Goal: Task Accomplishment & Management: Manage account settings

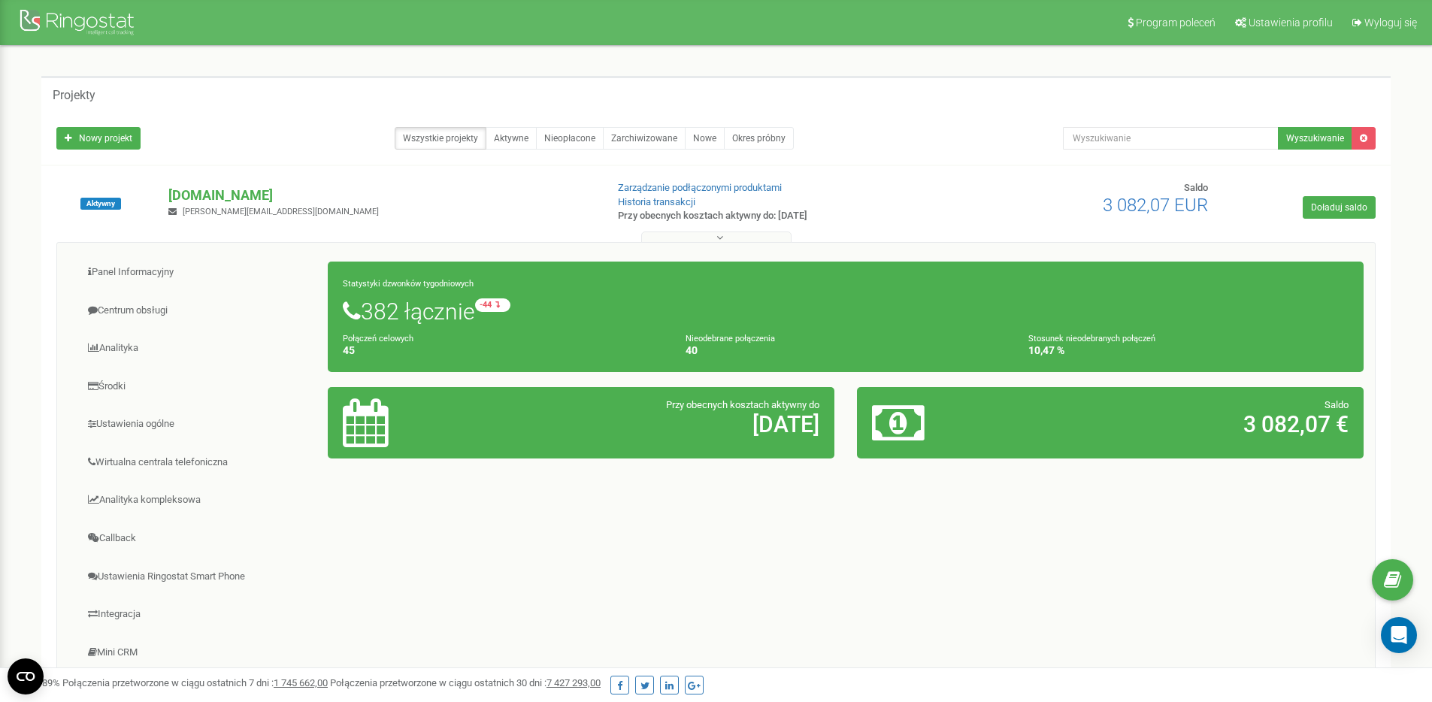
drag, startPoint x: 553, startPoint y: 511, endPoint x: 243, endPoint y: 76, distance: 534.3
click at [243, 76] on div "Projekty Nowy projekt Wszystkie projekty Aktywne Nieopłacone Zarchiwizowane Now…" at bounding box center [716, 430] width 1372 height 708
click at [243, 76] on div "Projekty" at bounding box center [716, 94] width 1350 height 36
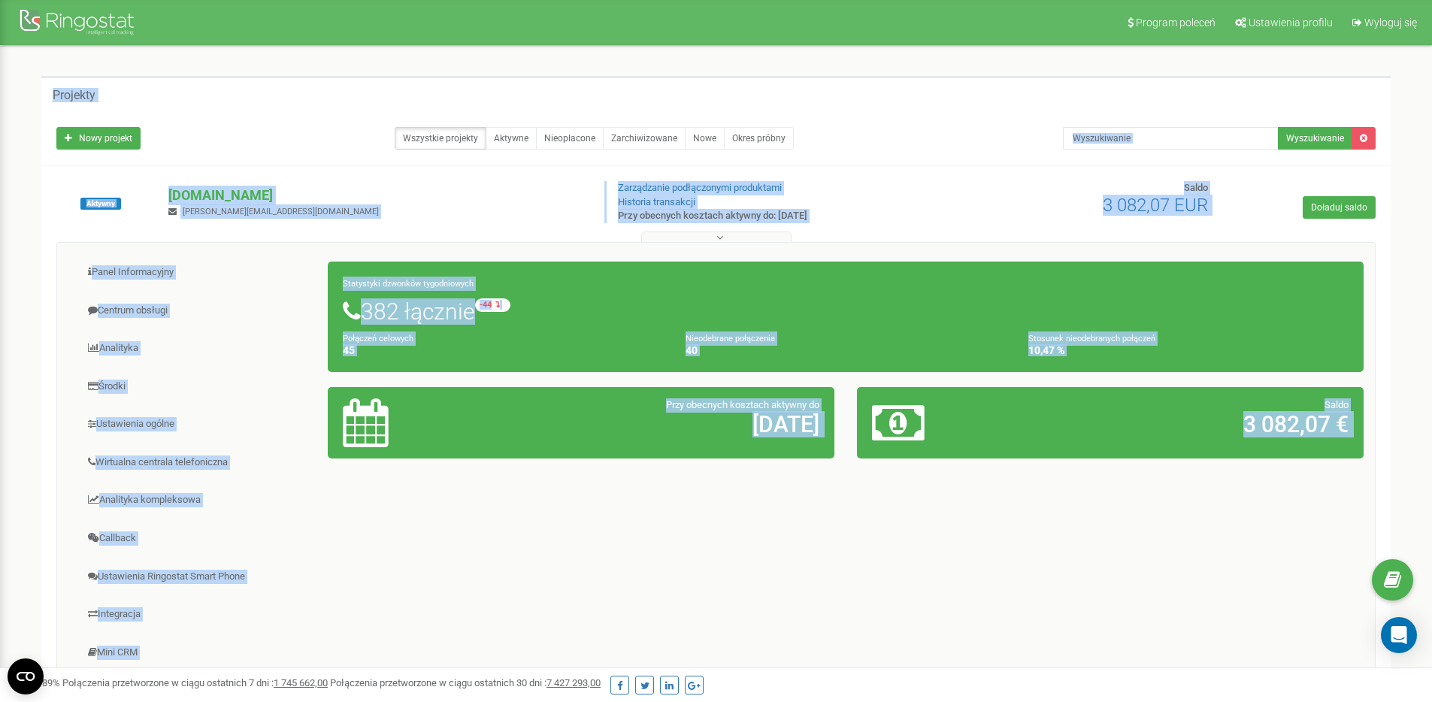
drag, startPoint x: 243, startPoint y: 76, endPoint x: 1201, endPoint y: 556, distance: 1071.5
click at [1201, 556] on div "Projekty Nowy projekt Wszystkie projekty Aktywne Nieopłacone Zarchiwizowane Now…" at bounding box center [716, 430] width 1372 height 708
click at [1201, 556] on div "Panel Informacyjny Centrum obsługi Analityka Środki Ustawienia ogólne 45 40" at bounding box center [715, 482] width 1319 height 480
drag, startPoint x: 1201, startPoint y: 556, endPoint x: 329, endPoint y: 108, distance: 980.5
click at [329, 108] on div "Projekty Nowy projekt Wszystkie projekty Aktywne Nieopłacone Zarchiwizowane Now…" at bounding box center [716, 430] width 1372 height 708
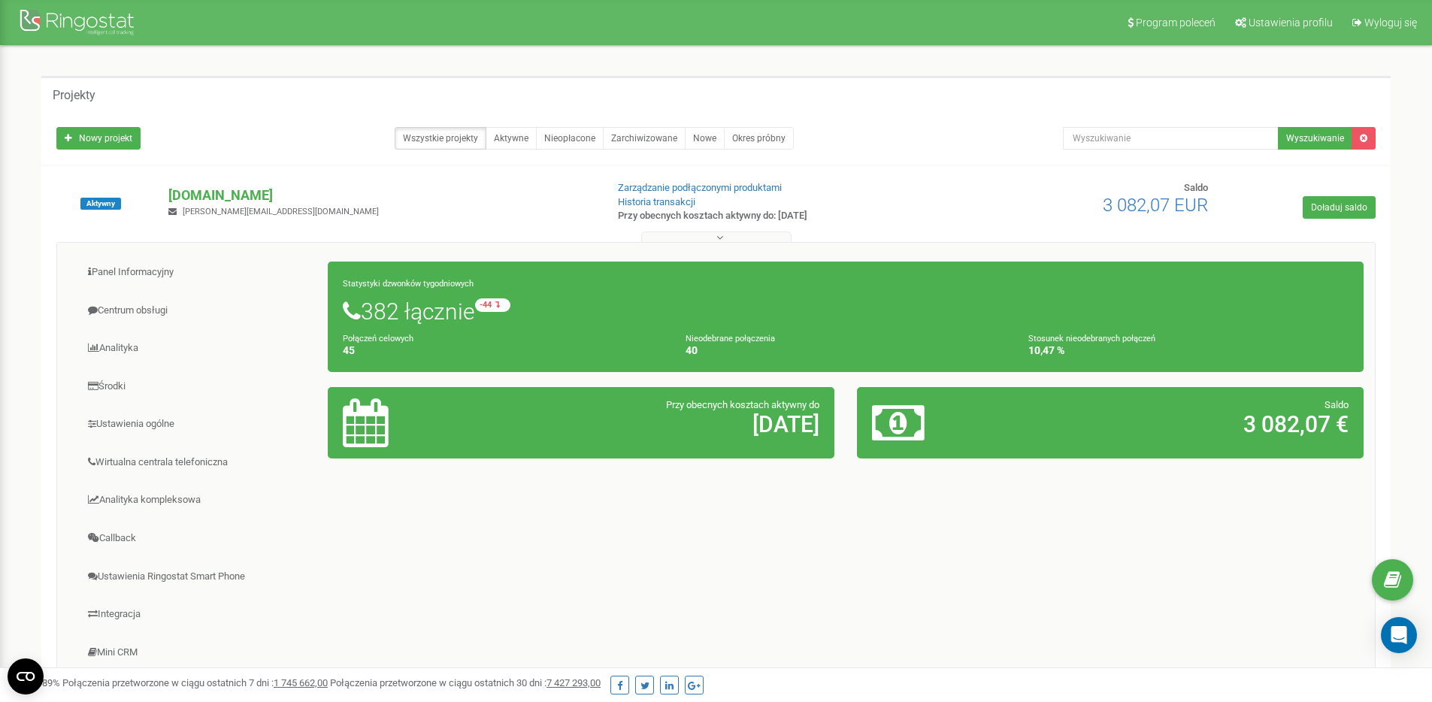
click at [329, 108] on div "Projekty" at bounding box center [716, 94] width 1350 height 36
click at [152, 259] on link "Panel Informacyjny" at bounding box center [198, 272] width 260 height 37
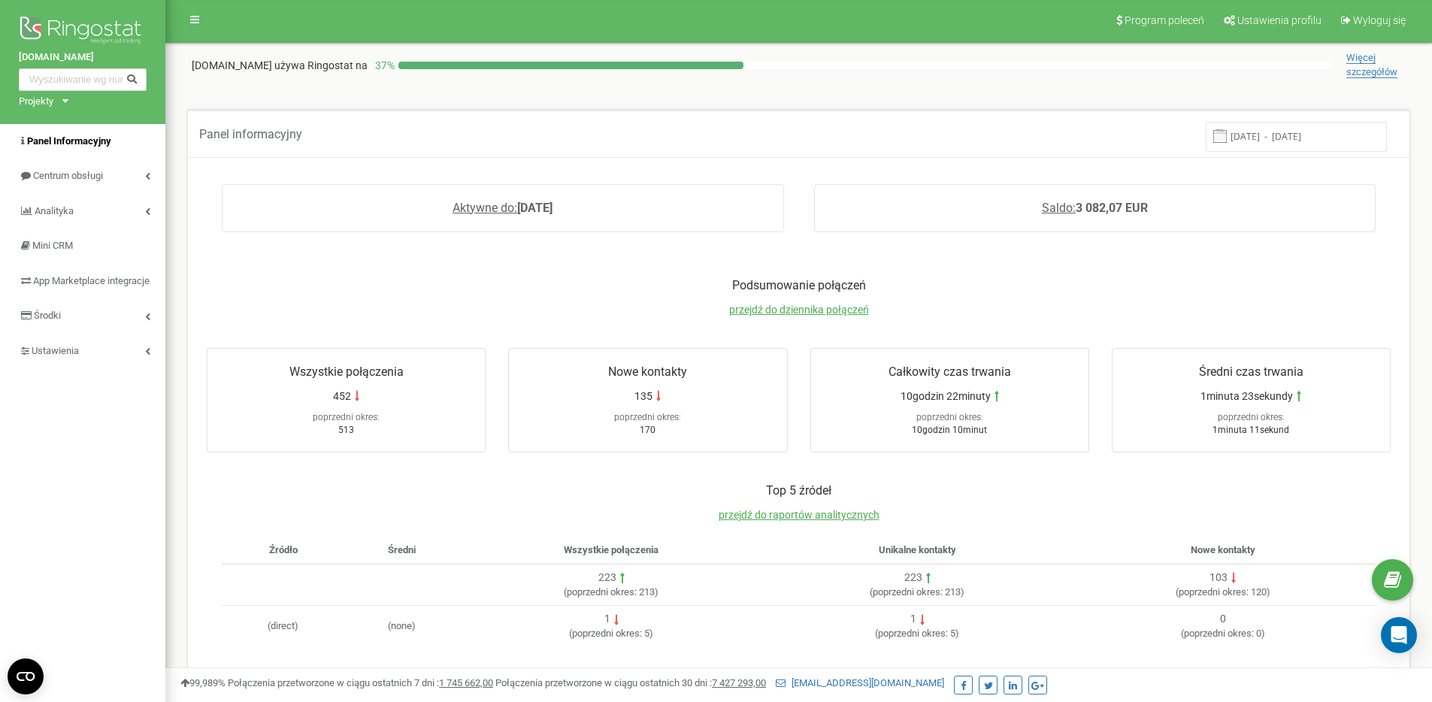
scroll to position [3, 0]
click at [91, 176] on span "Centrum obsługi" at bounding box center [68, 174] width 71 height 11
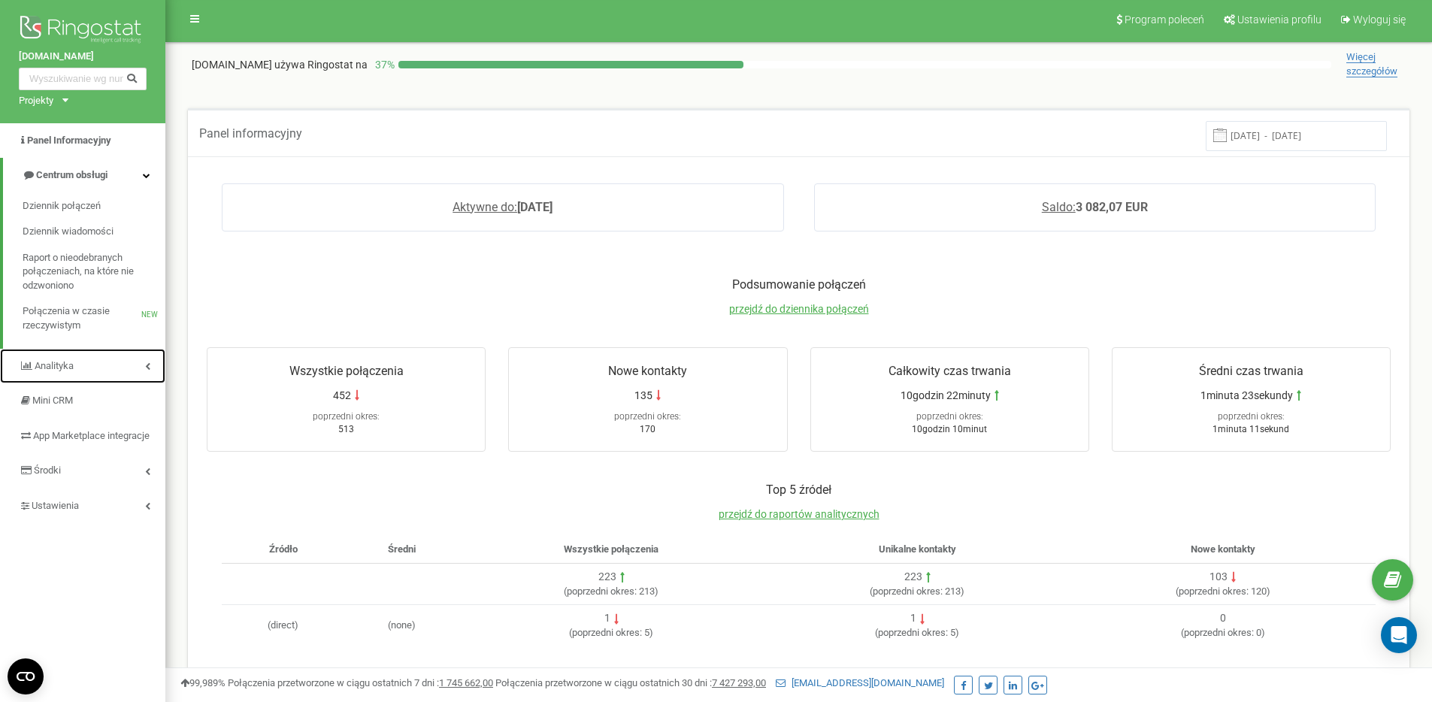
click at [73, 369] on span "Analityka" at bounding box center [54, 365] width 39 height 11
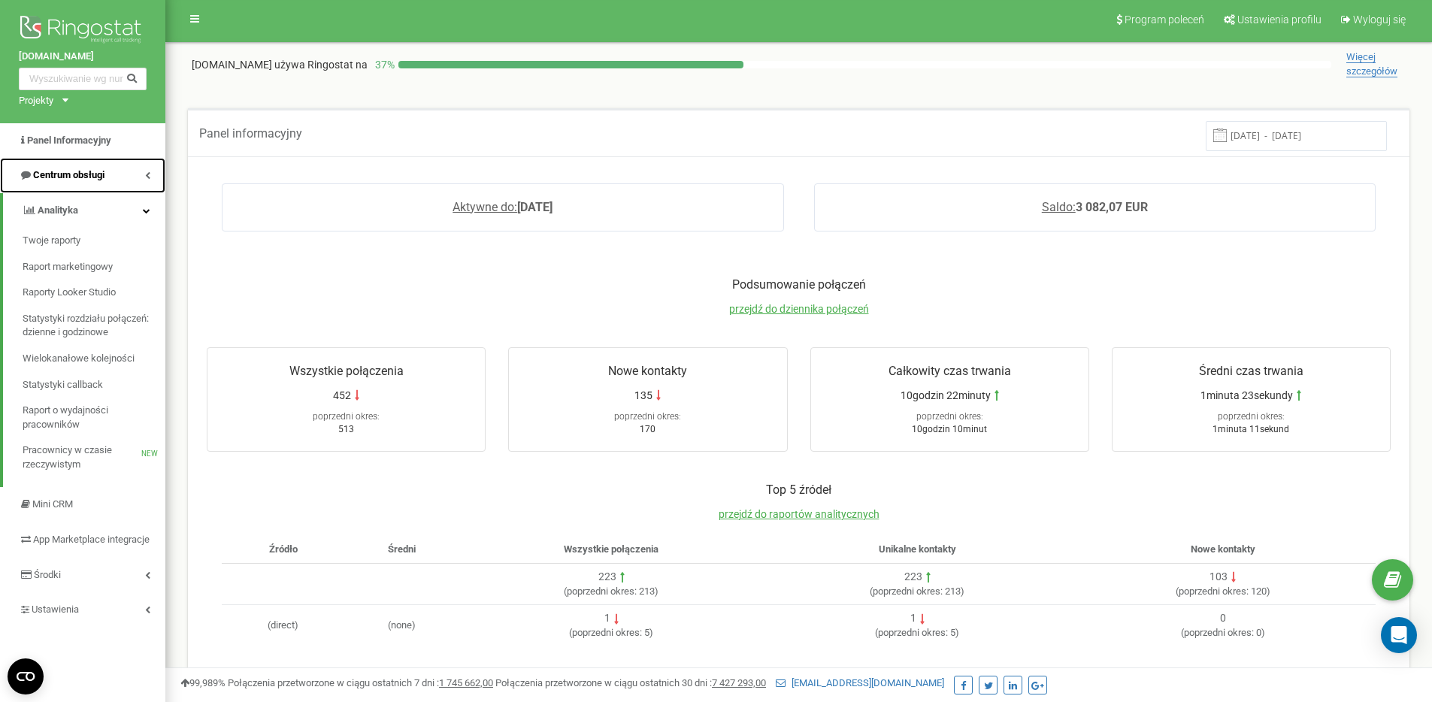
click at [83, 165] on link "Centrum obsługi" at bounding box center [82, 175] width 165 height 35
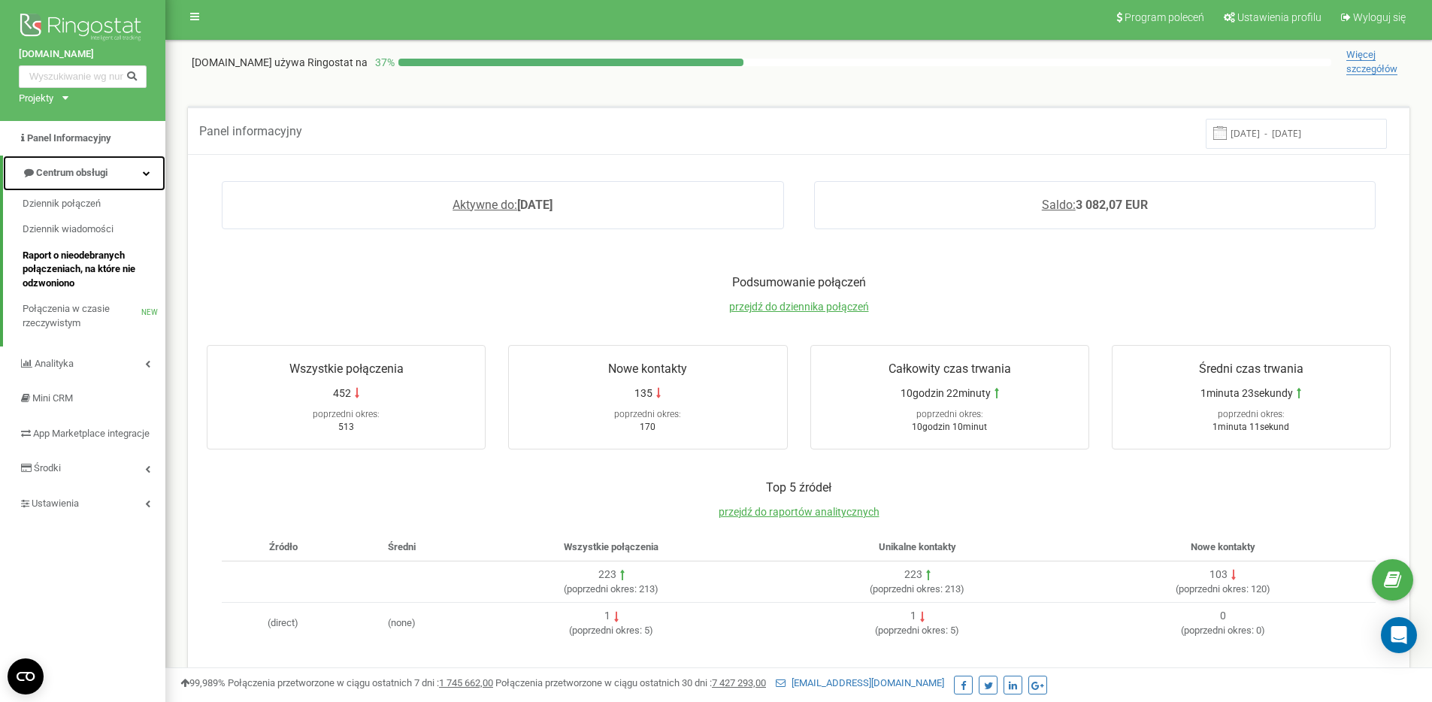
scroll to position [6, 0]
click at [103, 199] on link "Dziennik połączeń" at bounding box center [94, 203] width 143 height 26
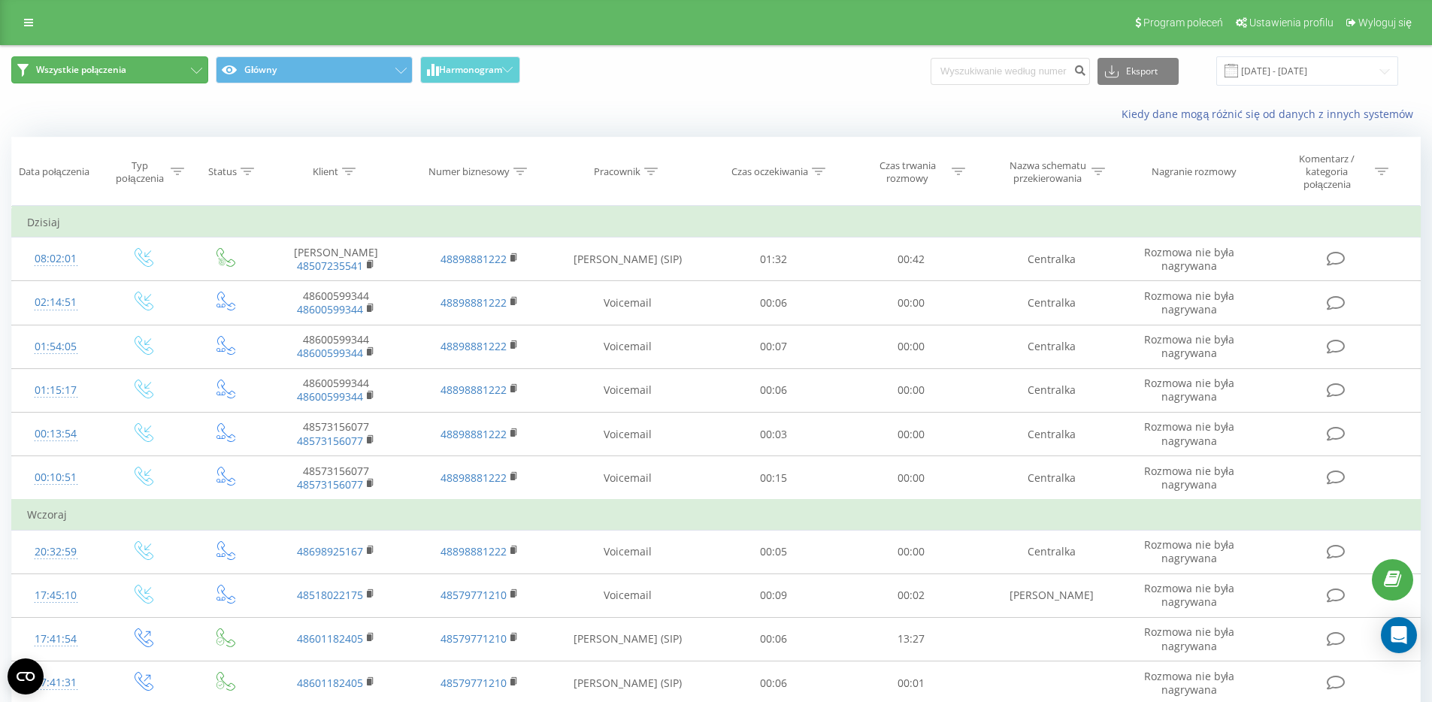
click at [152, 71] on button "Wszystkie połączenia" at bounding box center [109, 69] width 197 height 27
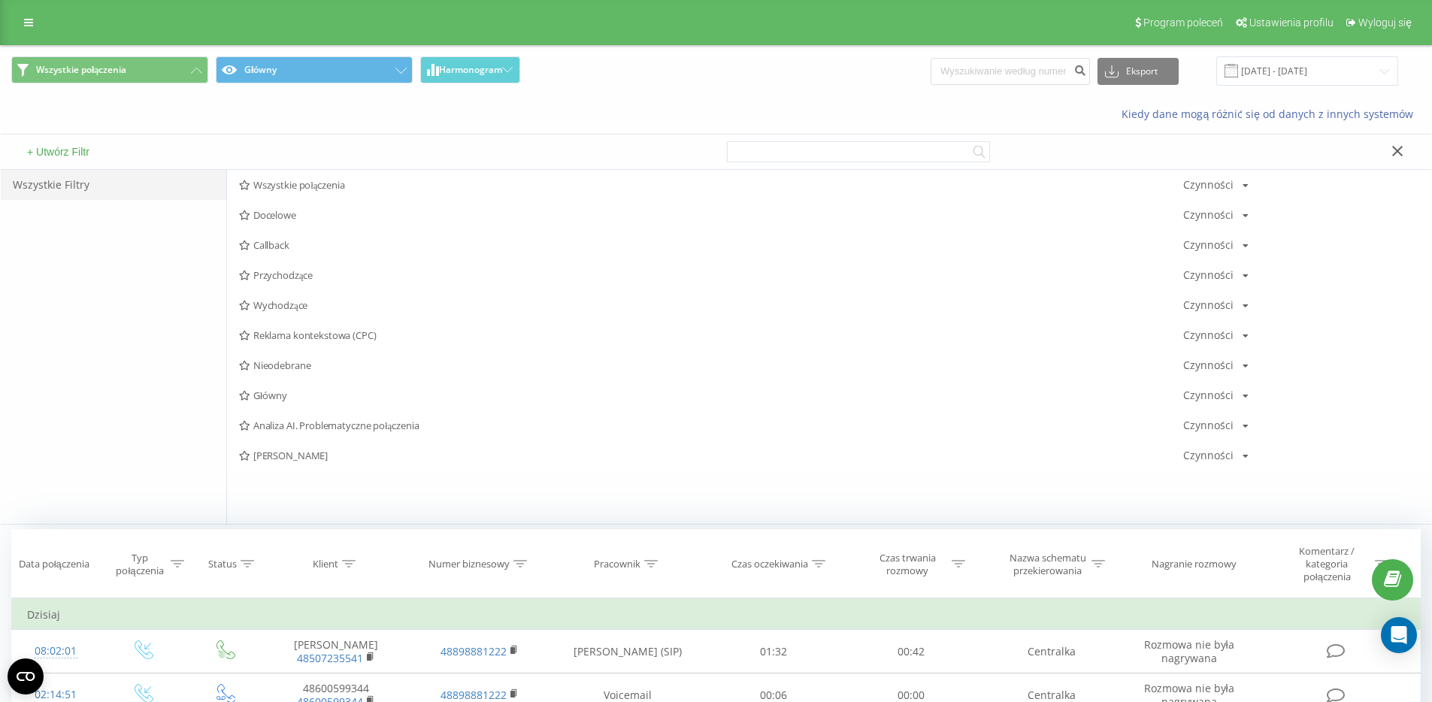
click at [641, 117] on div "Kiedy dane mogą różnić się od danych z innych systemów" at bounding box center [985, 114] width 894 height 15
click at [147, 71] on button "Wszystkie połączenia" at bounding box center [109, 69] width 197 height 27
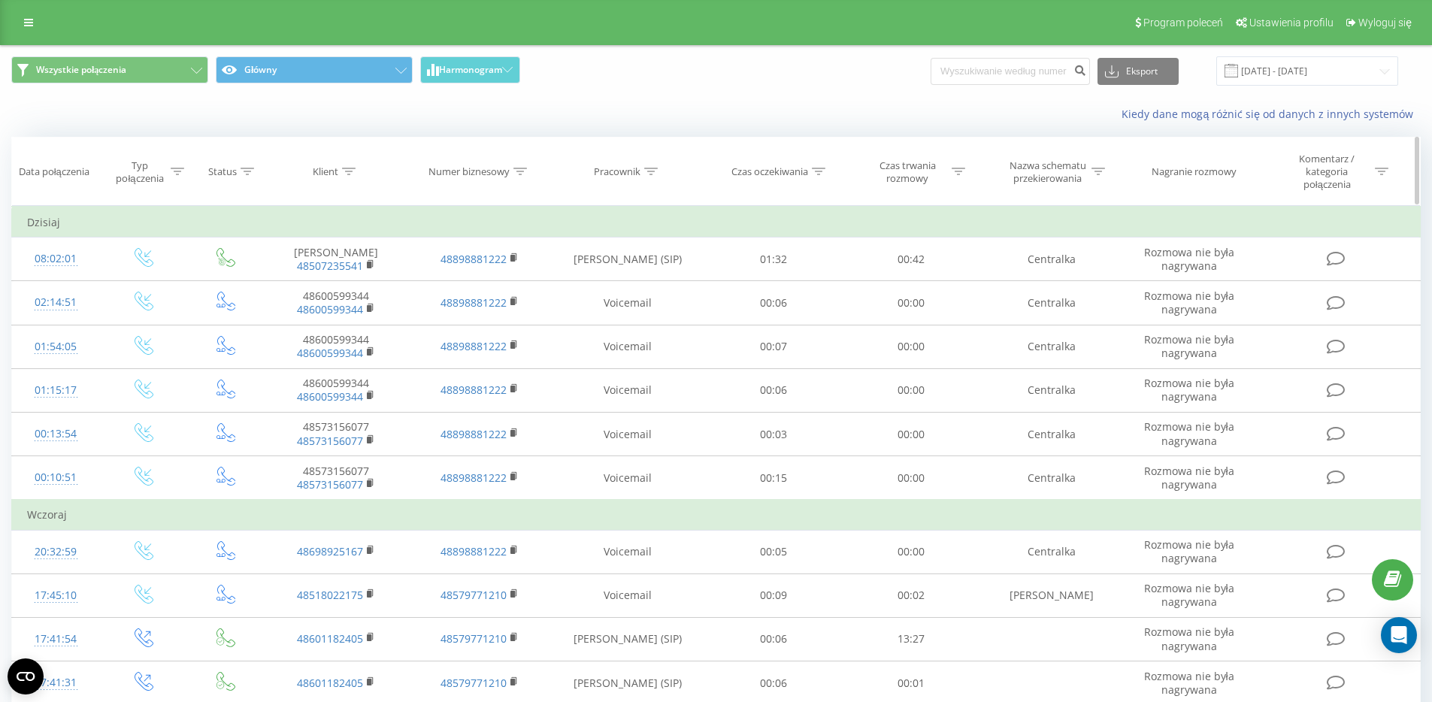
click at [1098, 172] on icon at bounding box center [1099, 172] width 14 height 8
click at [1053, 292] on input "text" at bounding box center [1052, 286] width 132 height 26
click at [1083, 244] on div at bounding box center [1043, 251] width 107 height 14
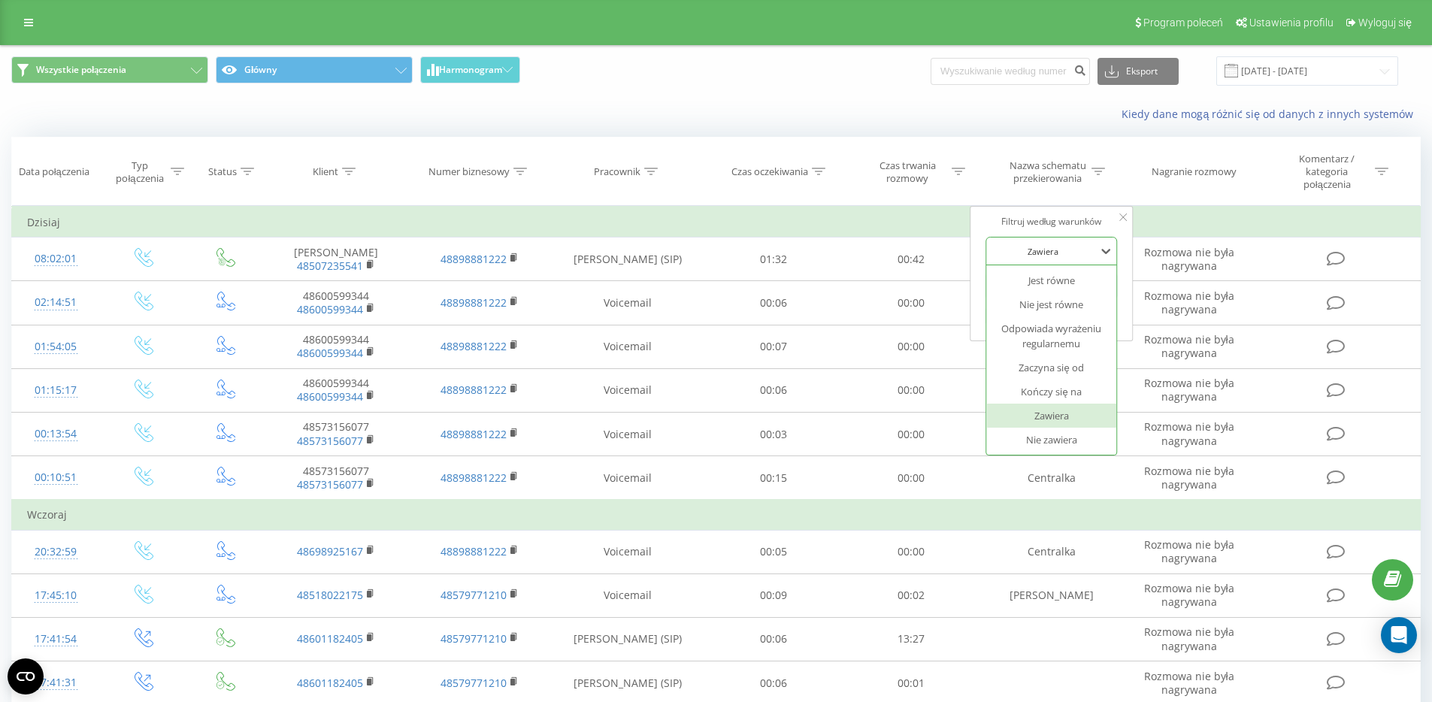
click at [1077, 245] on div at bounding box center [1043, 251] width 107 height 14
click at [1034, 280] on input "text" at bounding box center [1052, 286] width 132 height 26
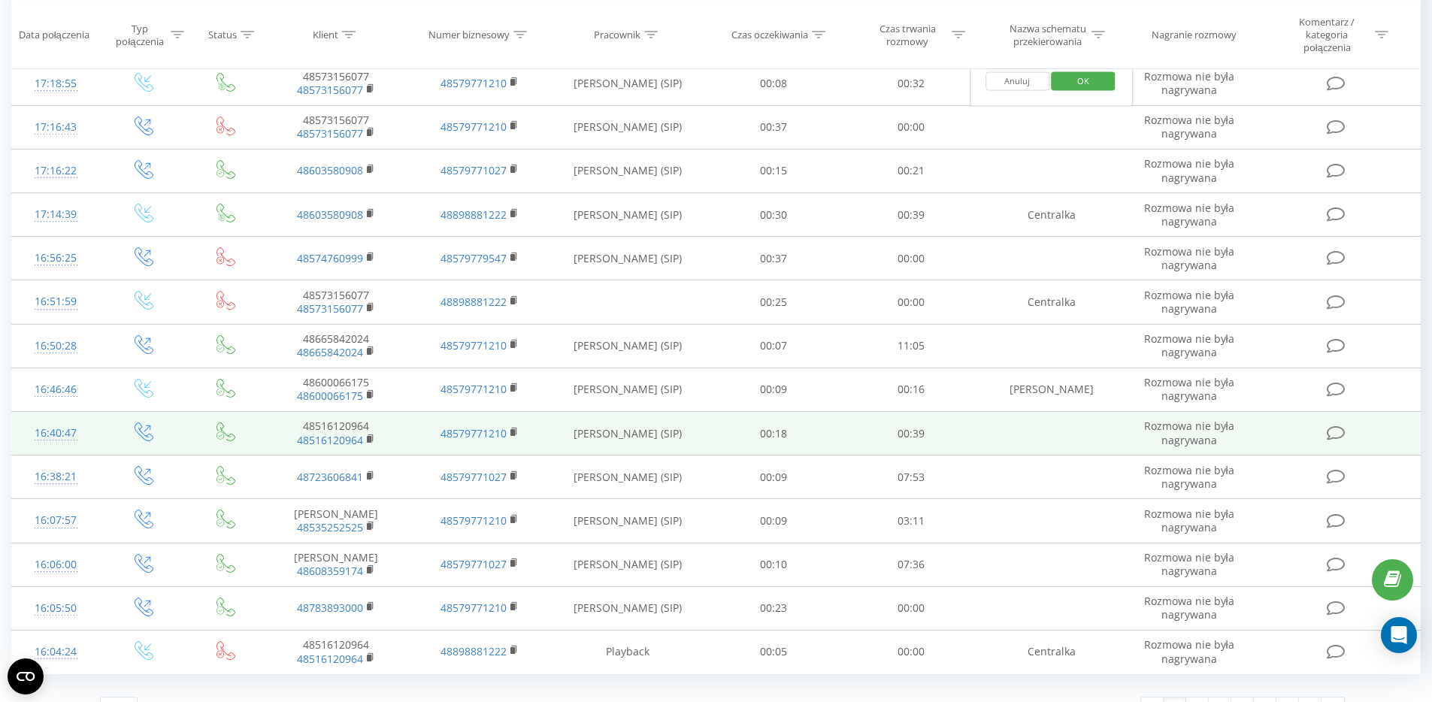
scroll to position [716, 0]
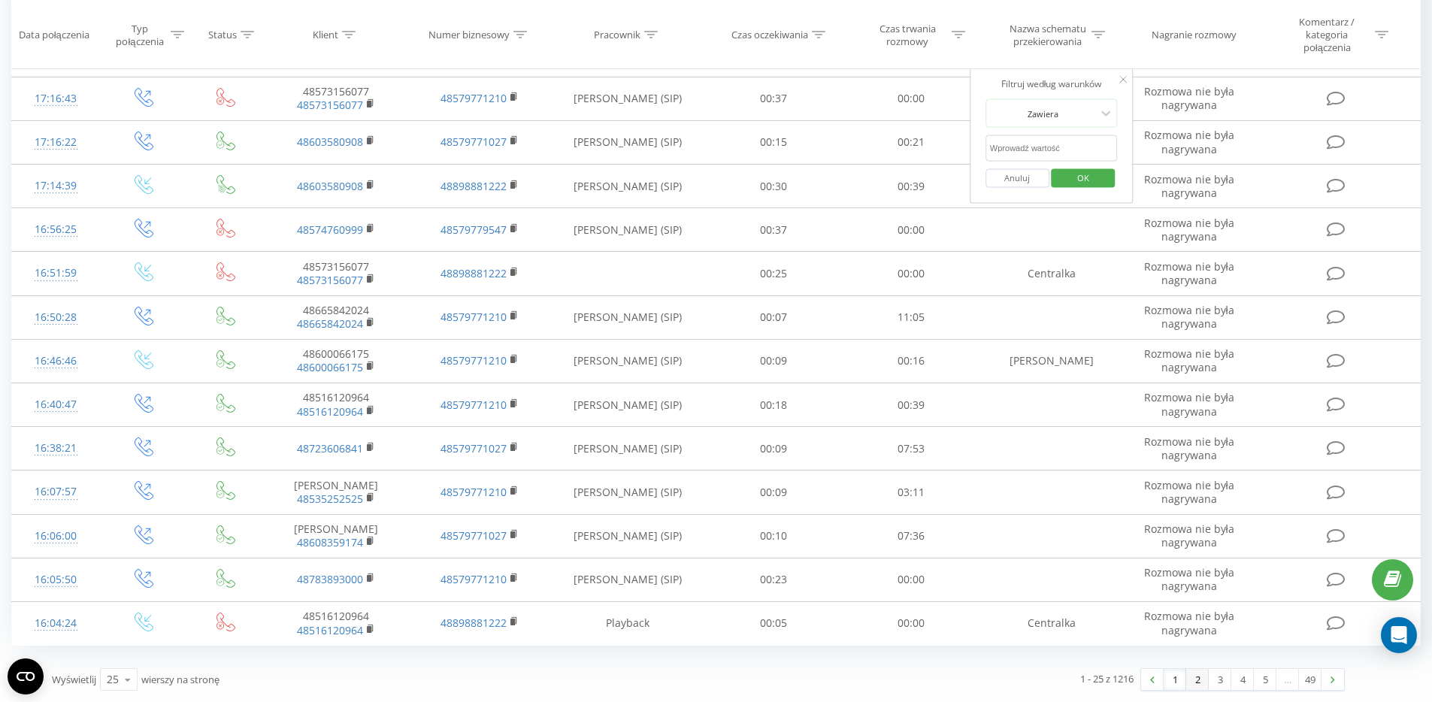
click at [1189, 679] on link "2" at bounding box center [1197, 679] width 23 height 21
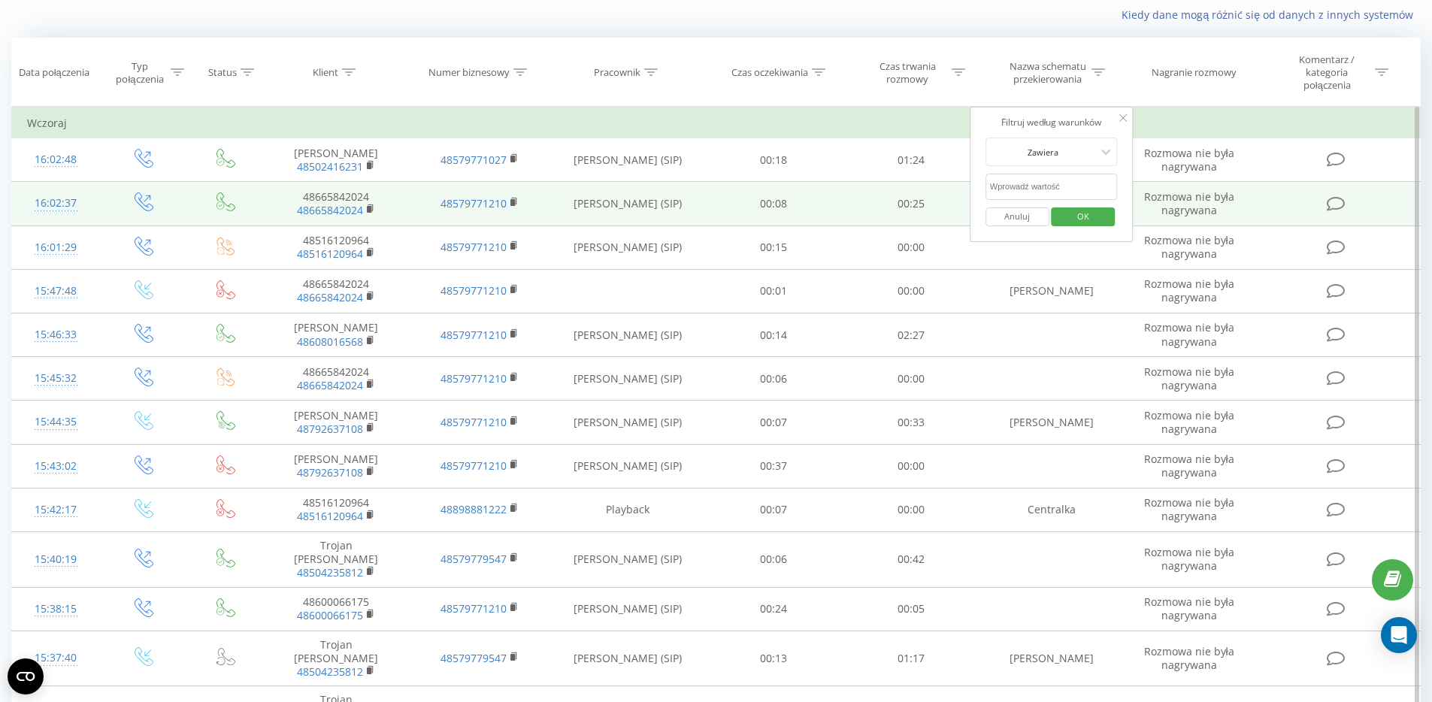
scroll to position [102, 0]
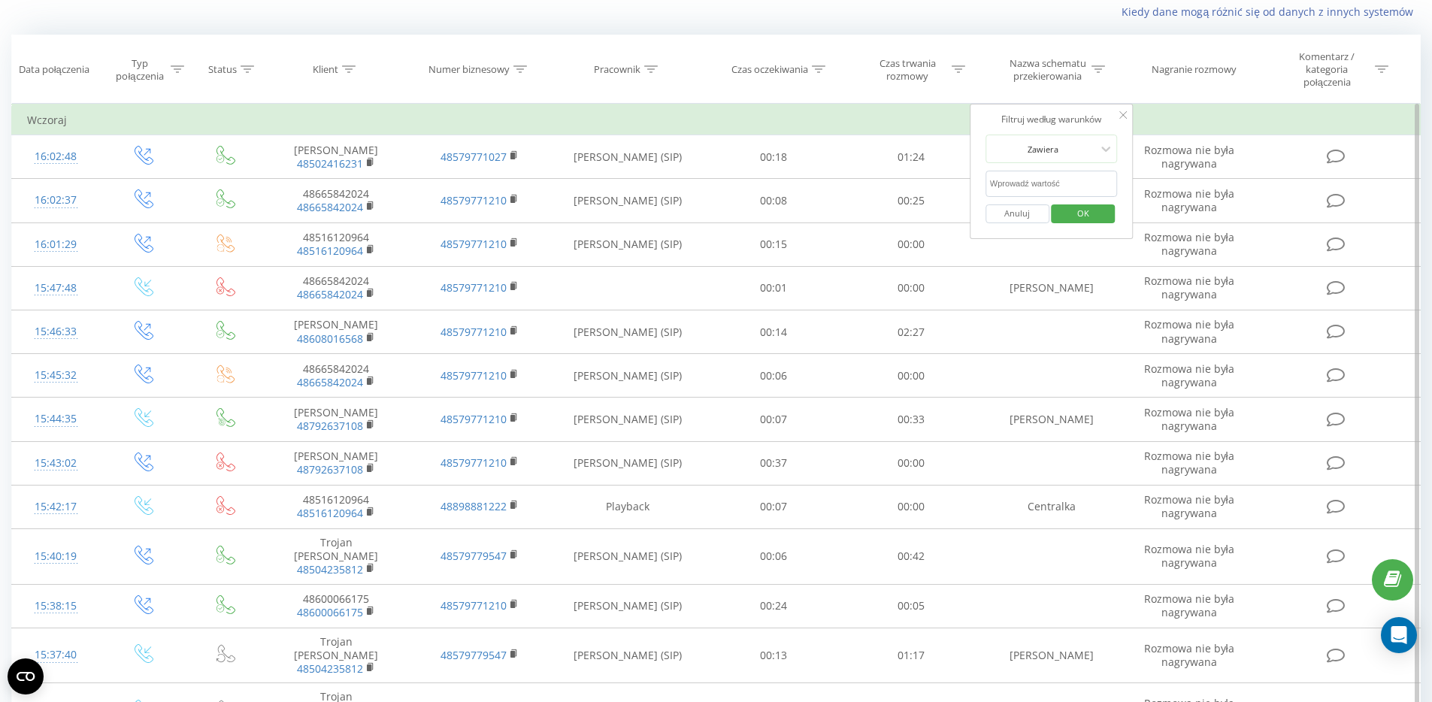
click at [1030, 218] on button "Anuluj" at bounding box center [1018, 213] width 64 height 19
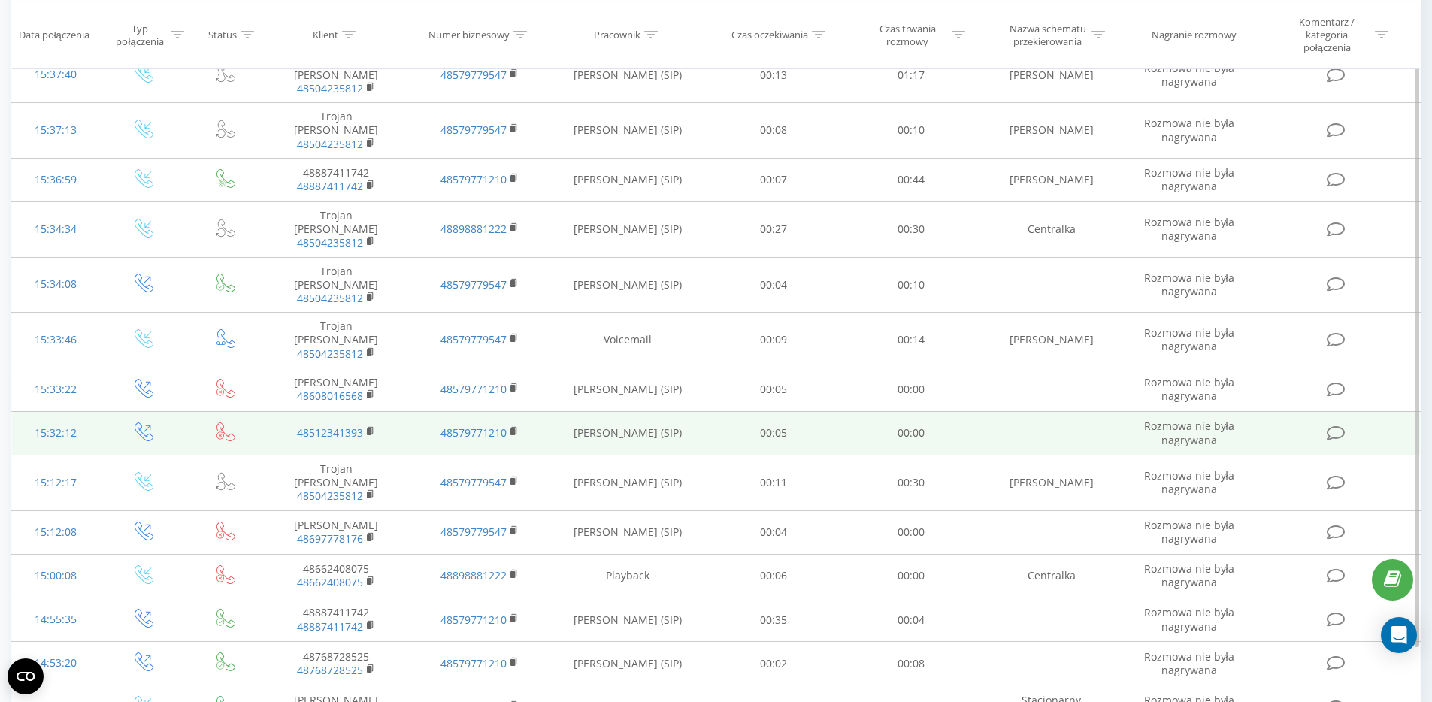
scroll to position [686, 0]
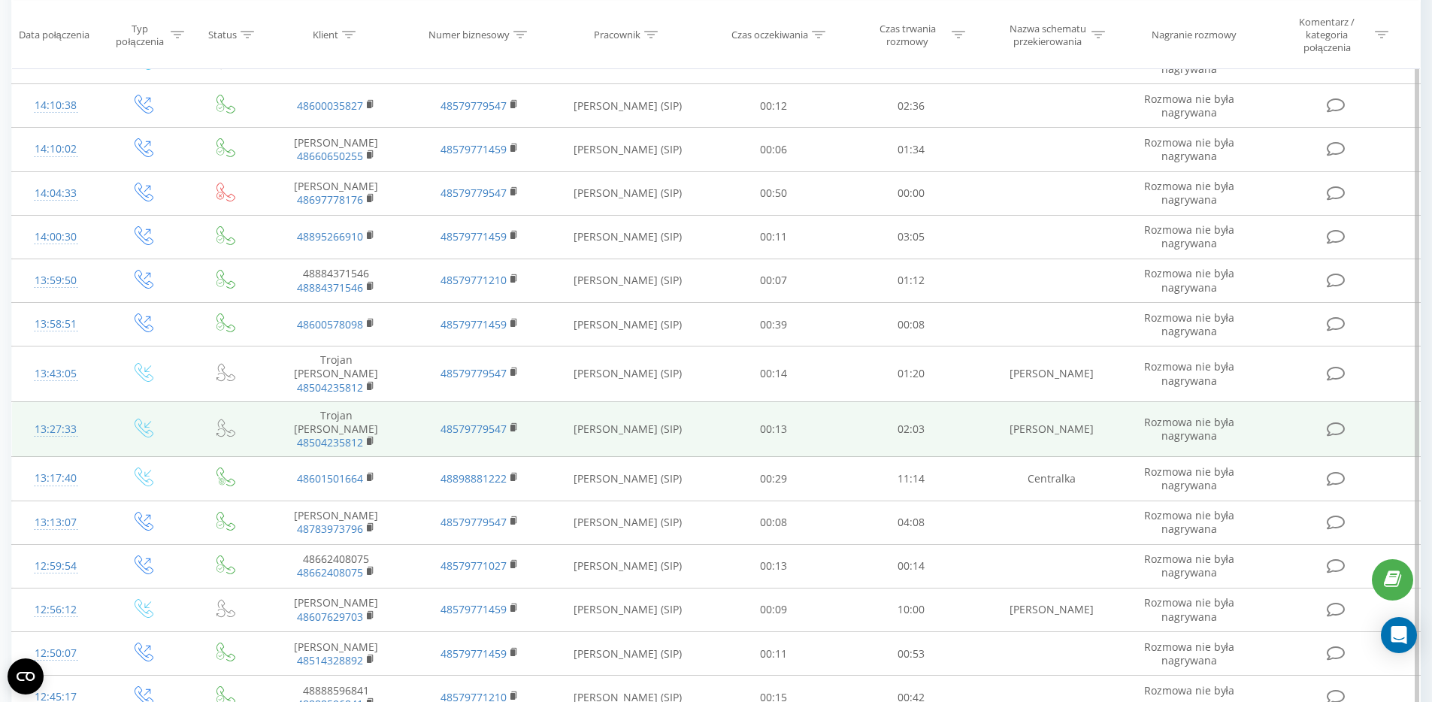
scroll to position [686, 0]
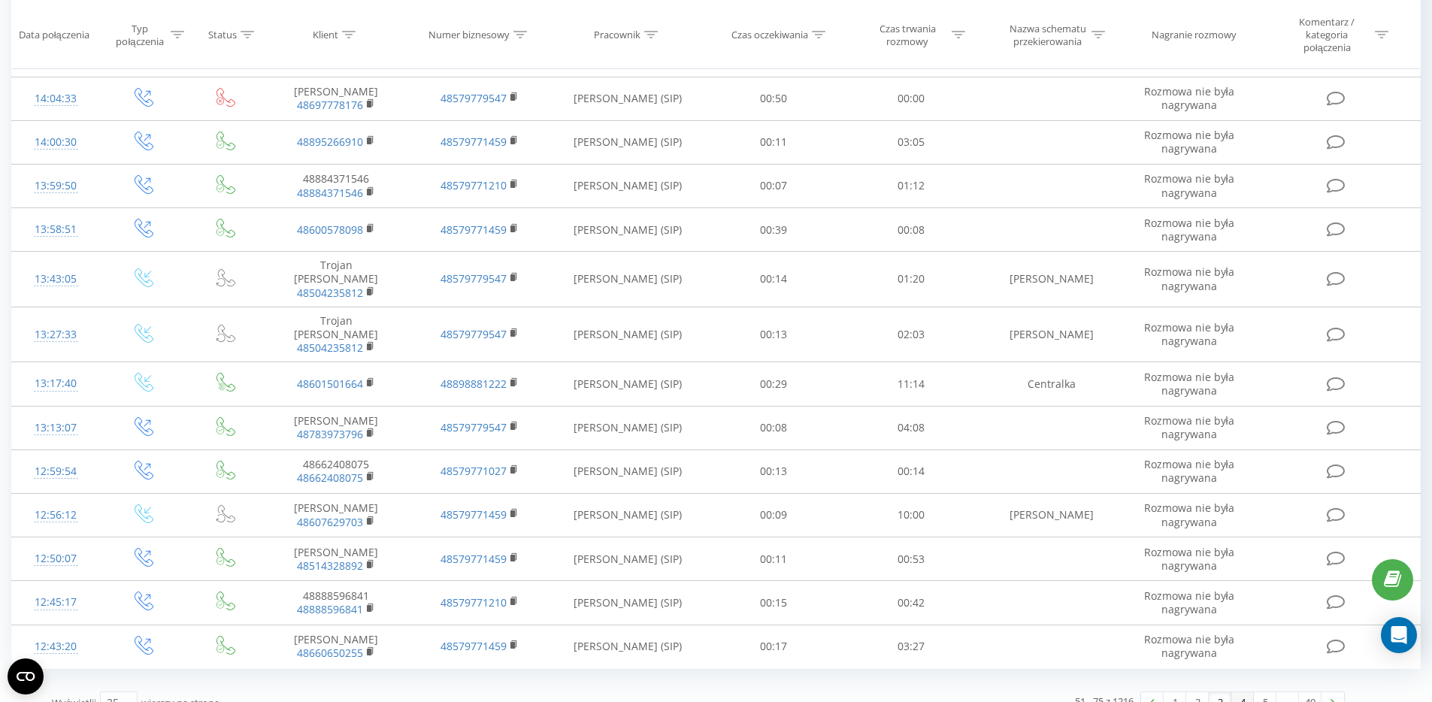
click at [1235, 692] on link "4" at bounding box center [1242, 702] width 23 height 21
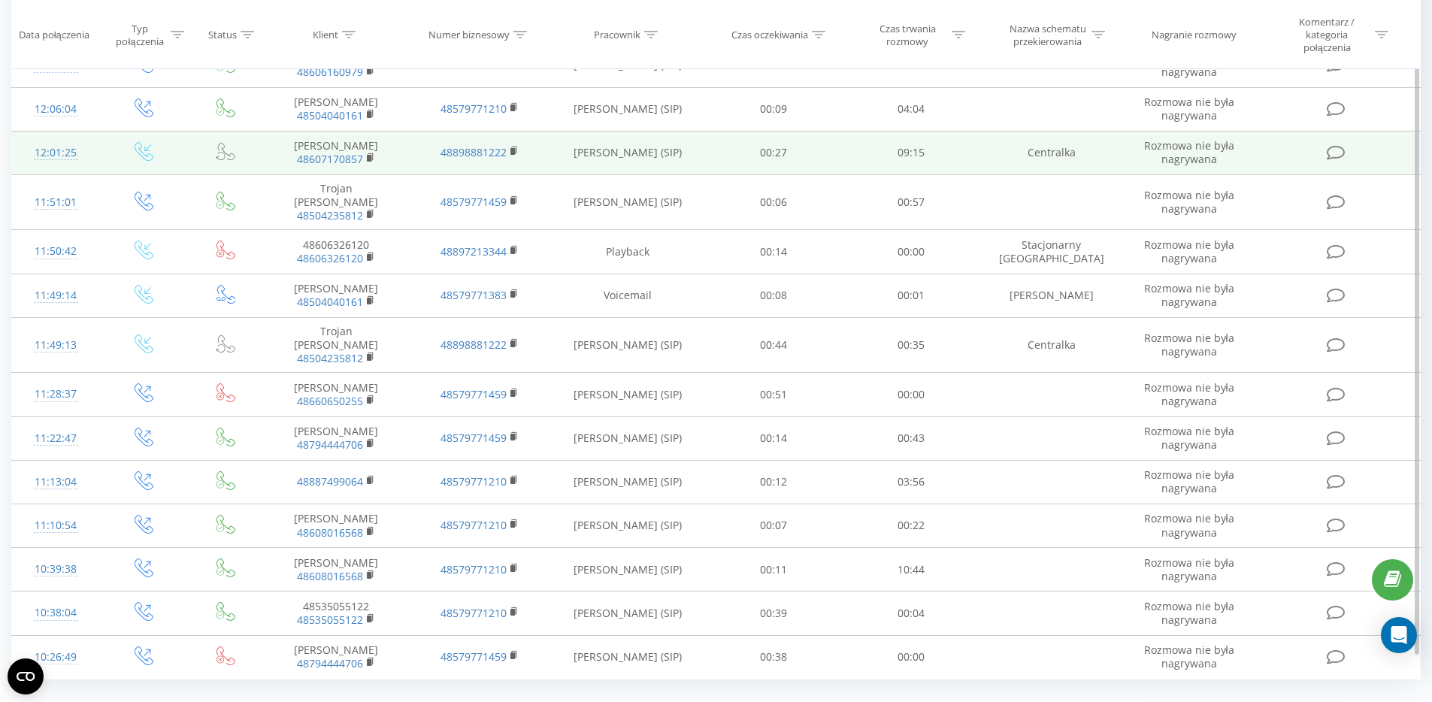
scroll to position [686, 0]
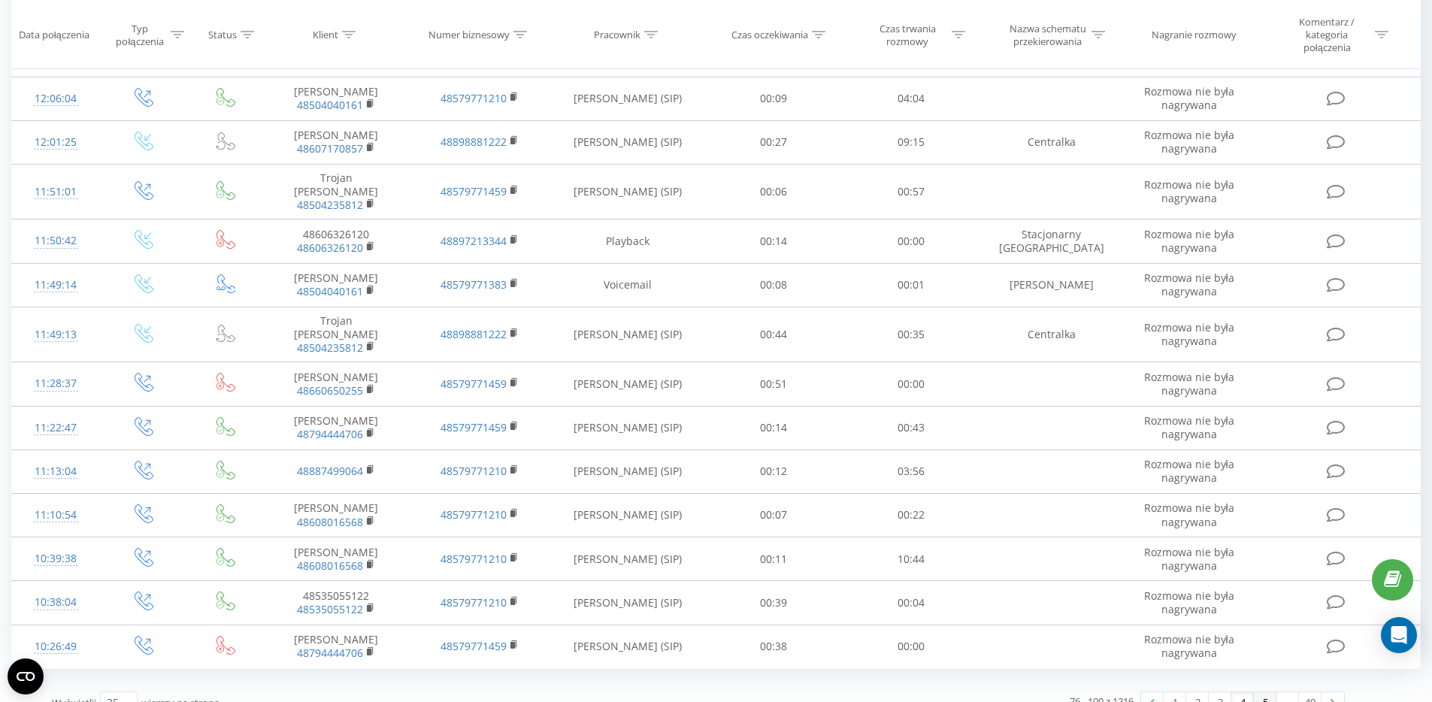
click at [1256, 692] on link "5" at bounding box center [1265, 702] width 23 height 21
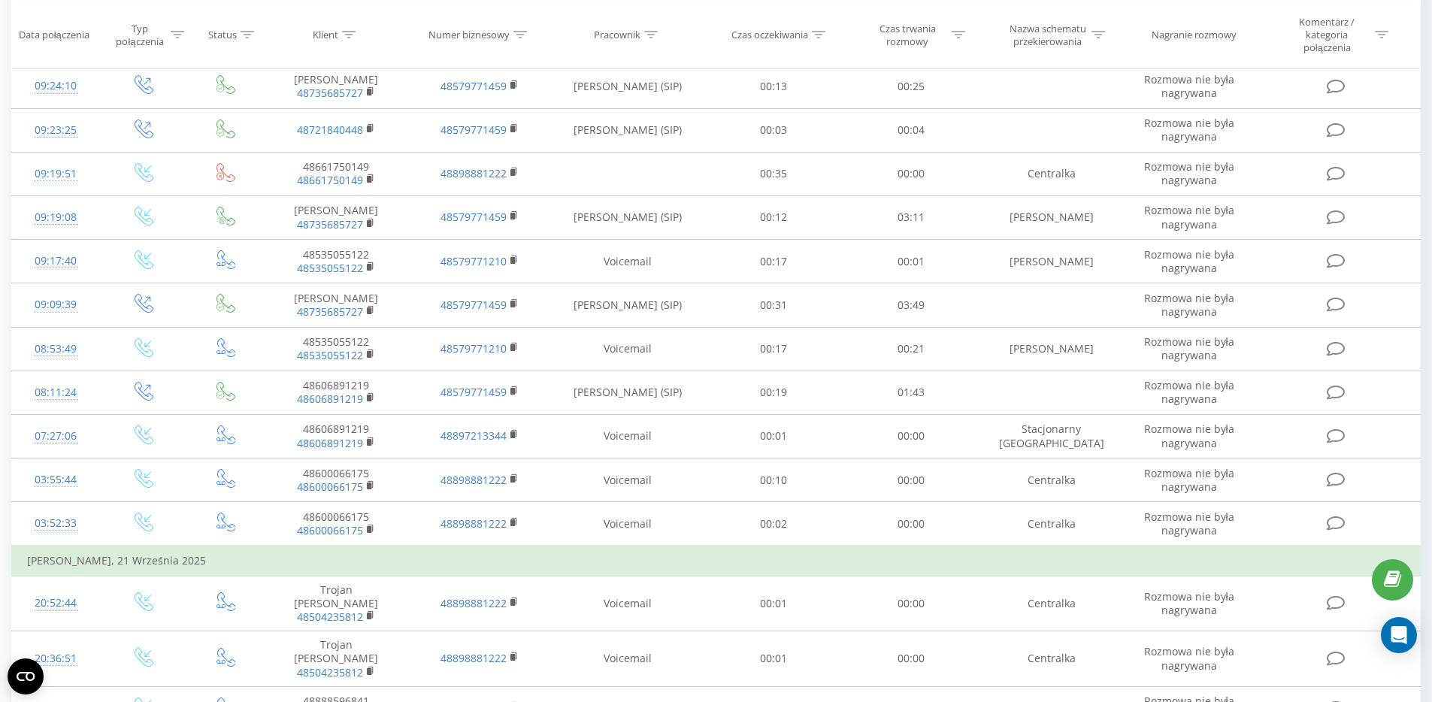
scroll to position [746, 0]
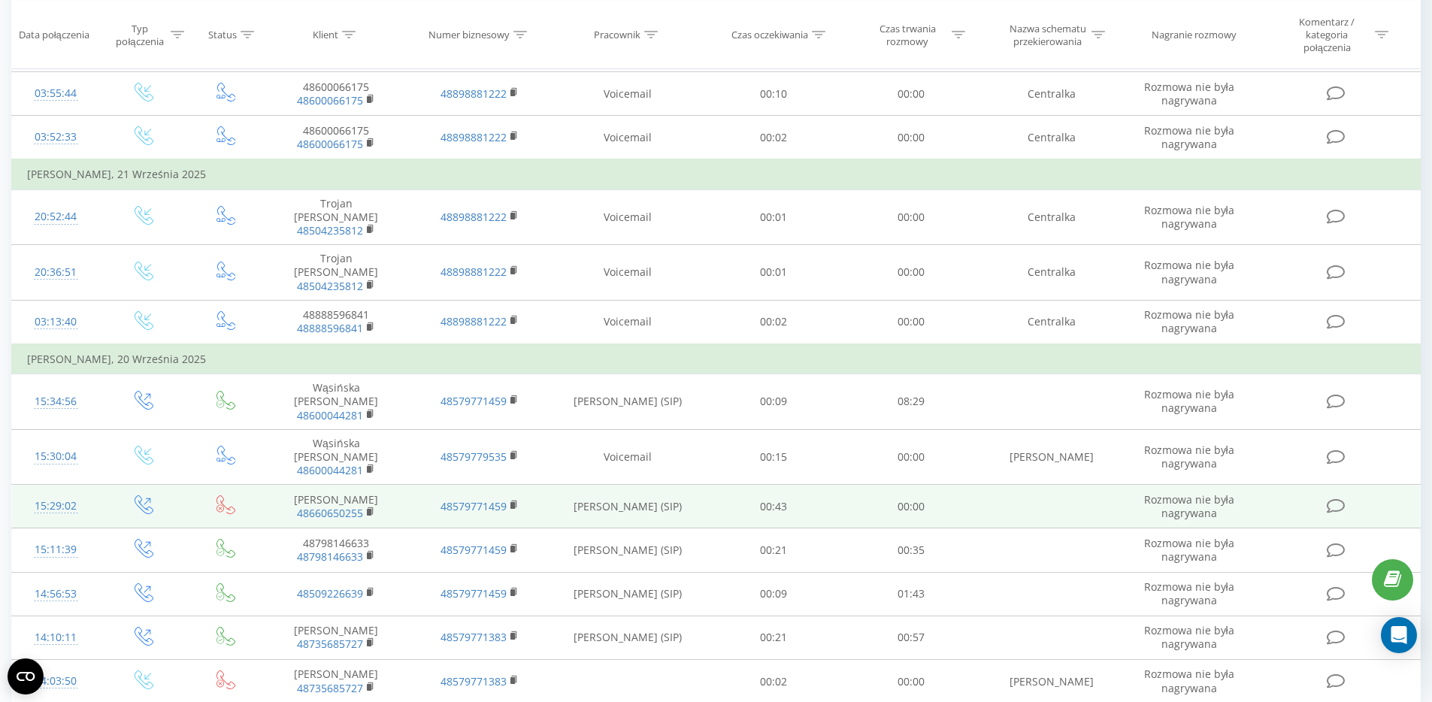
drag, startPoint x: 926, startPoint y: 444, endPoint x: 958, endPoint y: 453, distance: 32.8
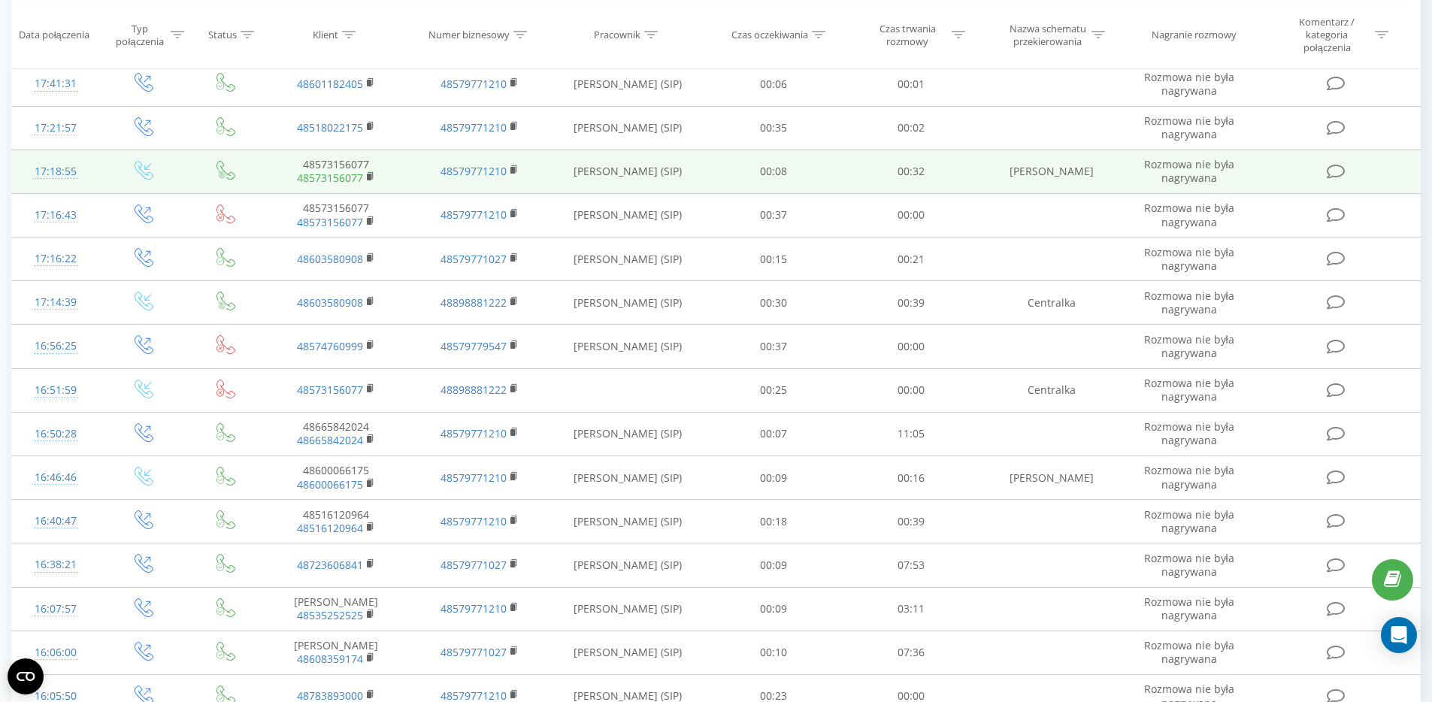
scroll to position [716, 0]
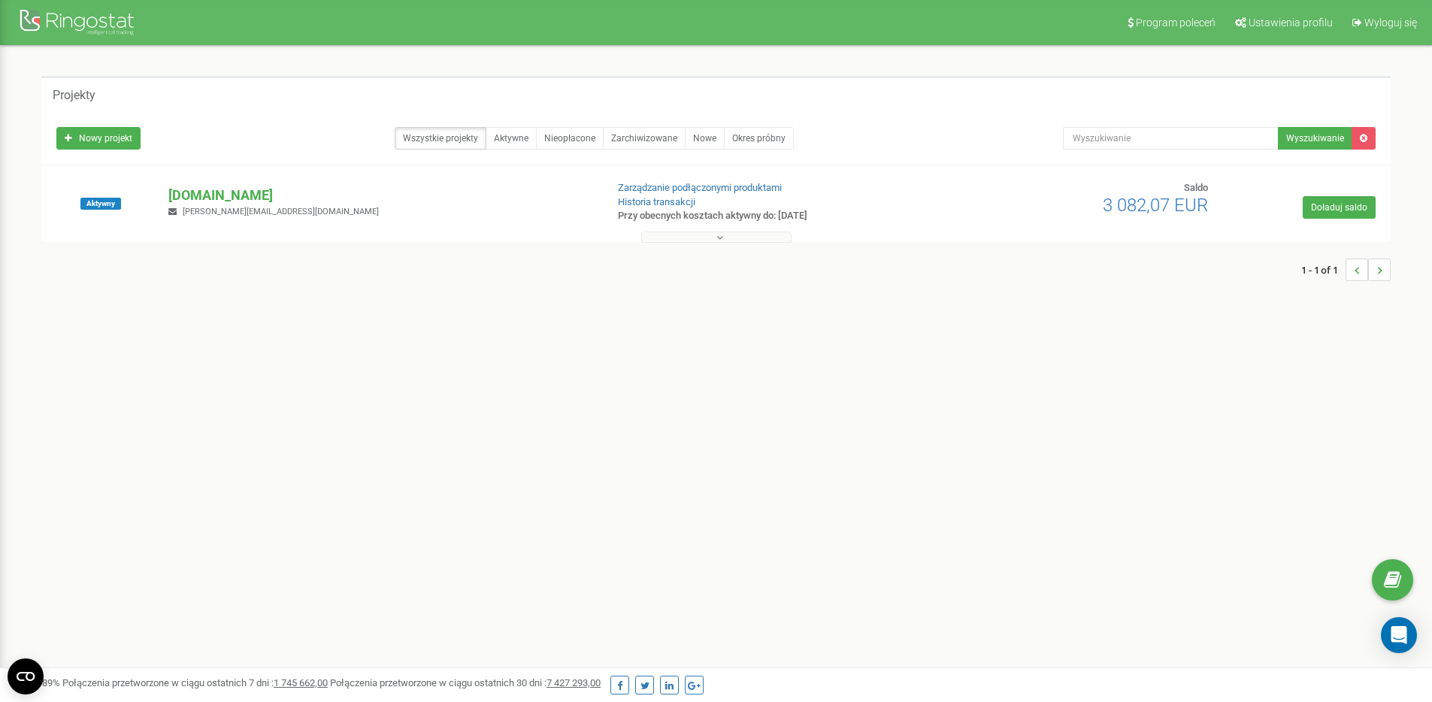
click at [225, 178] on div "Aktywny [DOMAIN_NAME] [PERSON_NAME][EMAIL_ADDRESS][DOMAIN_NAME] Zarządzanie pod…" at bounding box center [716, 204] width 1350 height 76
click at [216, 197] on p "[DOMAIN_NAME]" at bounding box center [380, 196] width 425 height 20
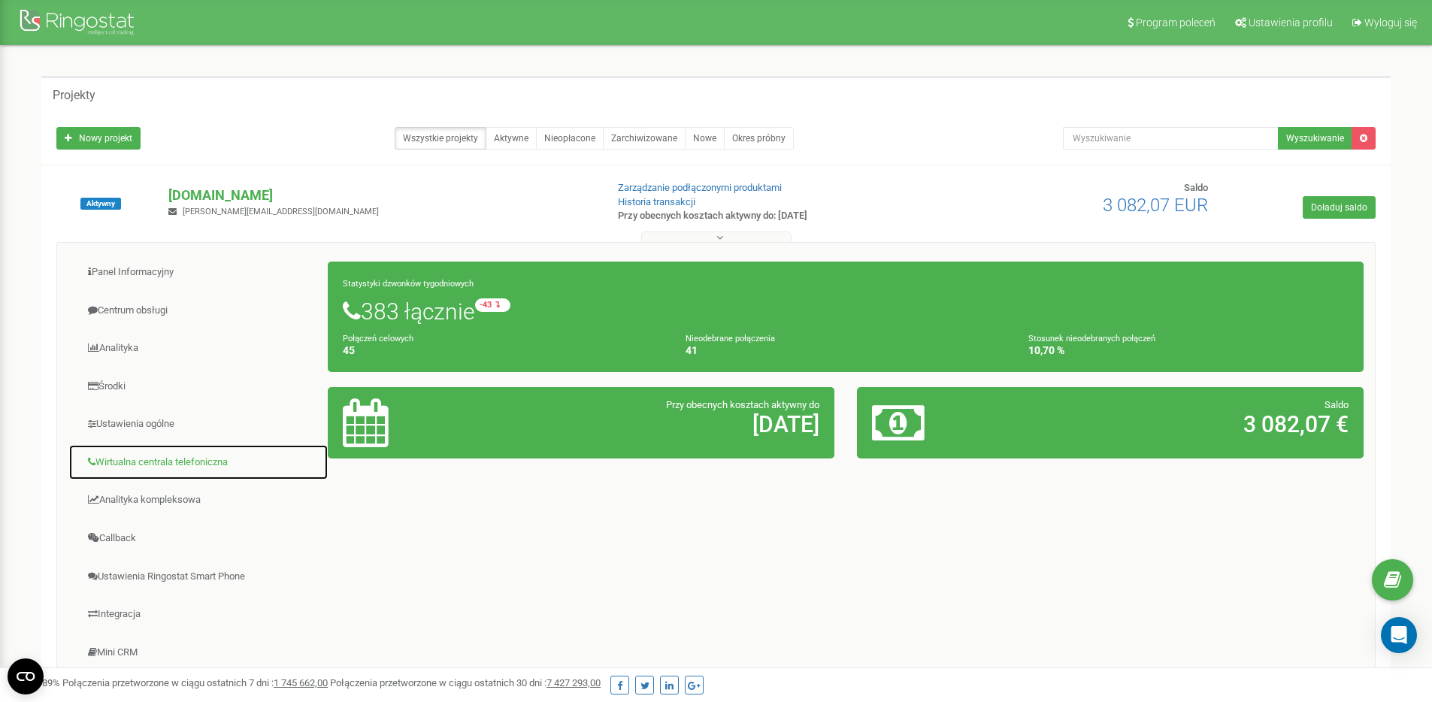
click at [151, 462] on link "Wirtualna centrala telefoniczna" at bounding box center [198, 462] width 260 height 37
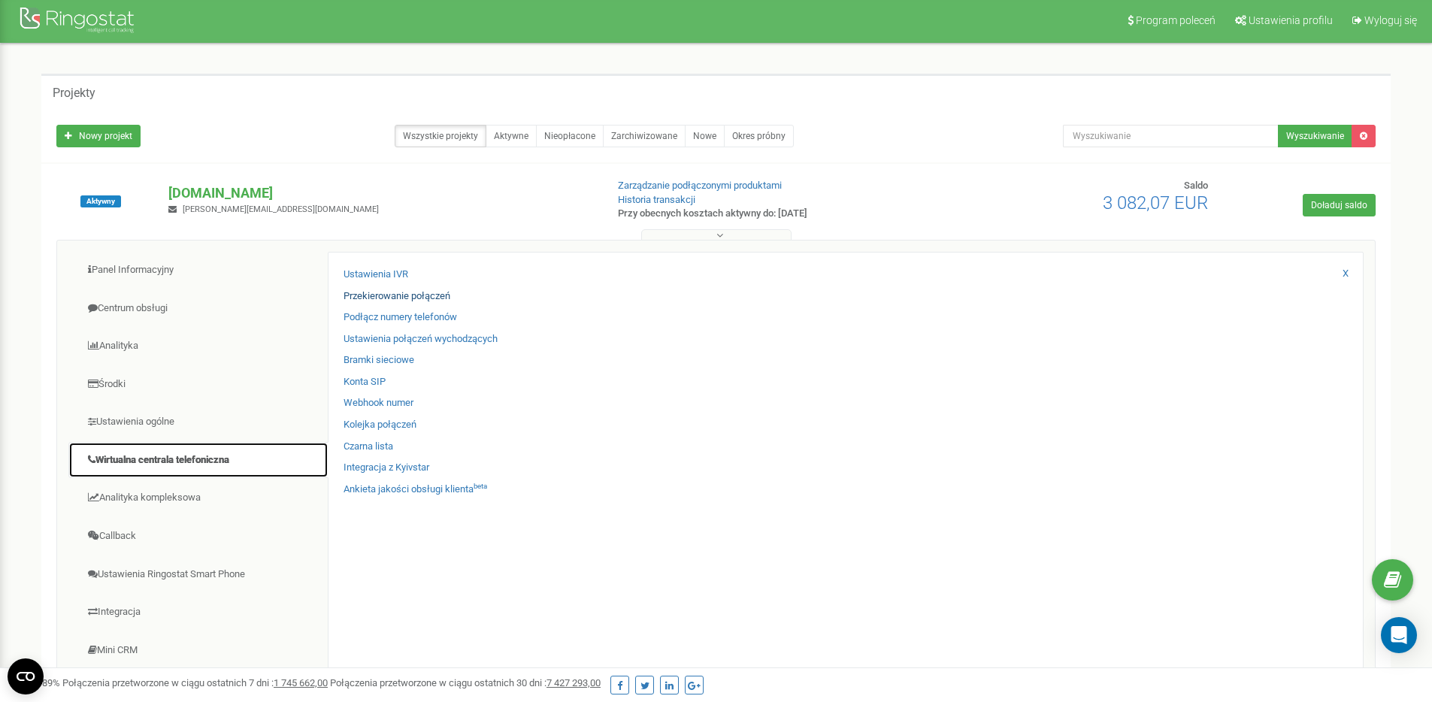
scroll to position [3, 0]
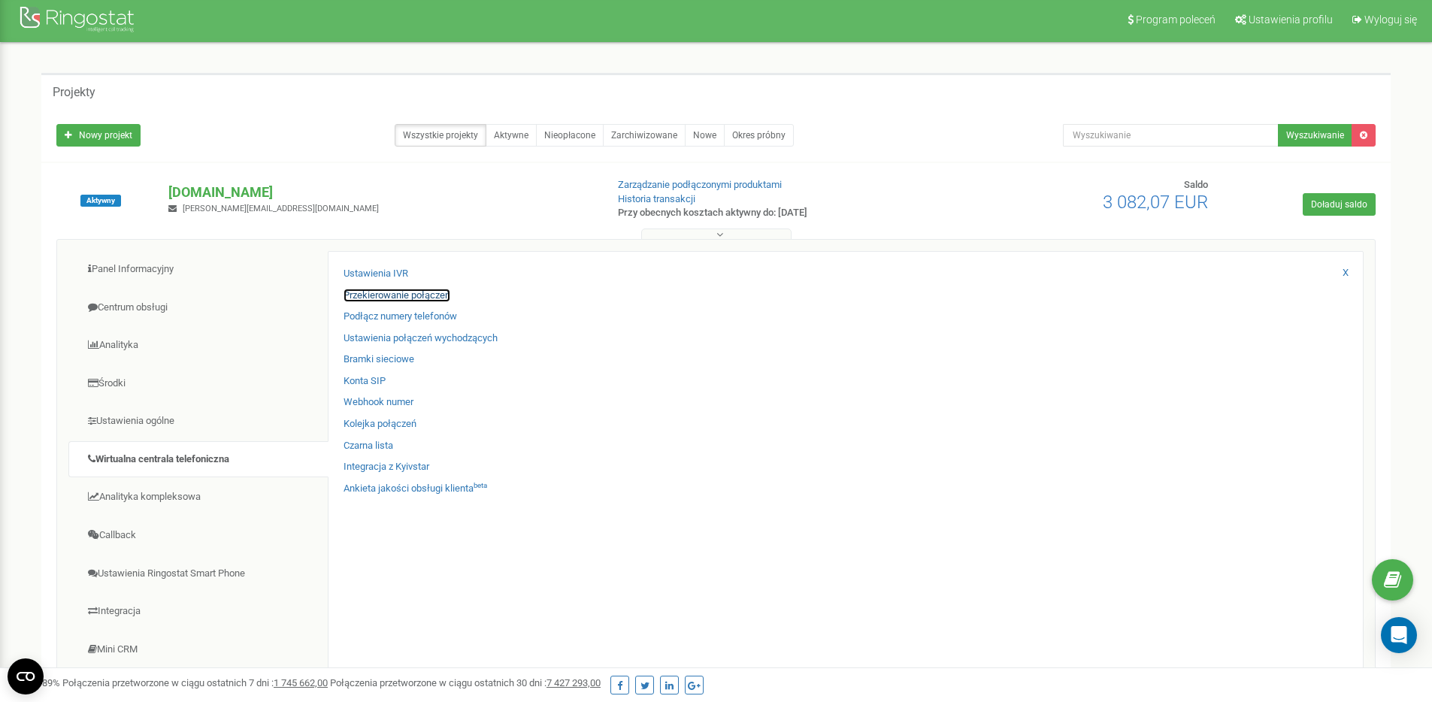
click at [410, 292] on link "Przekierowanie połączeń" at bounding box center [397, 296] width 107 height 14
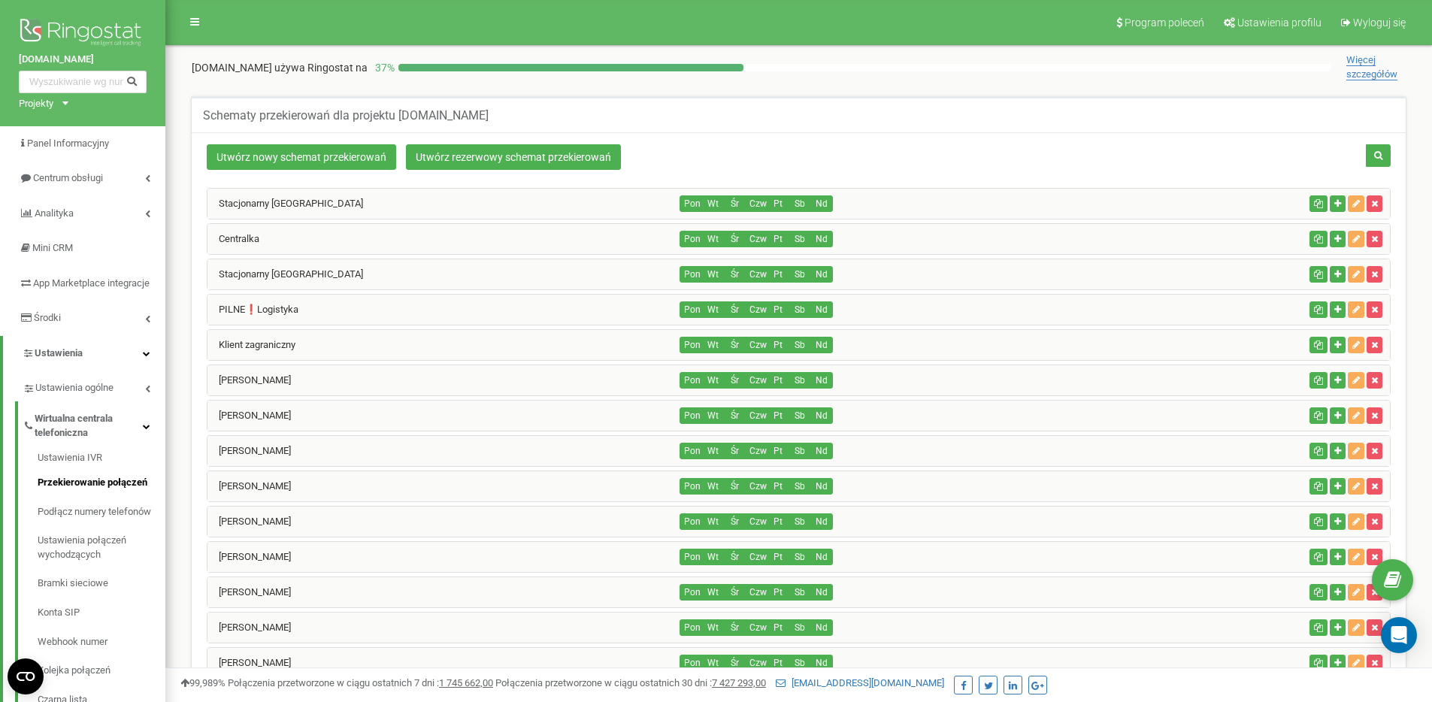
click at [379, 459] on div "Michalina Oczkowicz" at bounding box center [444, 451] width 473 height 30
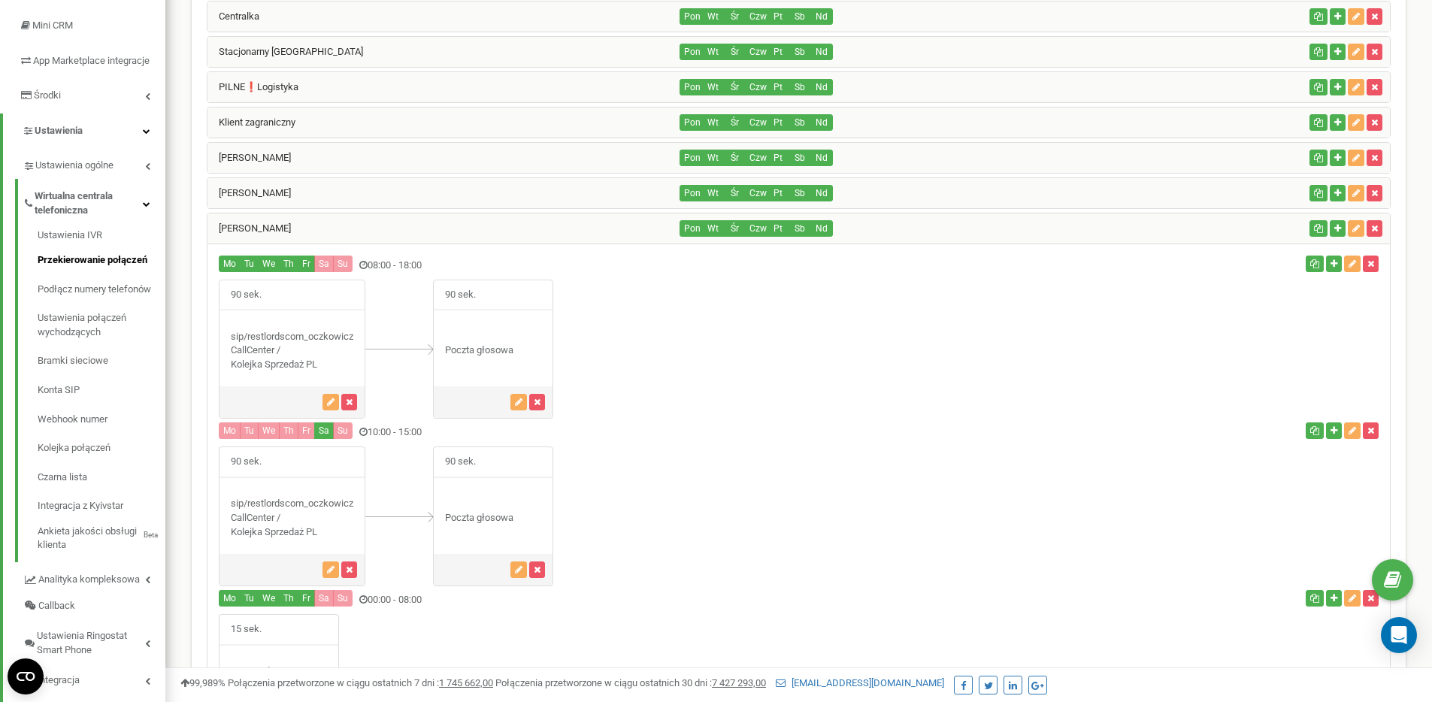
scroll to position [230, 0]
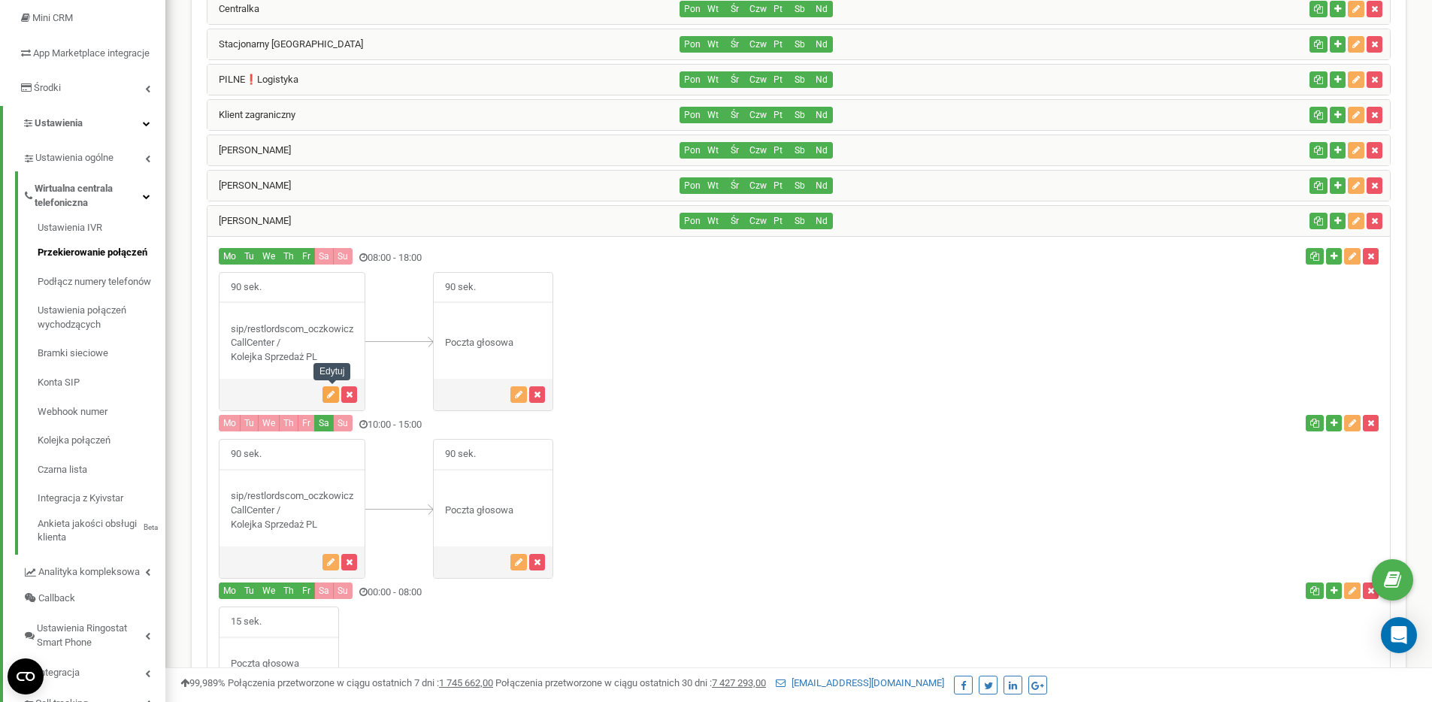
click at [327, 391] on button "button" at bounding box center [331, 394] width 17 height 17
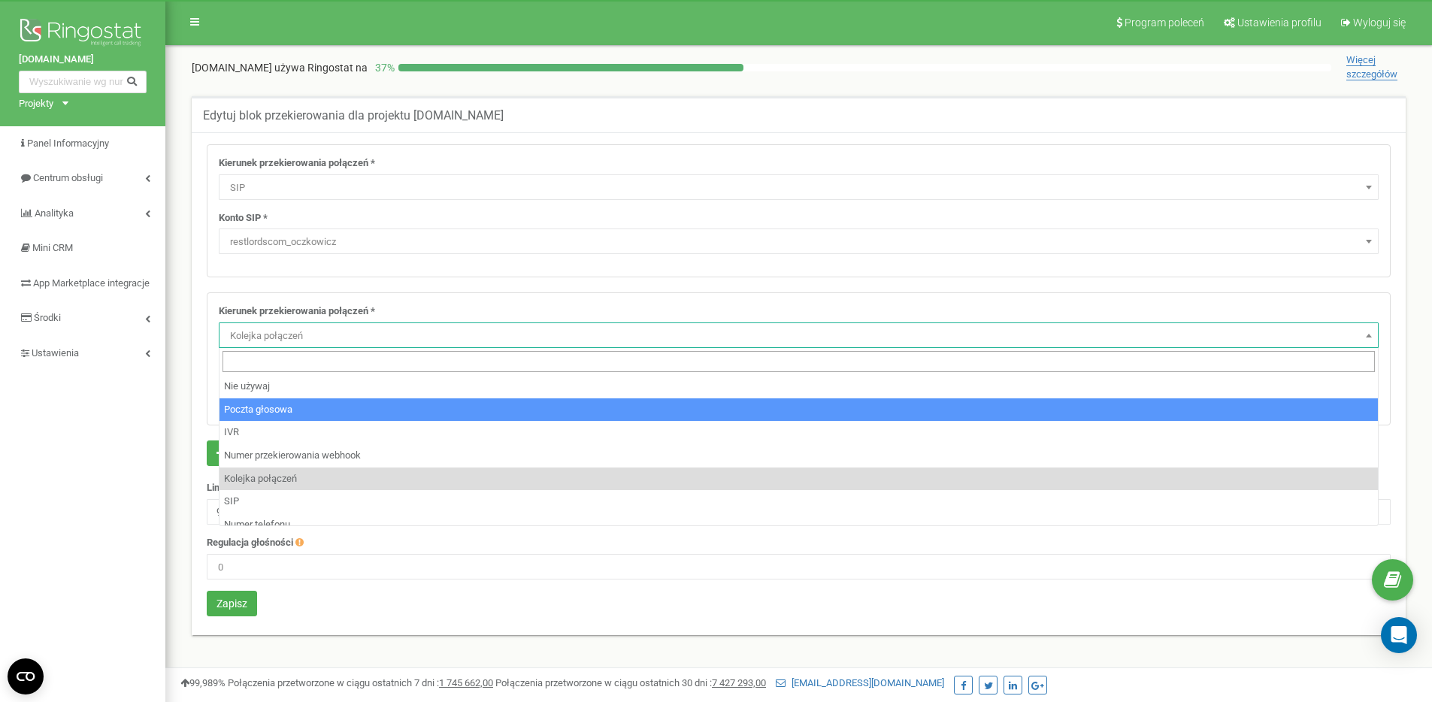
select select "SIP"
select select "restlordscom_oczkowicz"
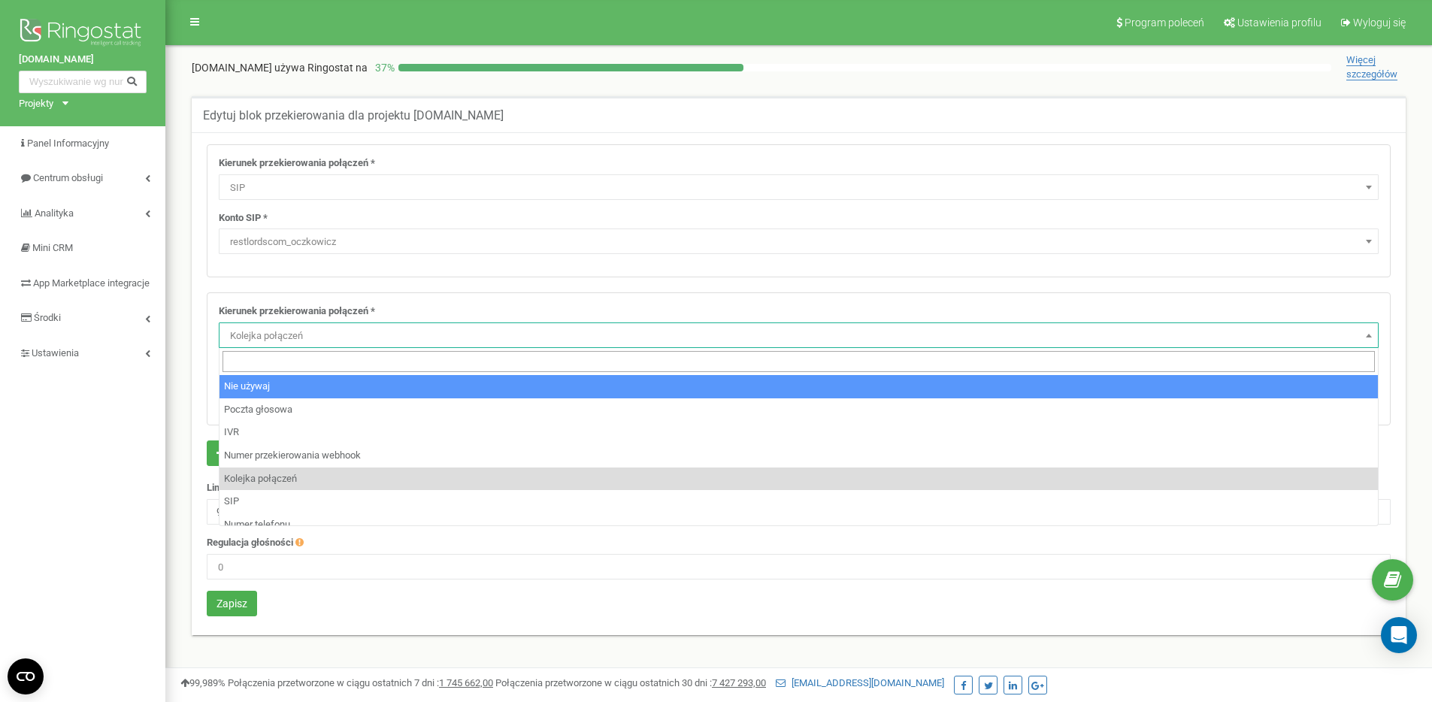
select select "pro"
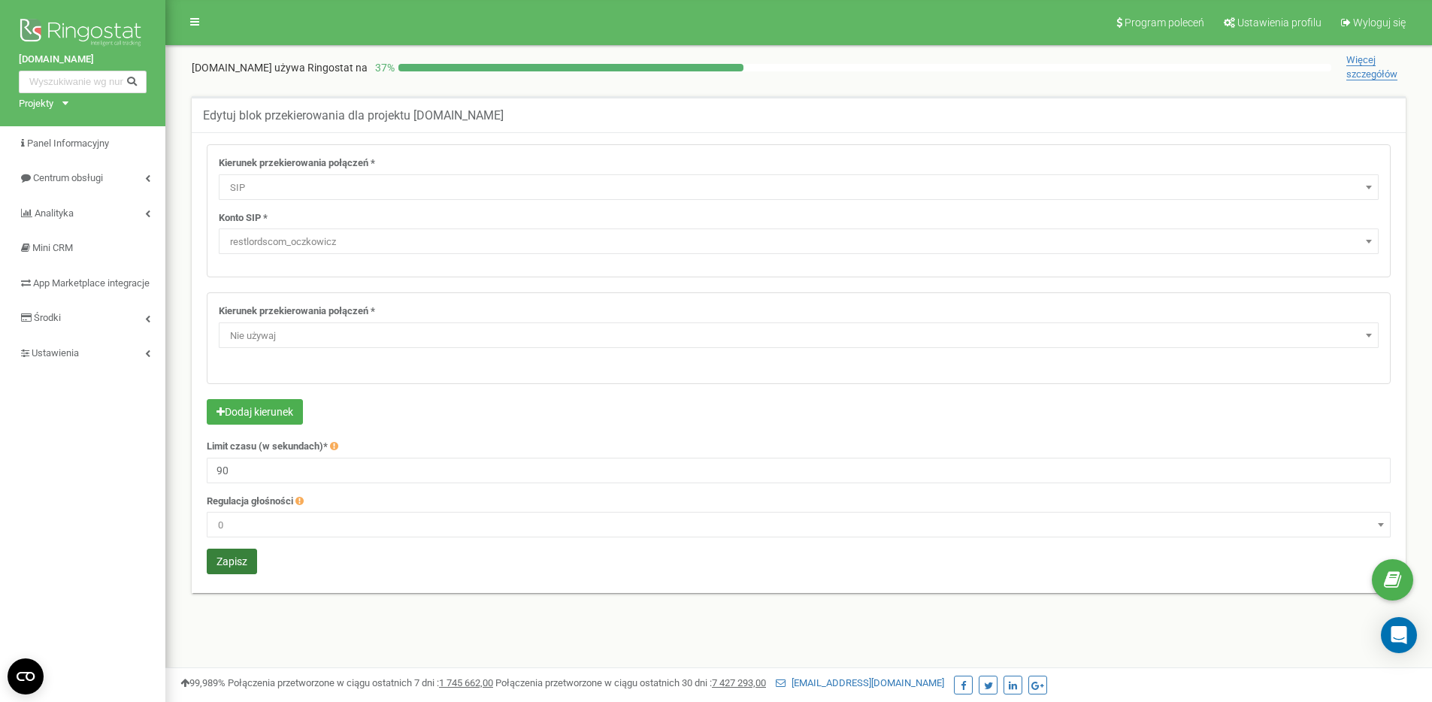
click at [244, 566] on button "Zapisz" at bounding box center [232, 562] width 50 height 26
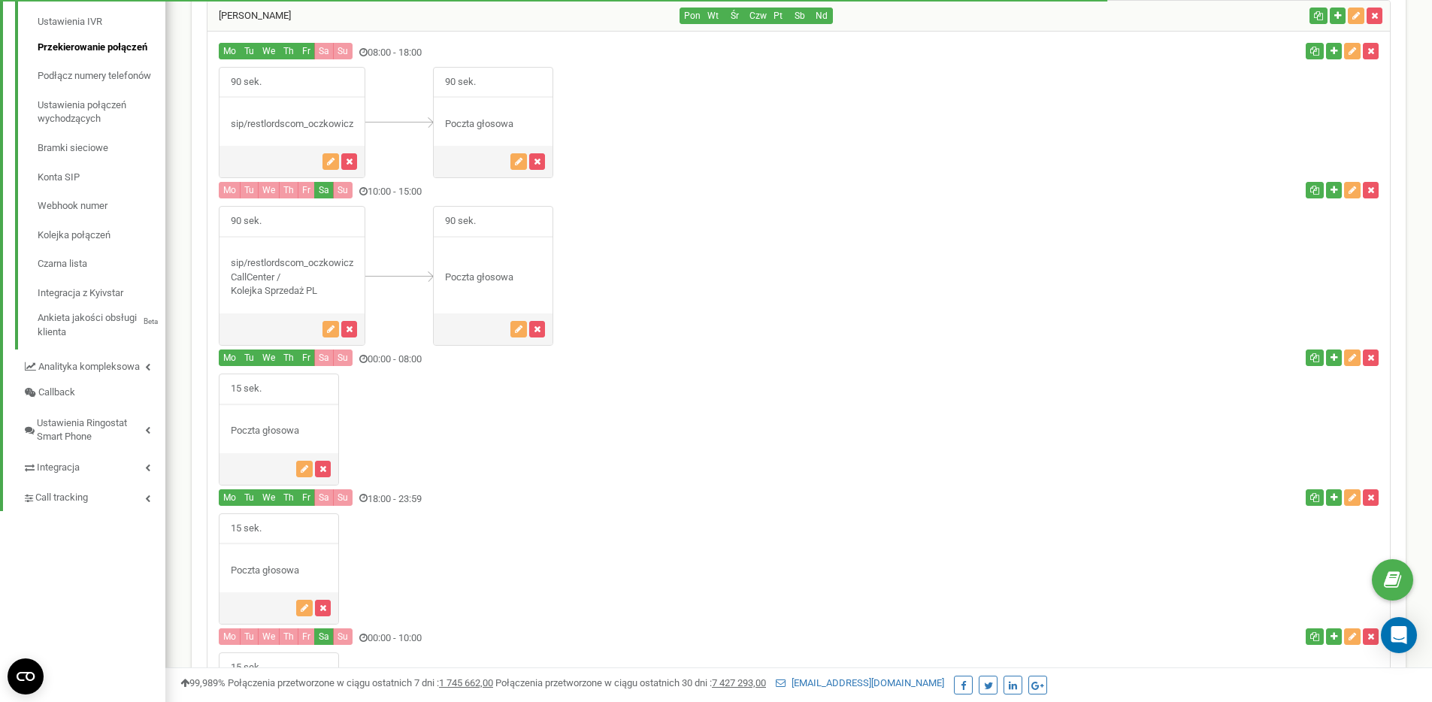
scroll to position [466, 0]
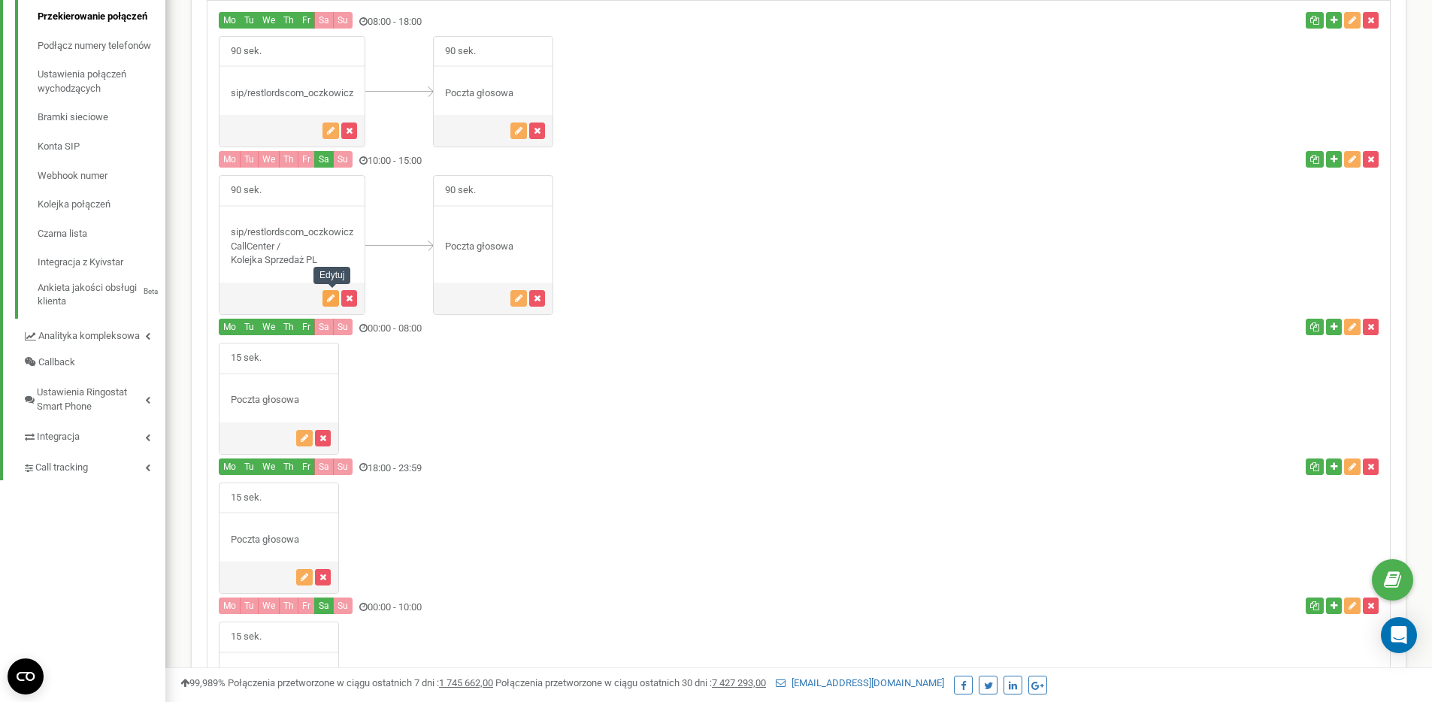
click at [328, 297] on icon "button" at bounding box center [331, 298] width 8 height 9
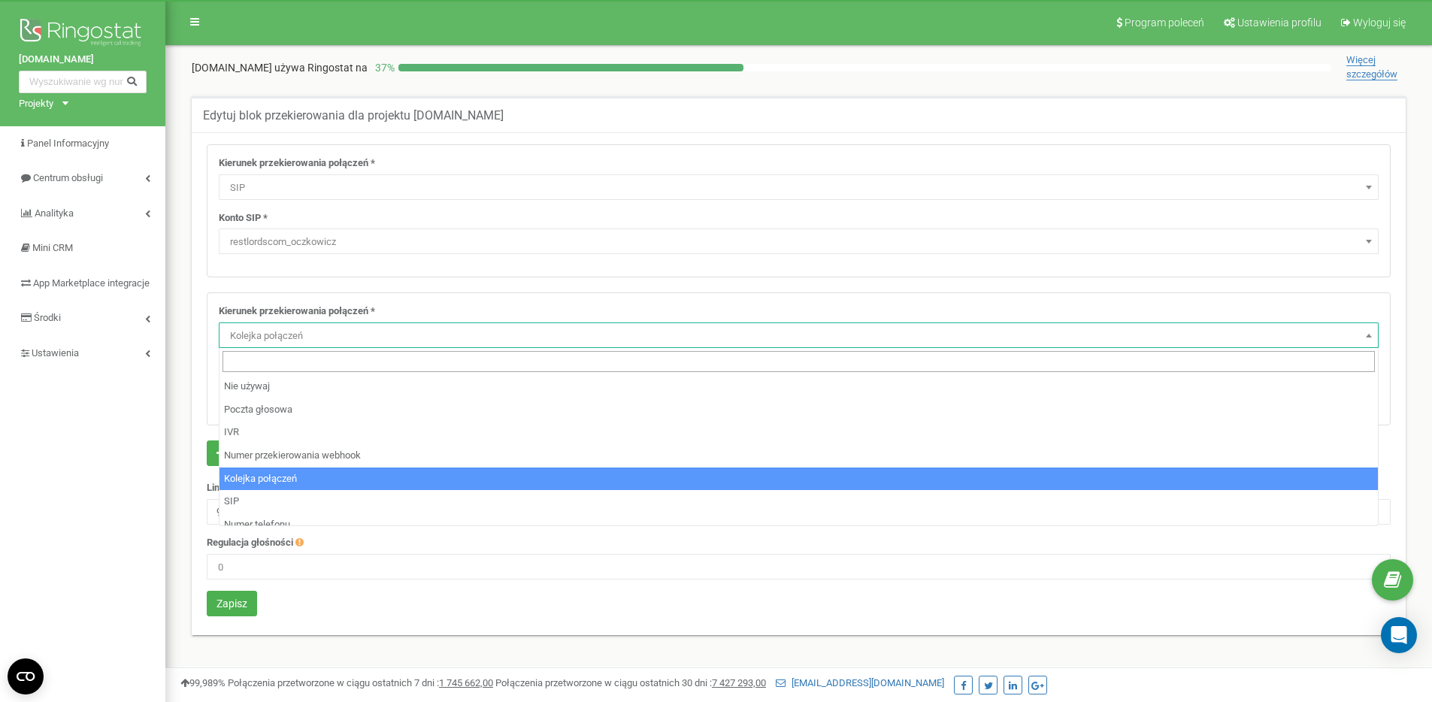
select select "SIP"
select select "restlordscom_oczkowicz"
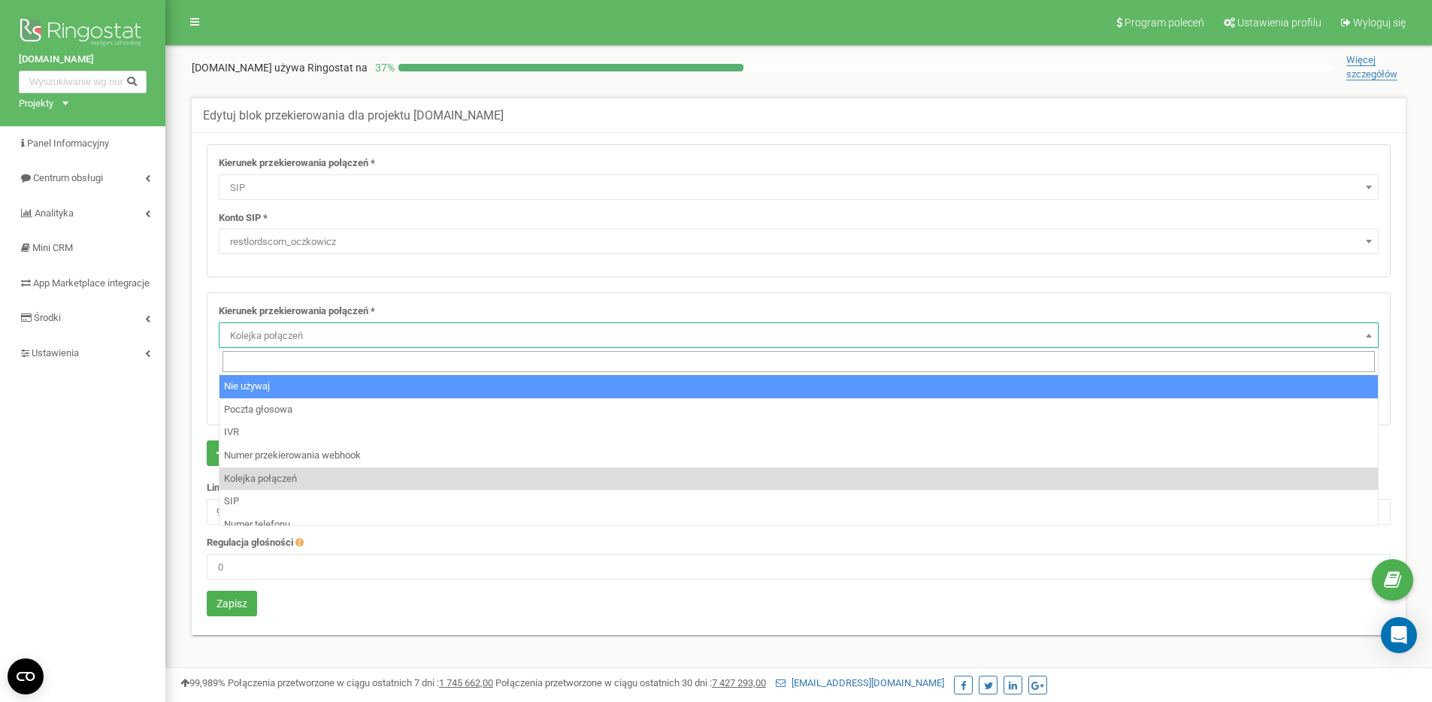
select select "pro"
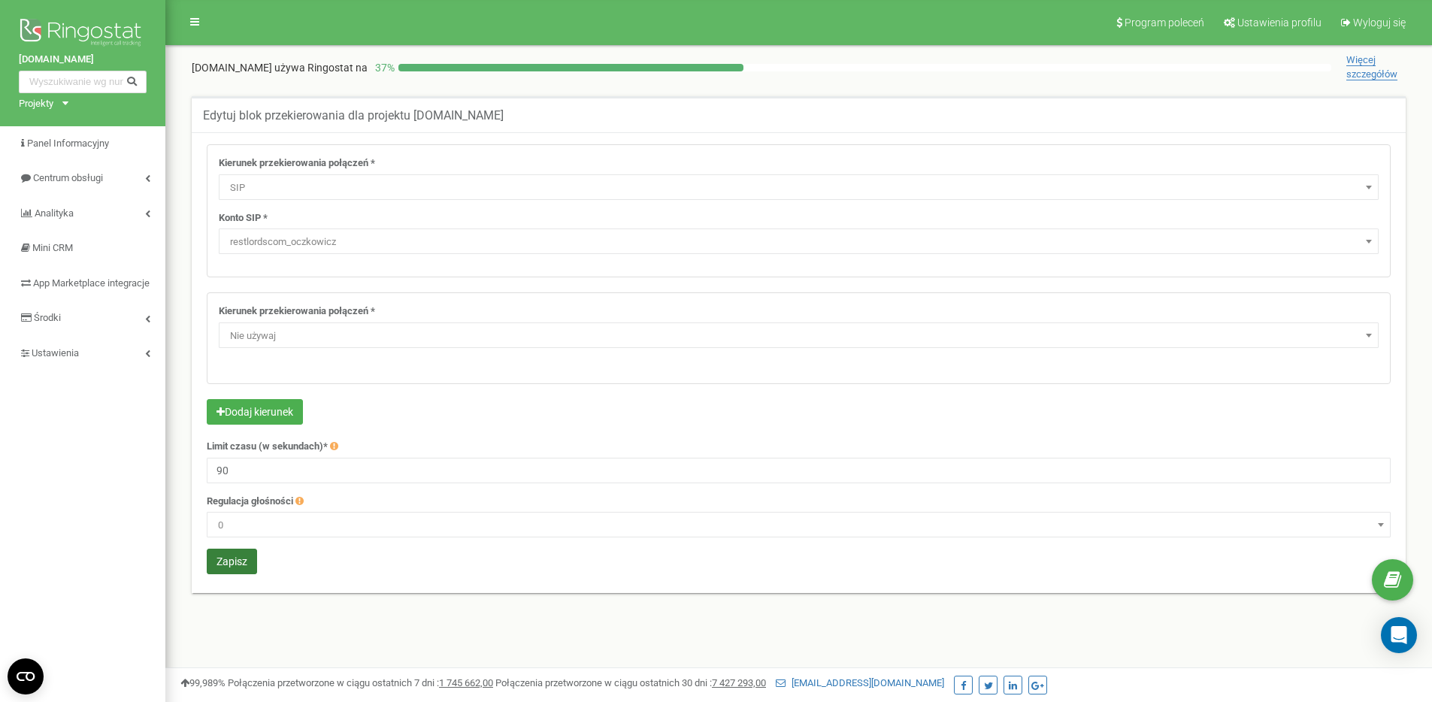
click at [228, 571] on button "Zapisz" at bounding box center [232, 562] width 50 height 26
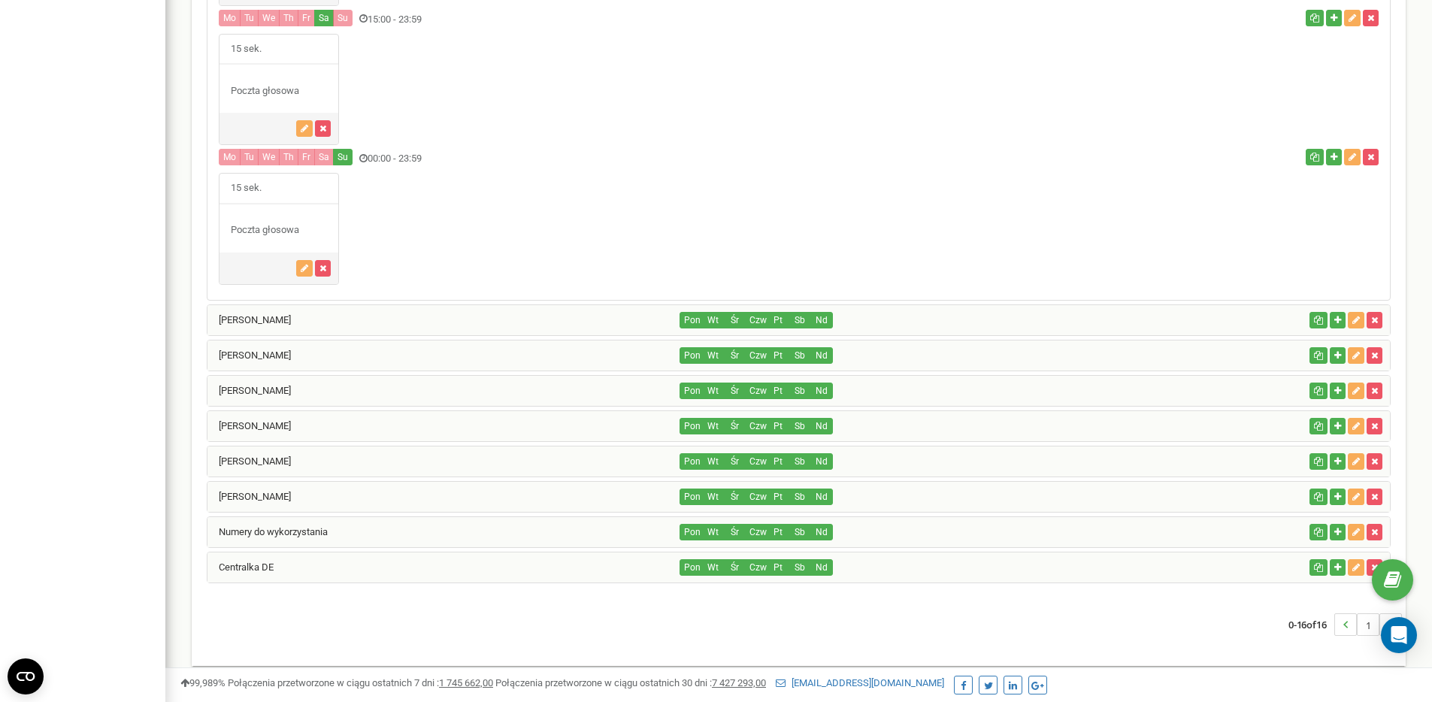
scroll to position [1171, 0]
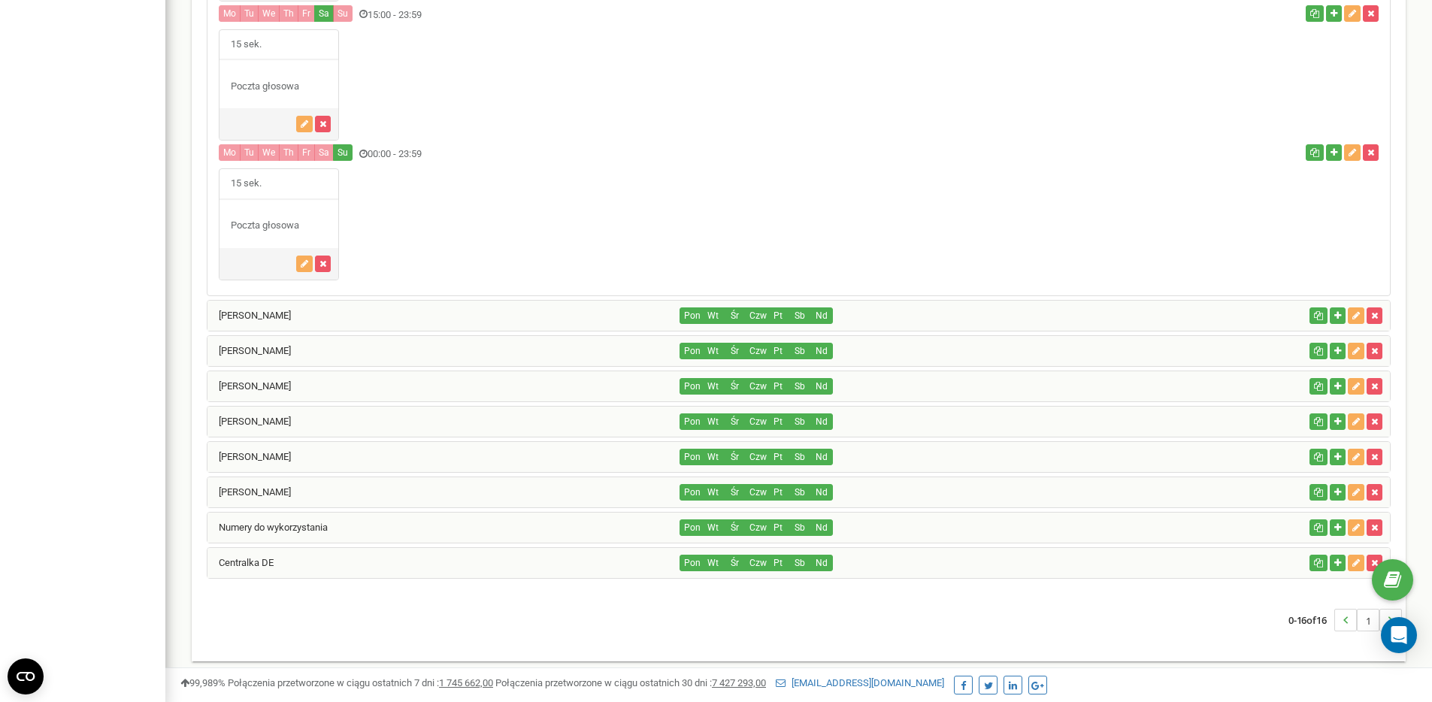
click at [354, 309] on div "Sylwia Firlej" at bounding box center [444, 316] width 473 height 30
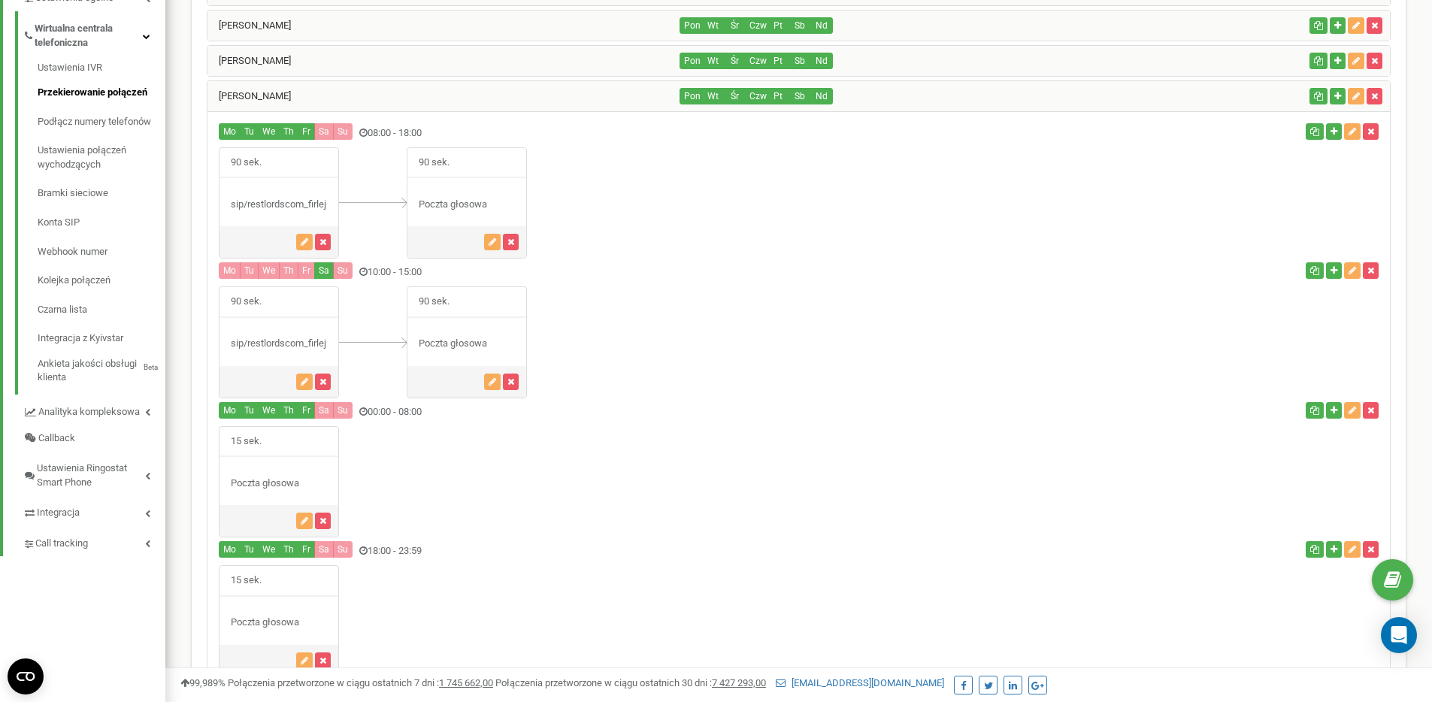
scroll to position [1179, 0]
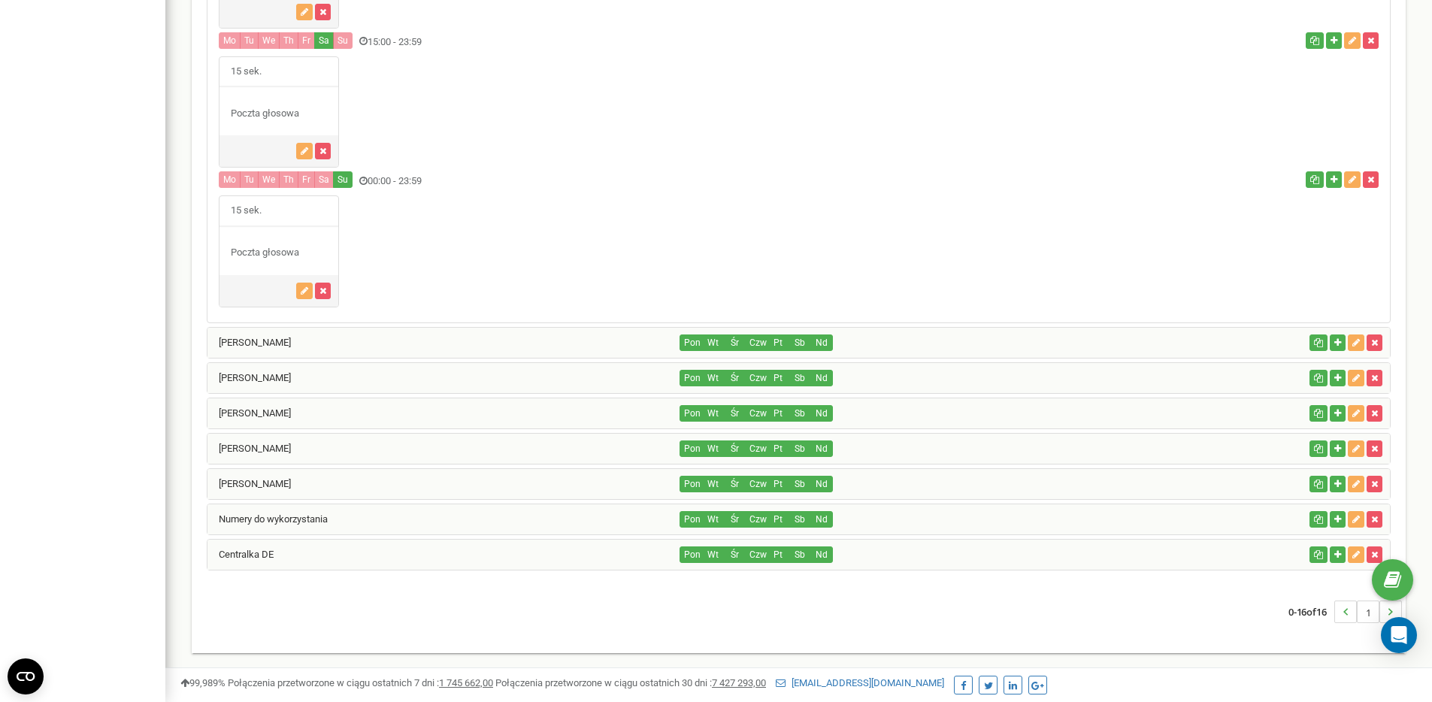
click at [359, 348] on div "Anna Nosek" at bounding box center [444, 343] width 473 height 30
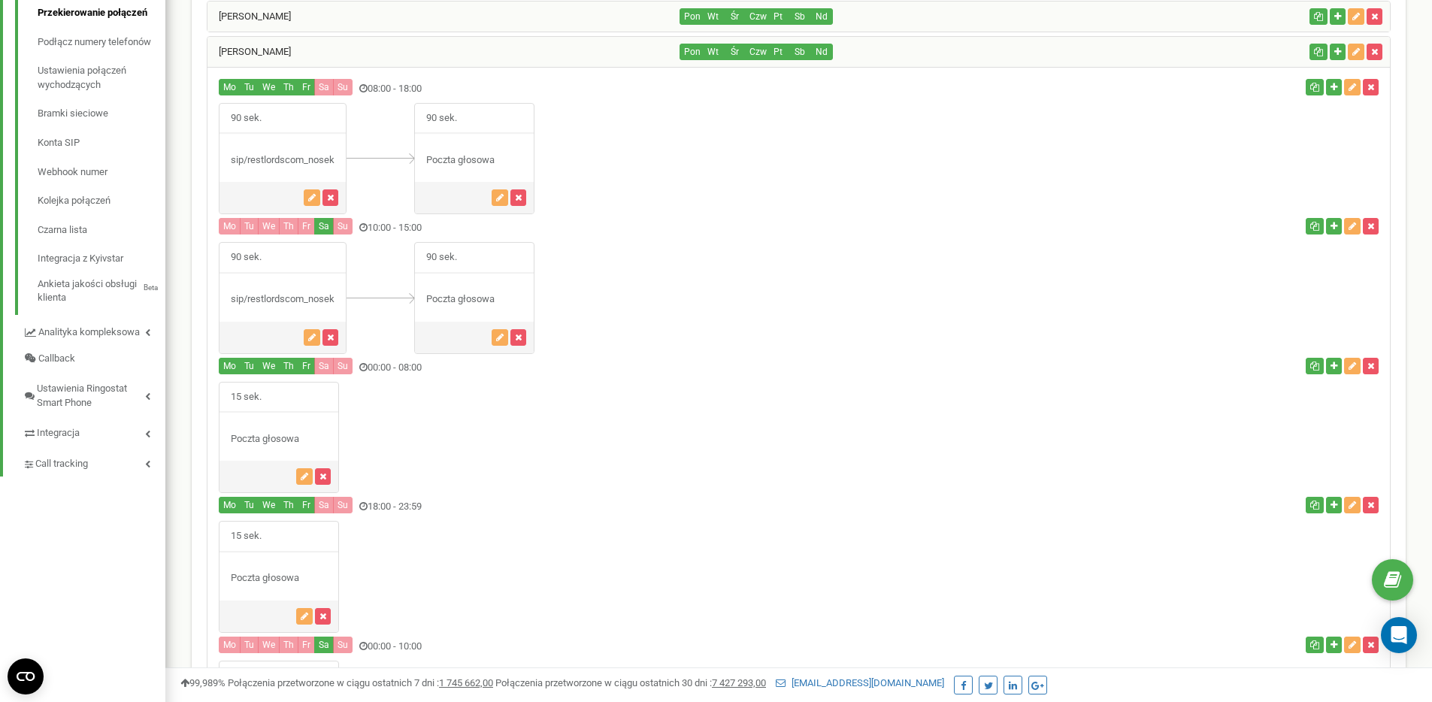
scroll to position [459, 0]
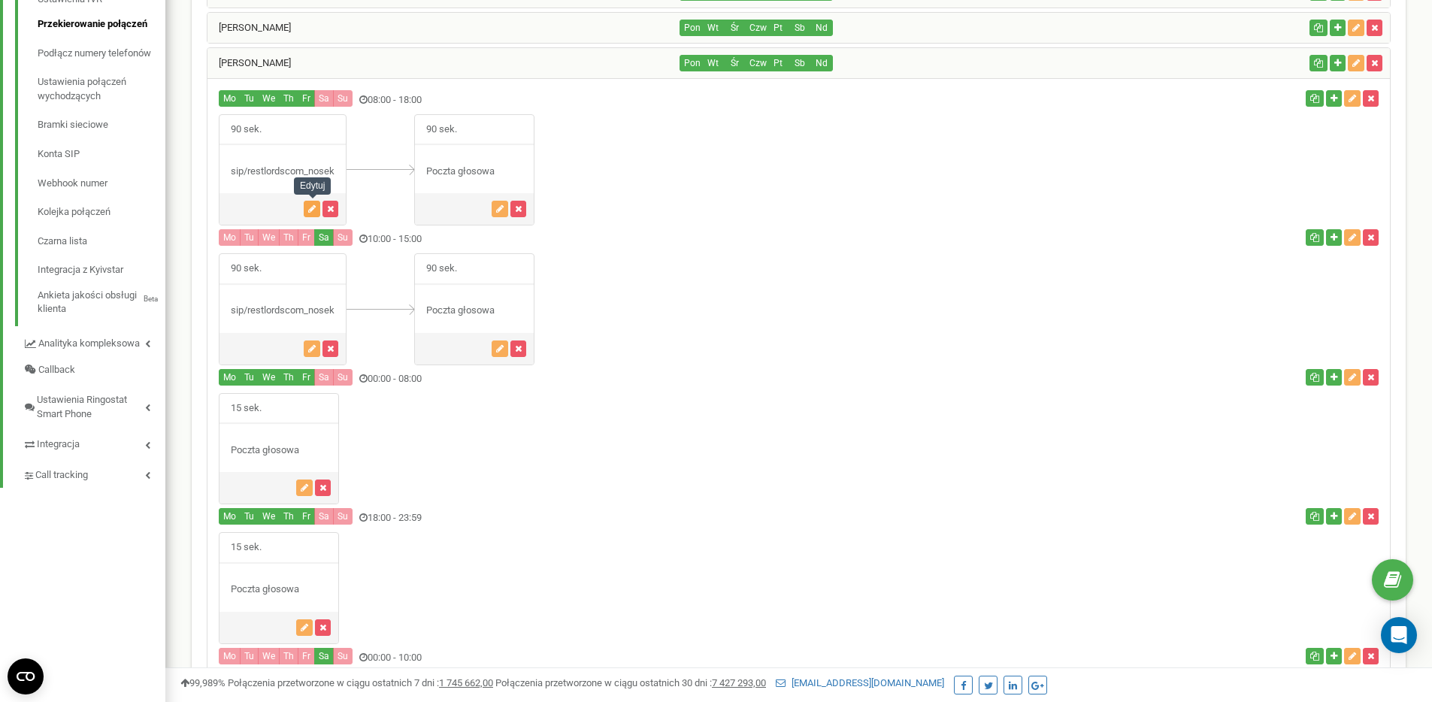
click at [312, 209] on icon "button" at bounding box center [312, 208] width 8 height 9
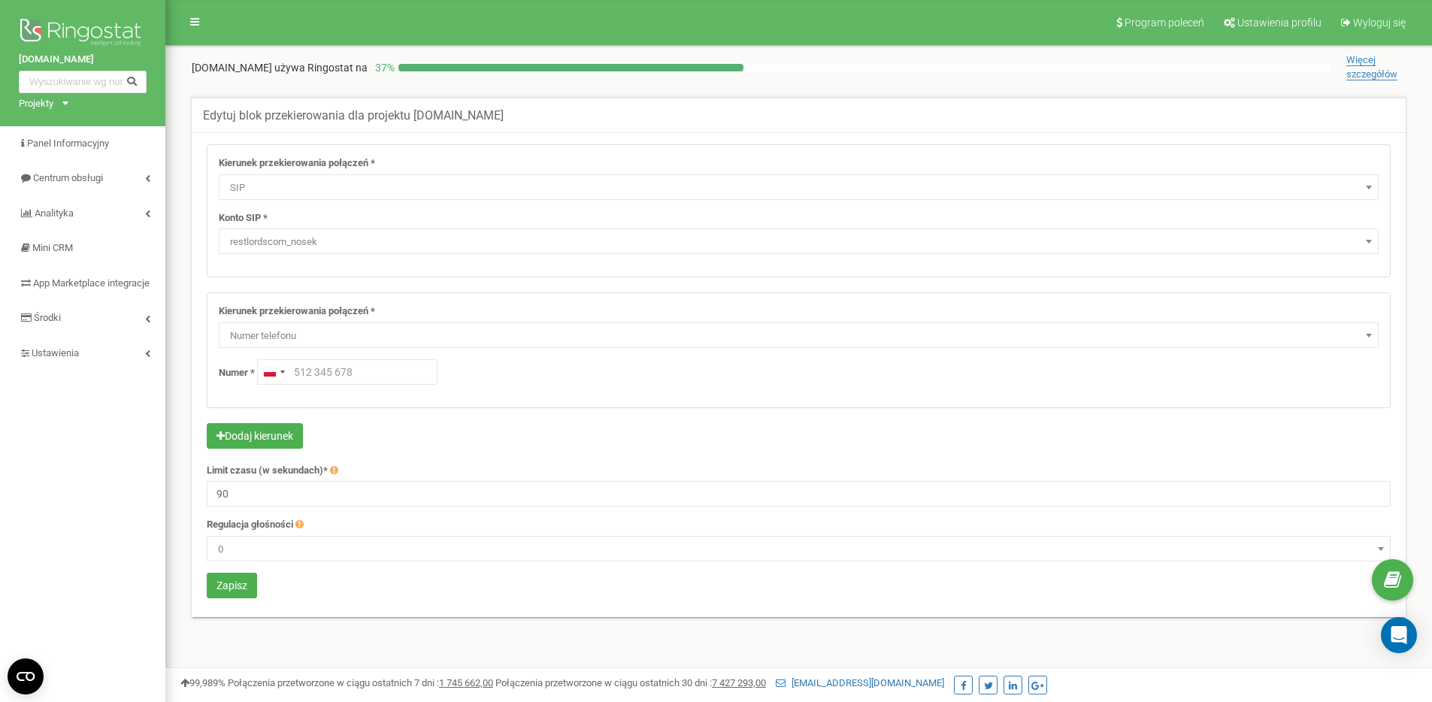
select select "SIP"
select select "restlordscom_nosek"
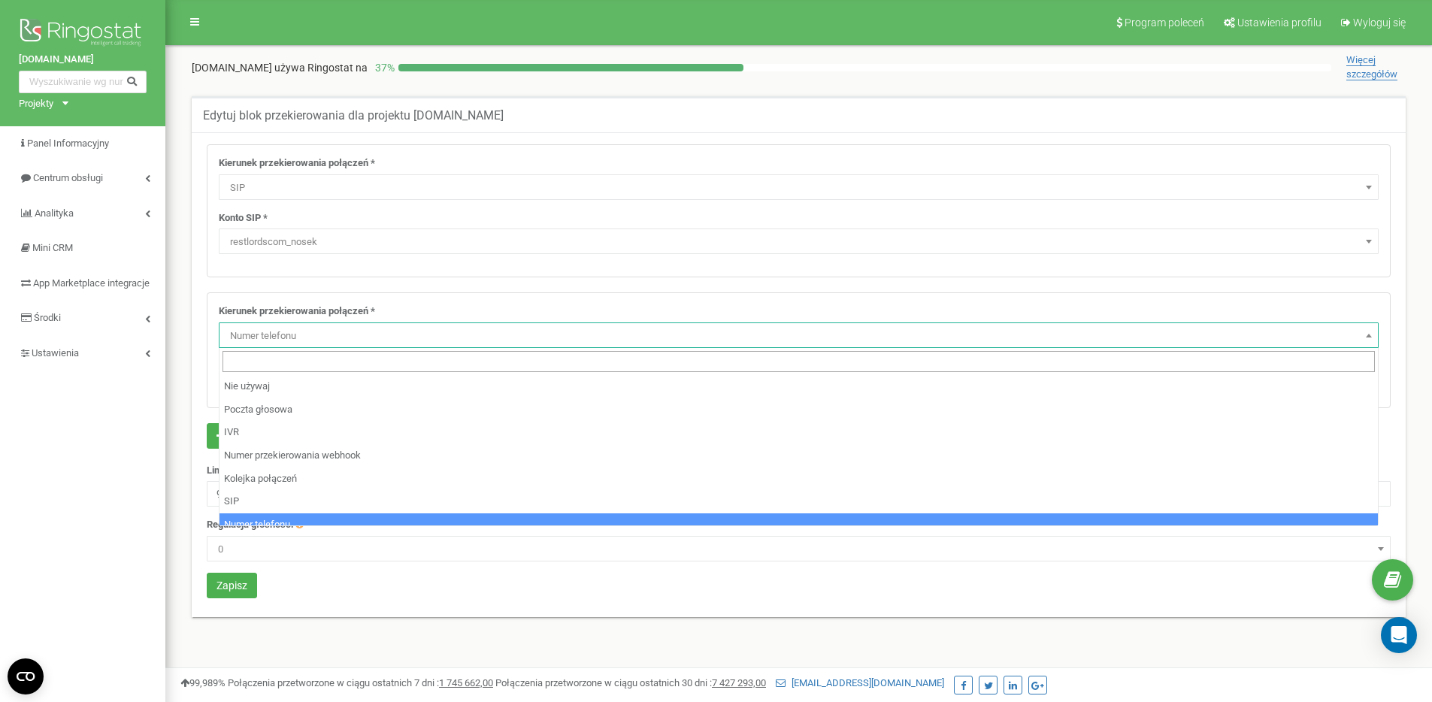
click at [353, 335] on span "Numer telefonu" at bounding box center [799, 336] width 1150 height 21
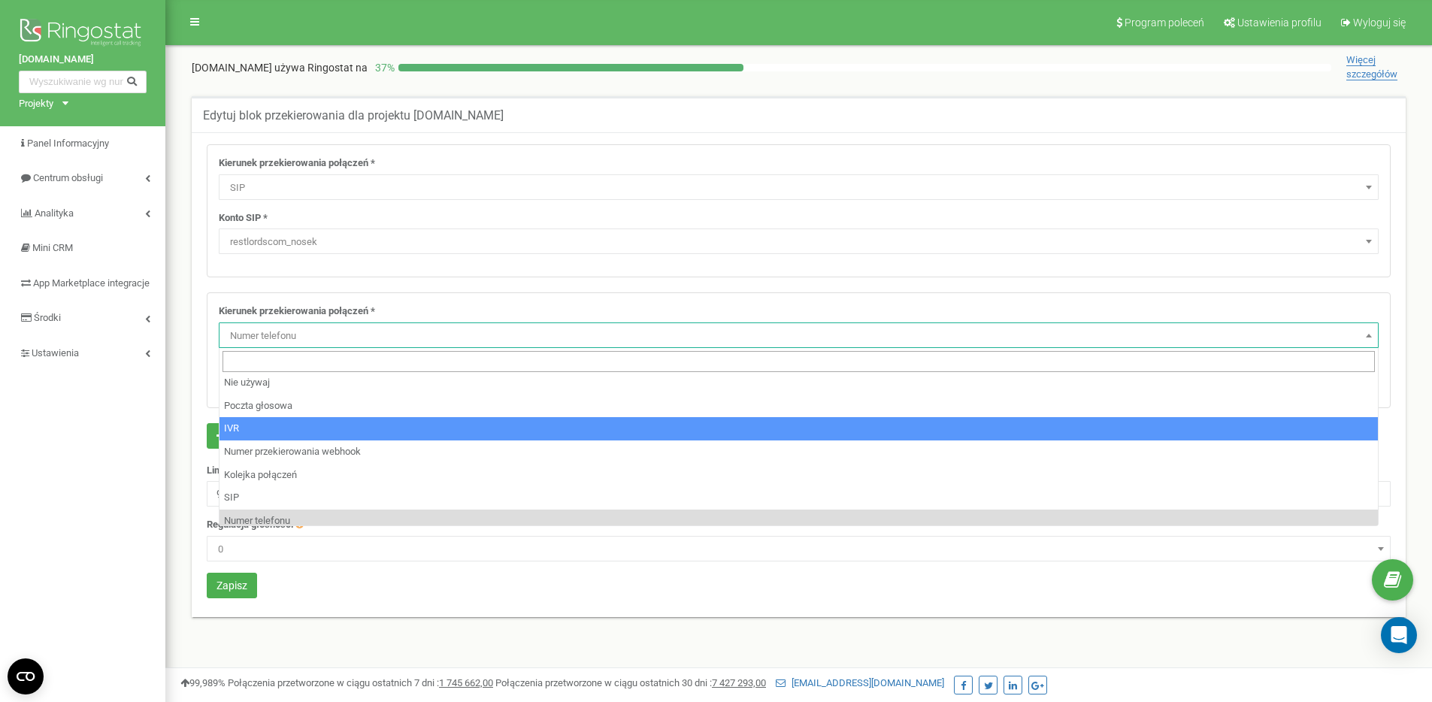
scroll to position [10, 0]
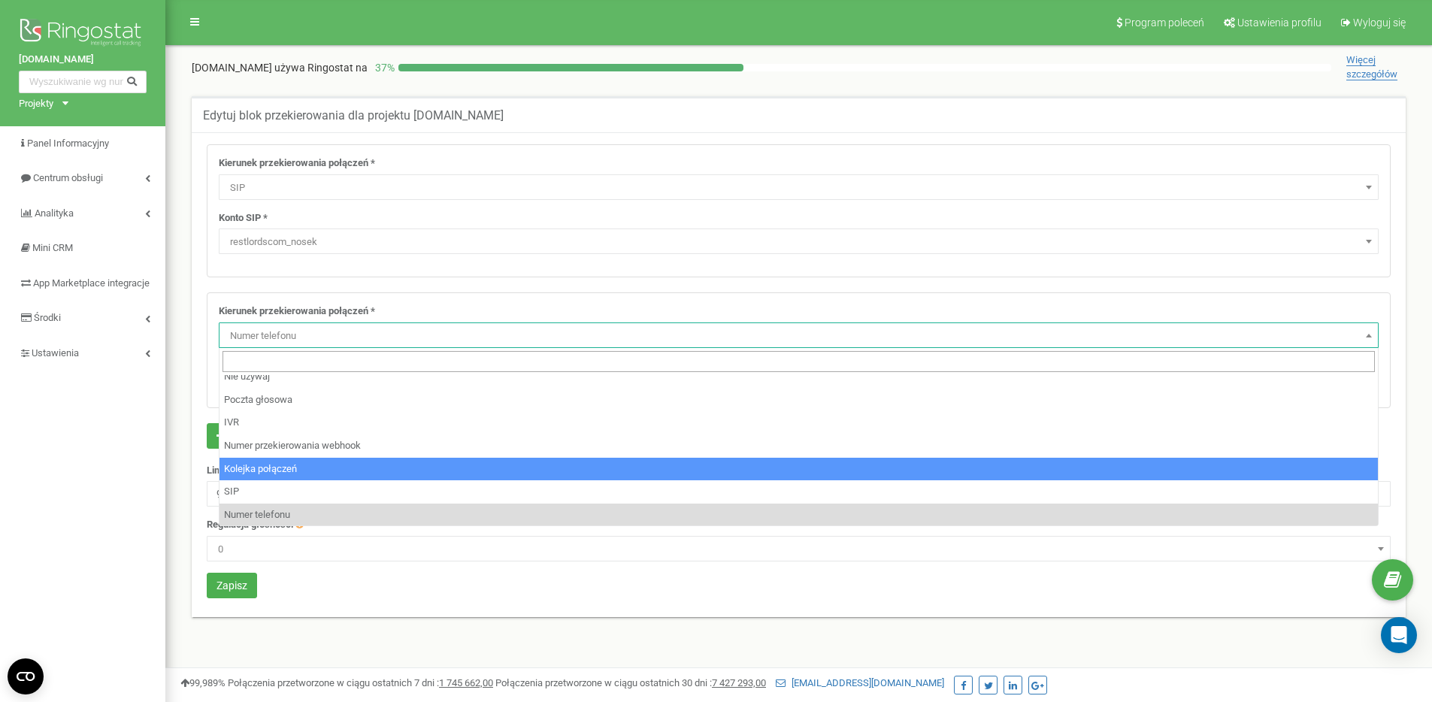
select select "CallCenter"
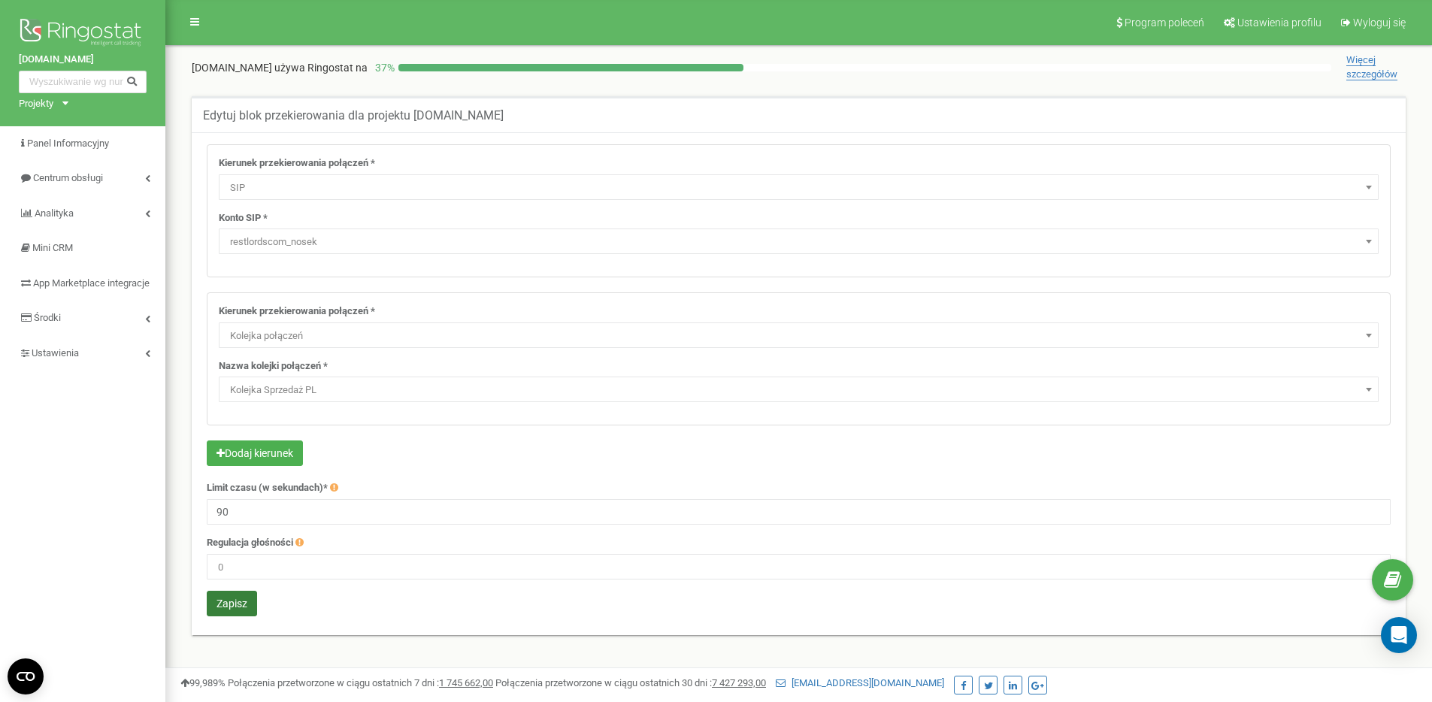
click at [237, 607] on button "Zapisz" at bounding box center [232, 604] width 50 height 26
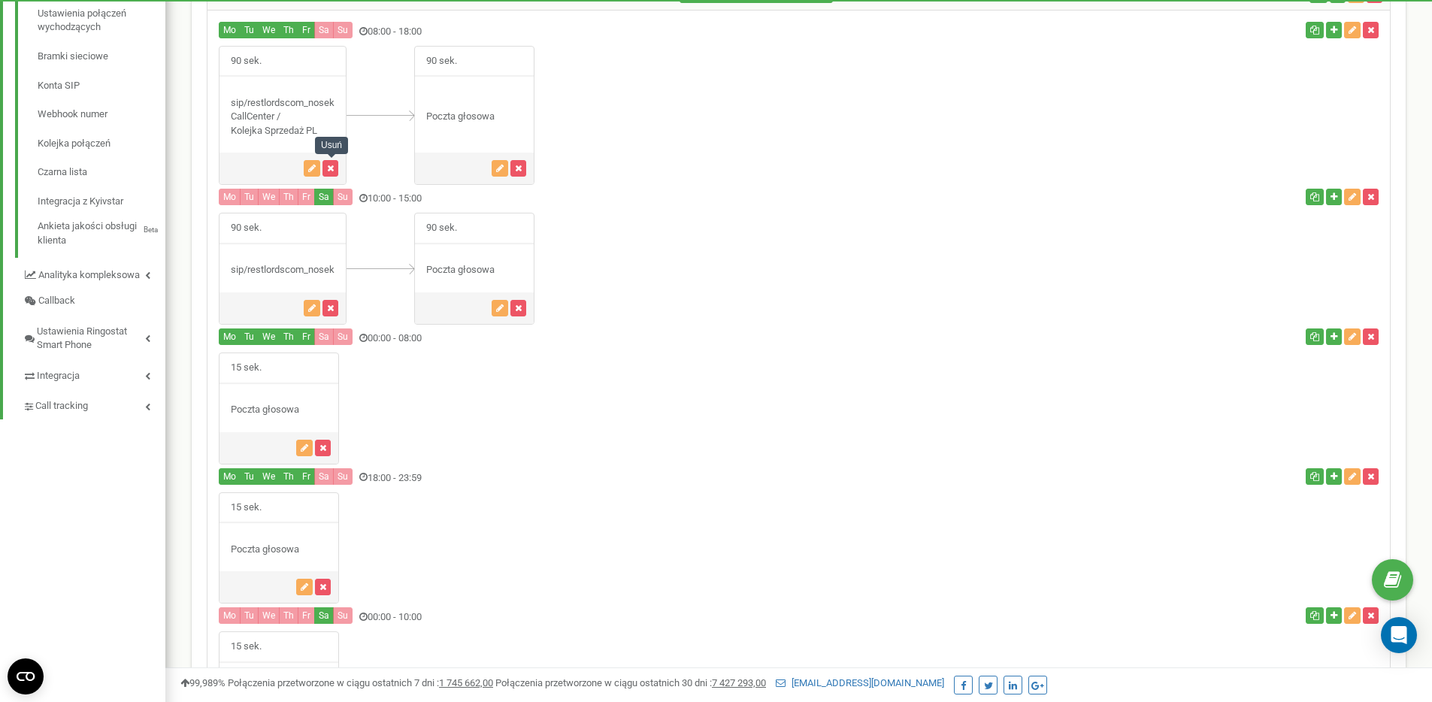
scroll to position [537, 0]
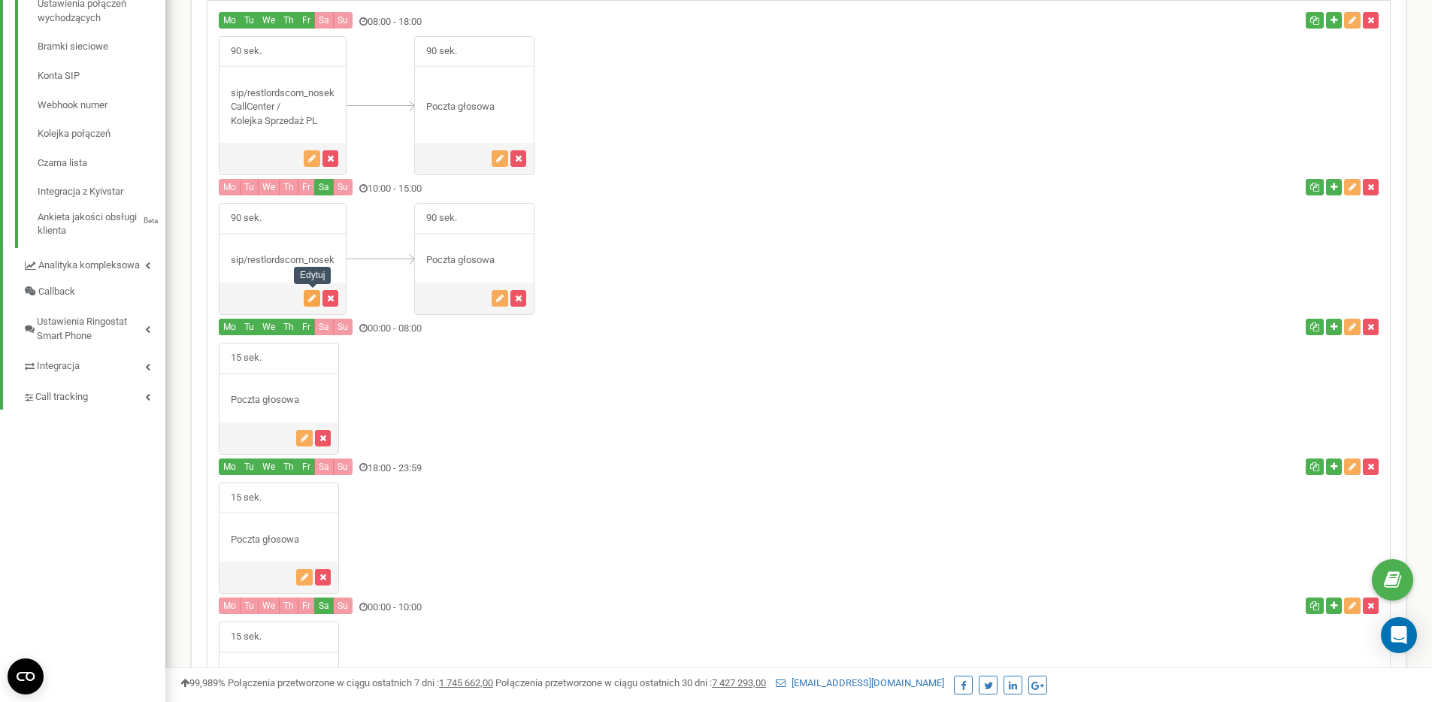
click at [313, 294] on icon "button" at bounding box center [312, 298] width 8 height 9
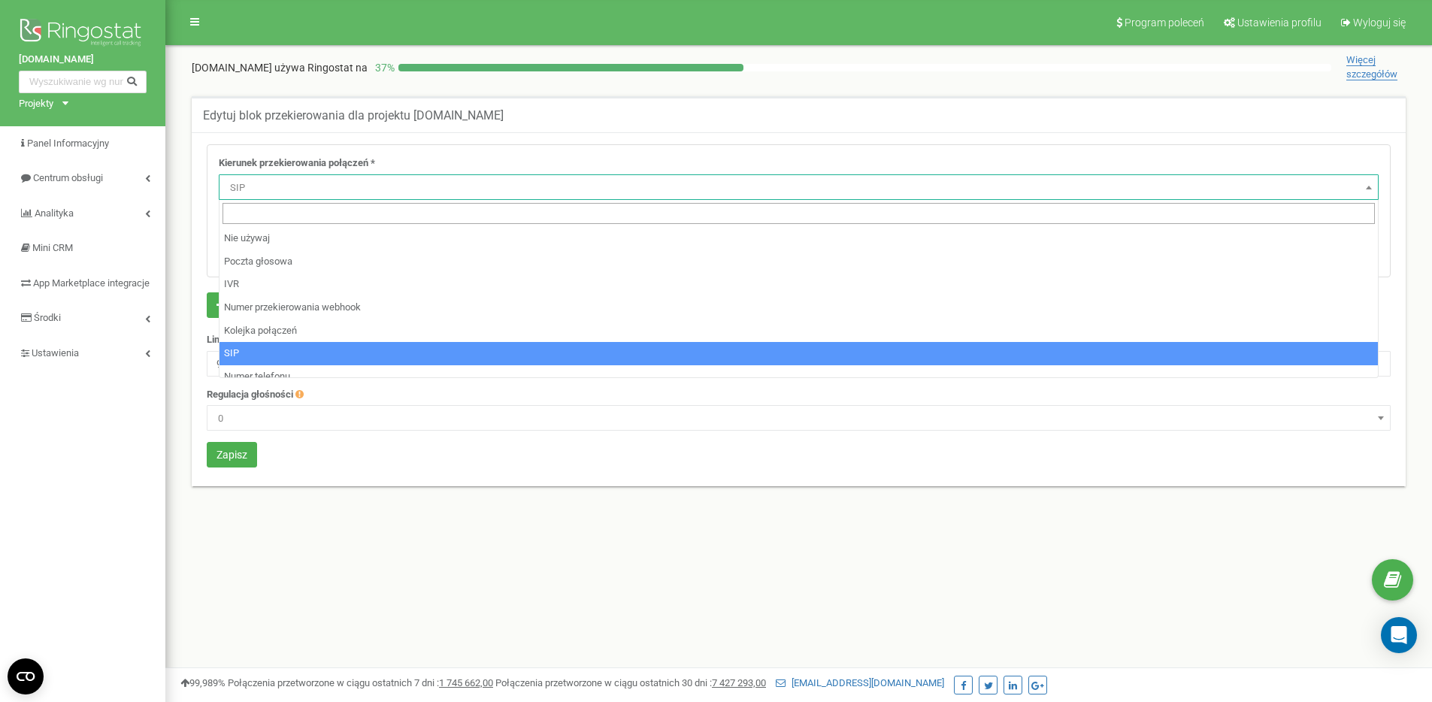
select select "SIP"
select select "restlordscom_nosek"
click at [339, 183] on span "SIP" at bounding box center [799, 187] width 1150 height 21
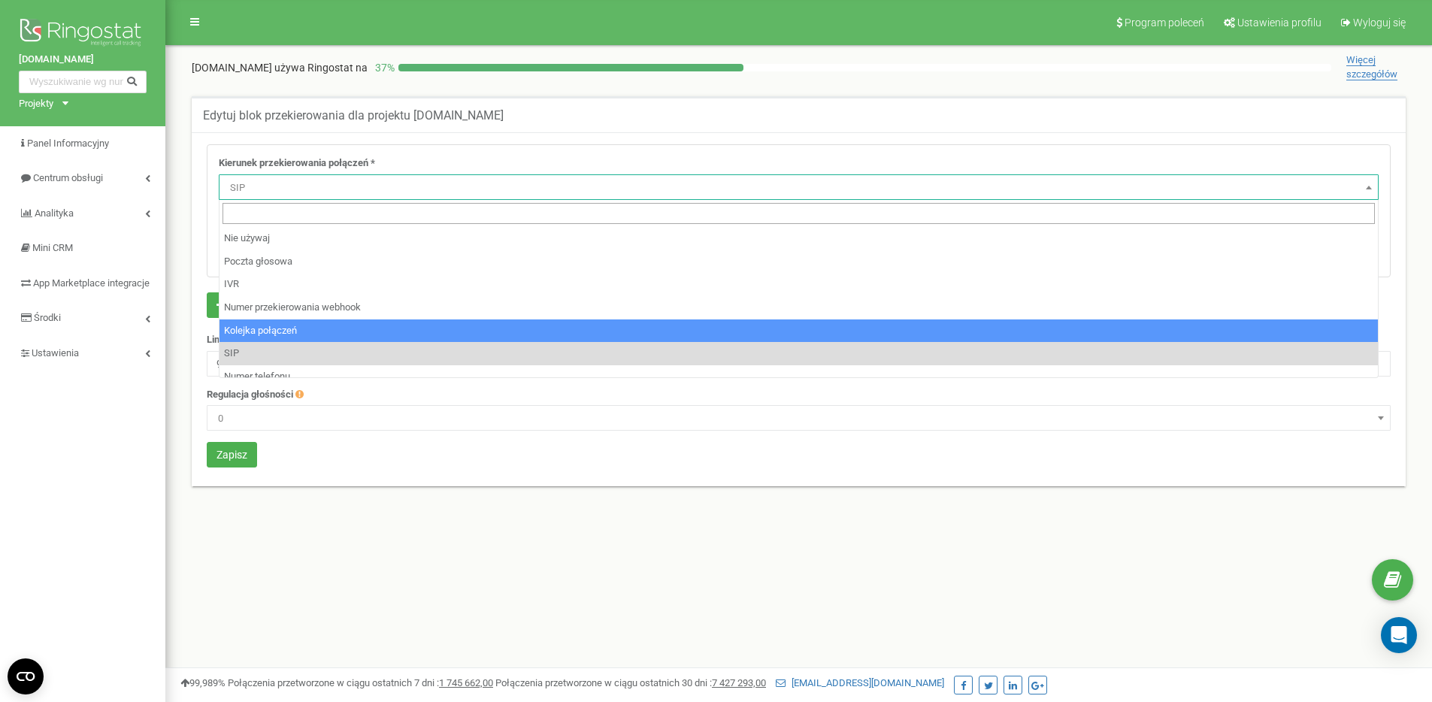
select select "CallCenter"
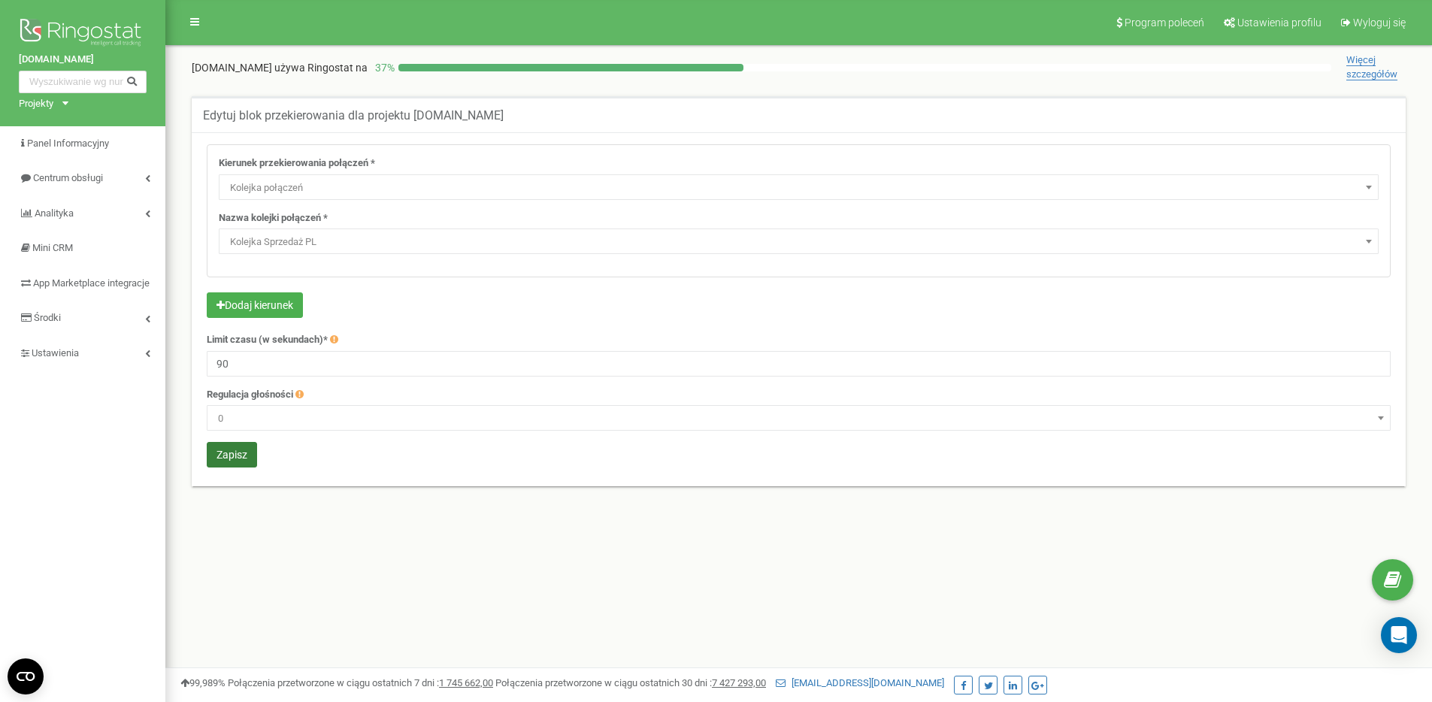
click at [216, 455] on button "Zapisz" at bounding box center [232, 455] width 50 height 26
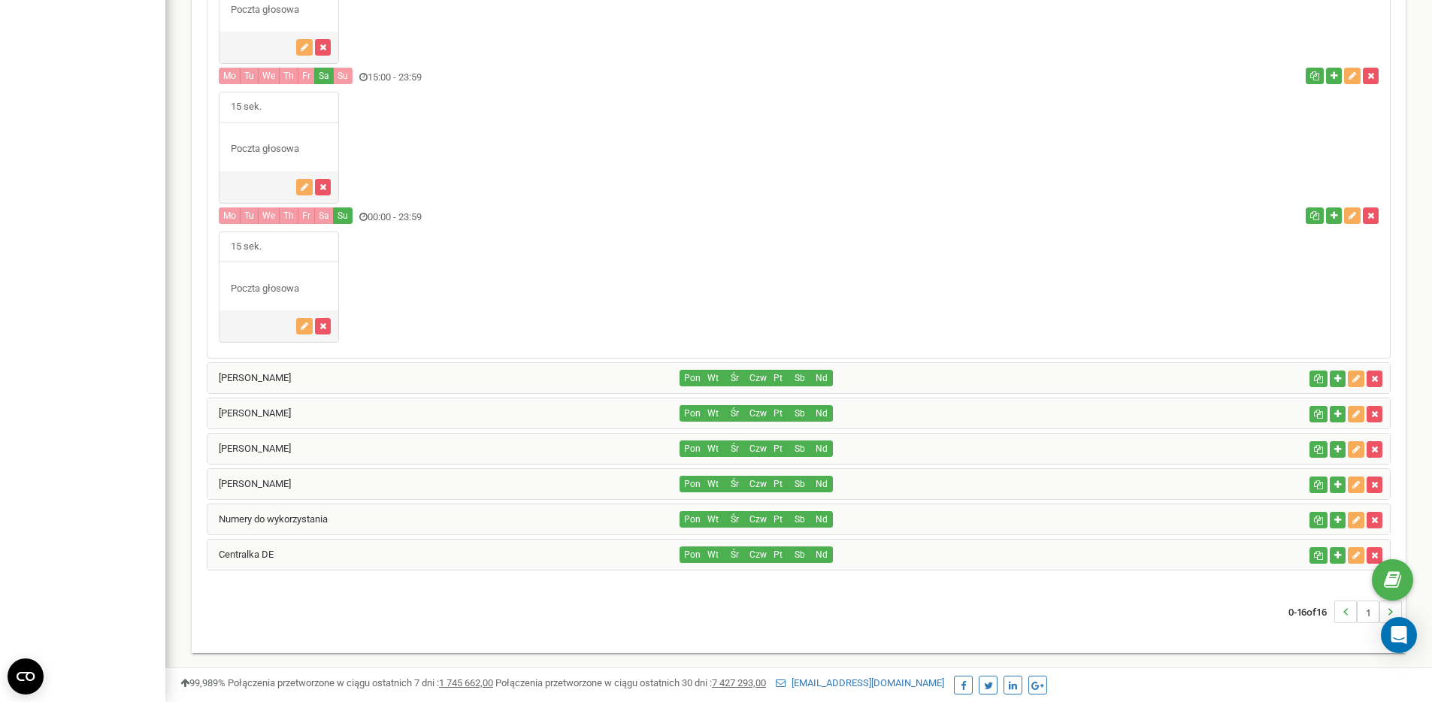
click at [338, 368] on div "[PERSON_NAME]" at bounding box center [444, 378] width 473 height 30
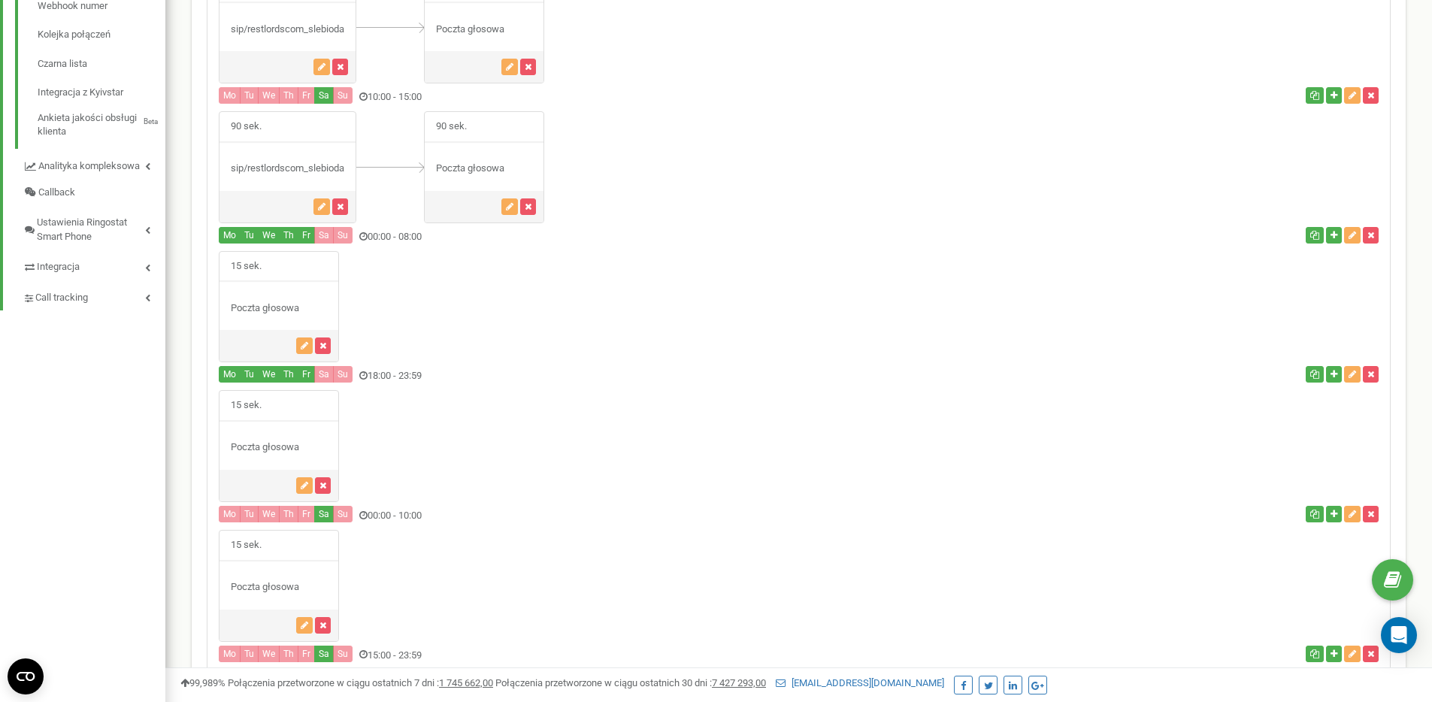
scroll to position [1156, 0]
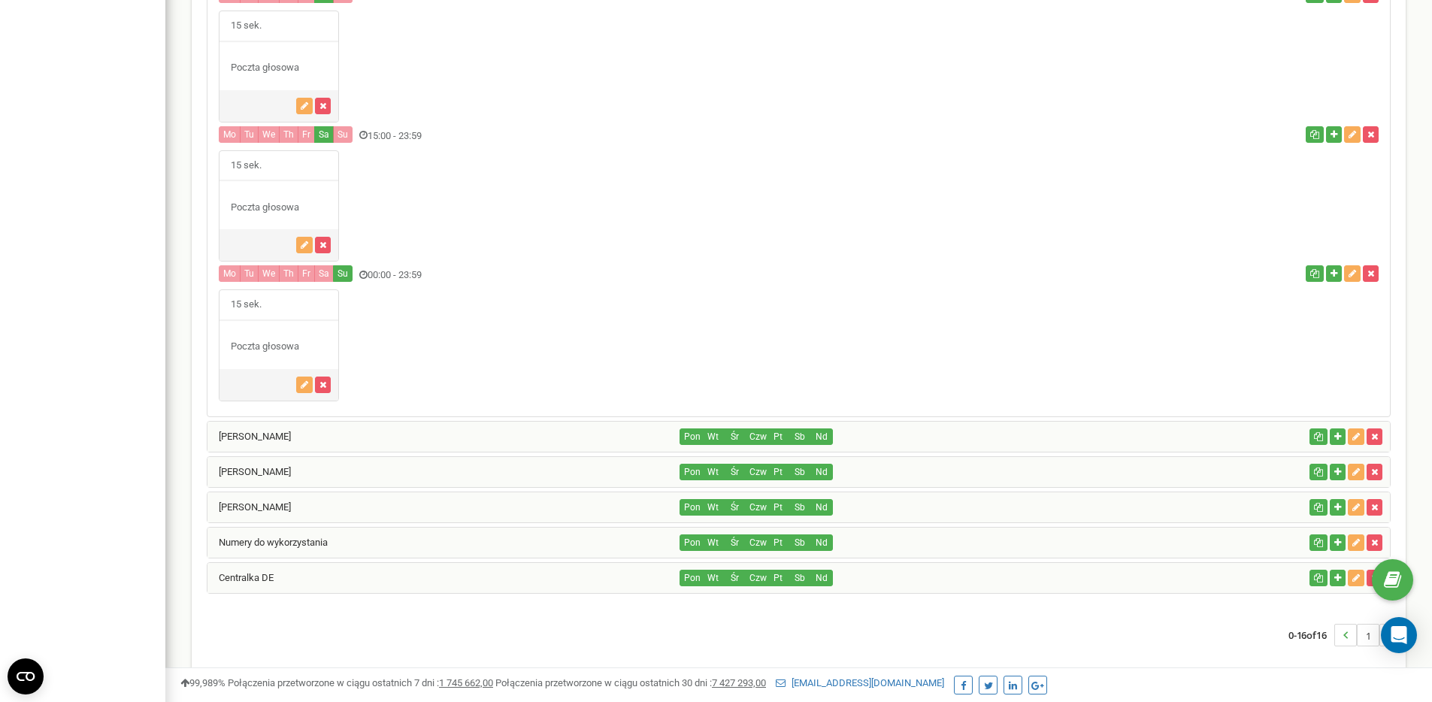
click at [362, 429] on div "[PERSON_NAME]" at bounding box center [444, 437] width 473 height 30
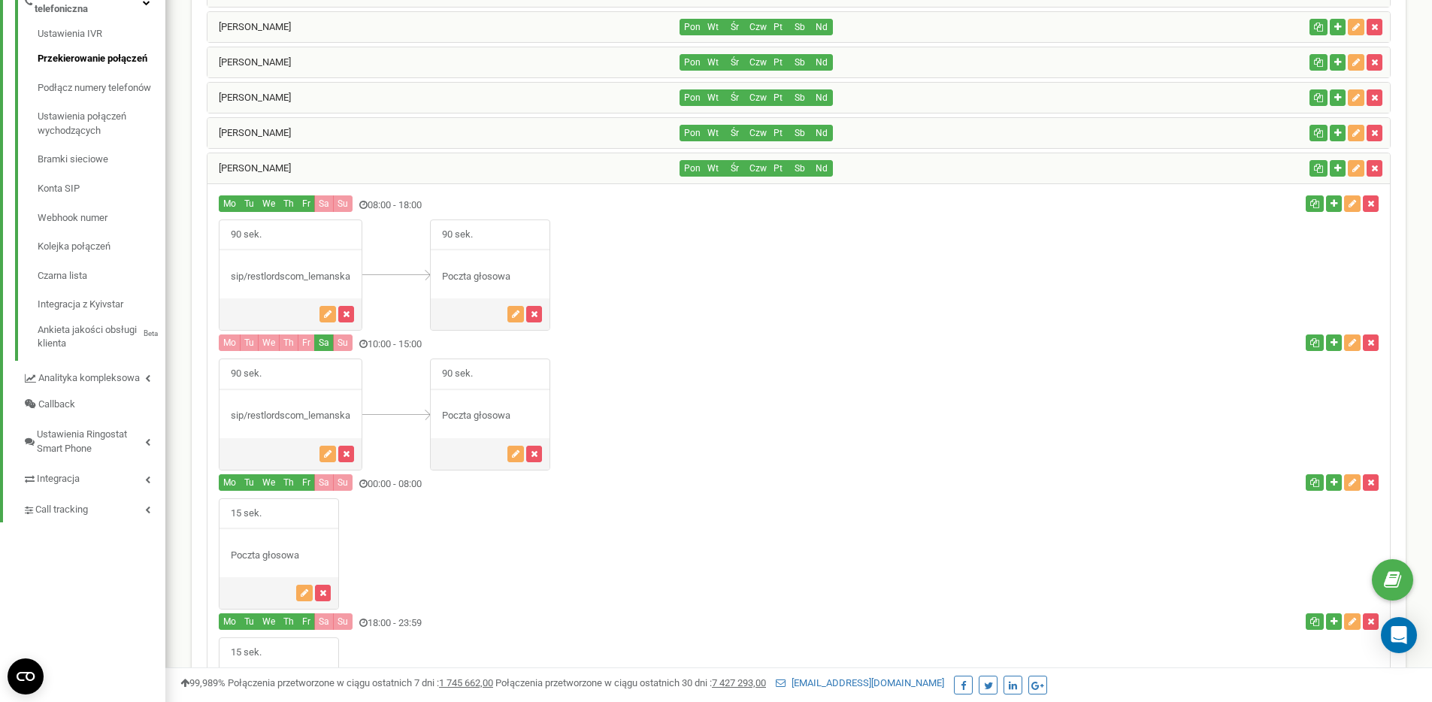
scroll to position [407, 0]
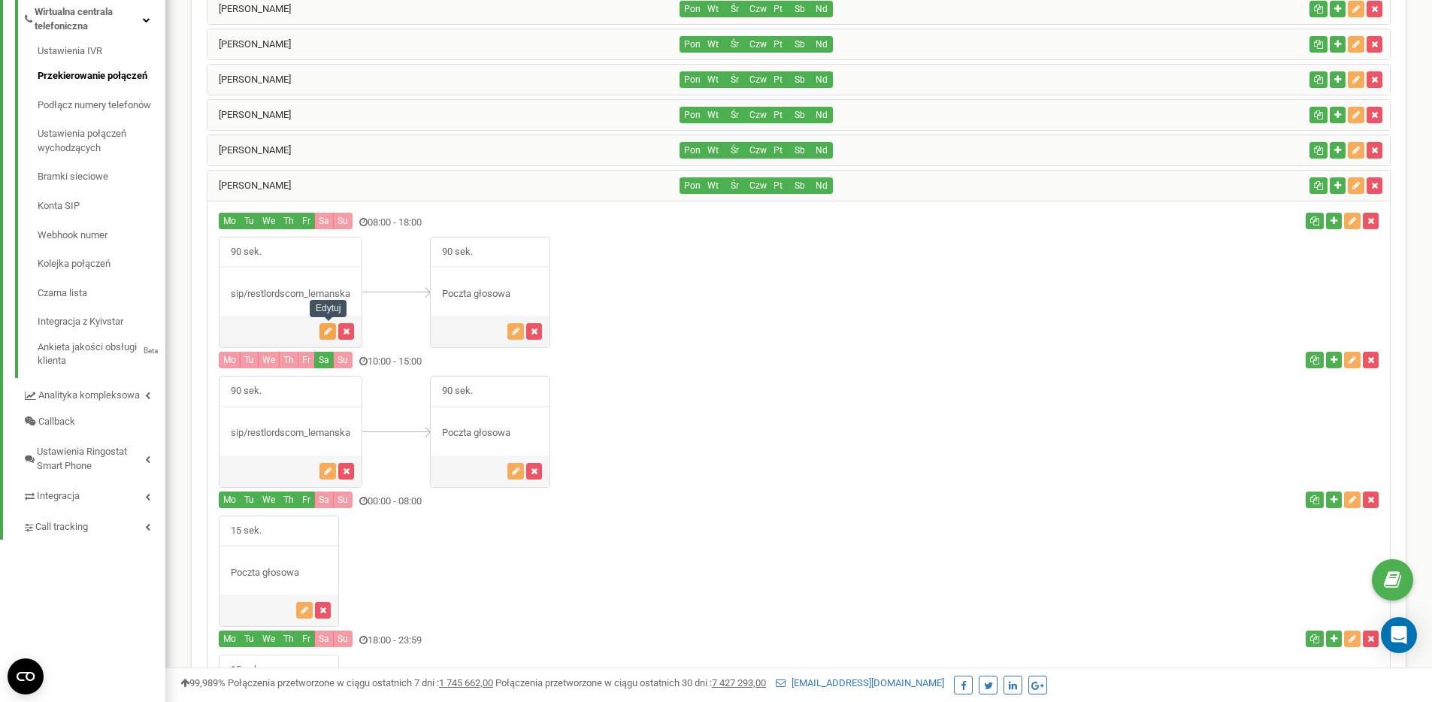
click at [323, 331] on button "button" at bounding box center [328, 331] width 17 height 17
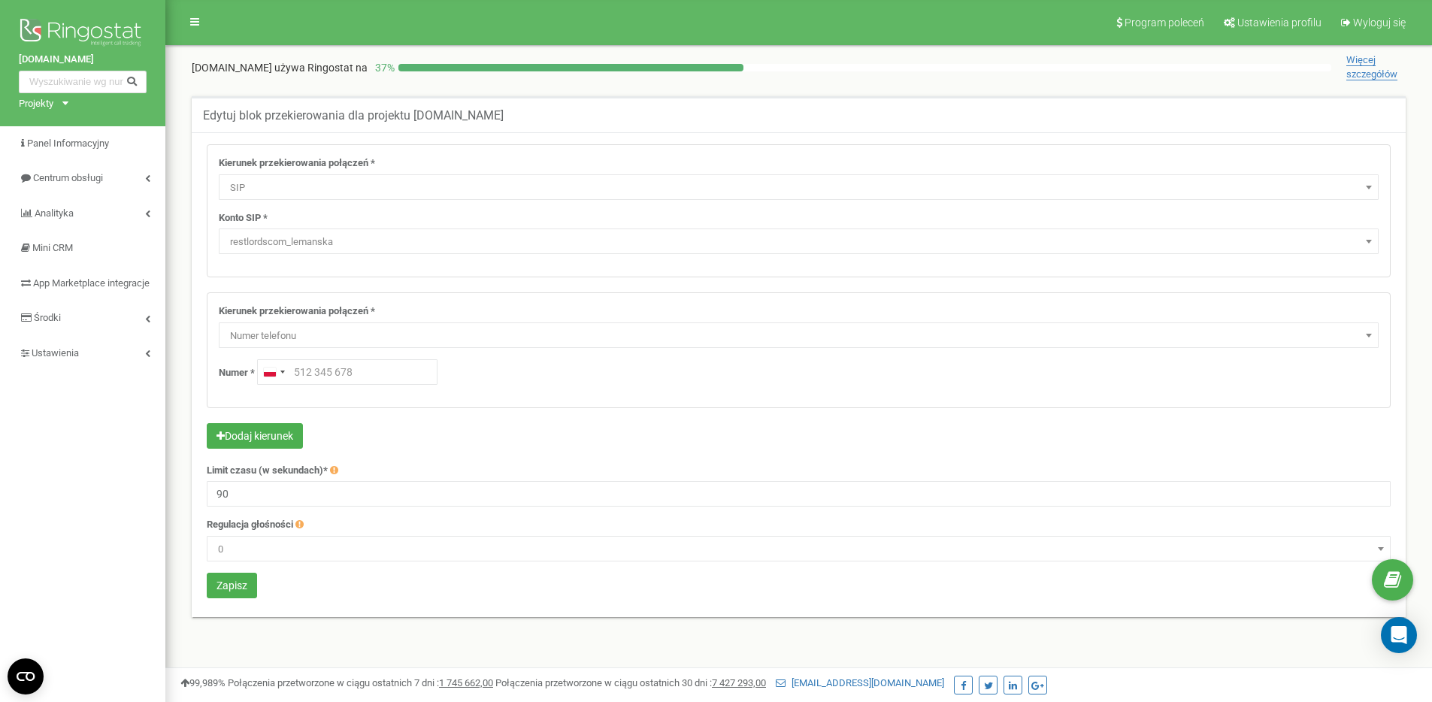
select select "SIP"
select select "restlordscom_lemanska"
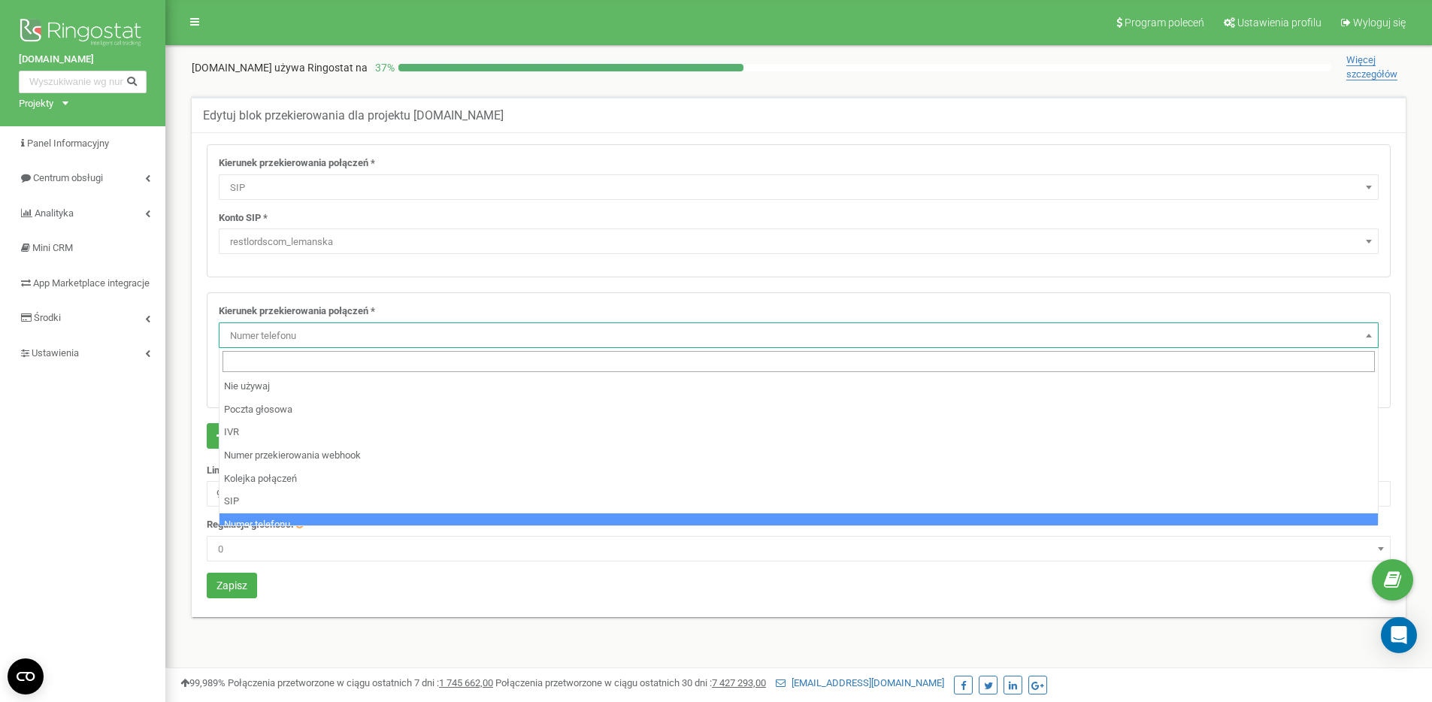
click at [297, 338] on span "Numer telefonu" at bounding box center [799, 336] width 1150 height 21
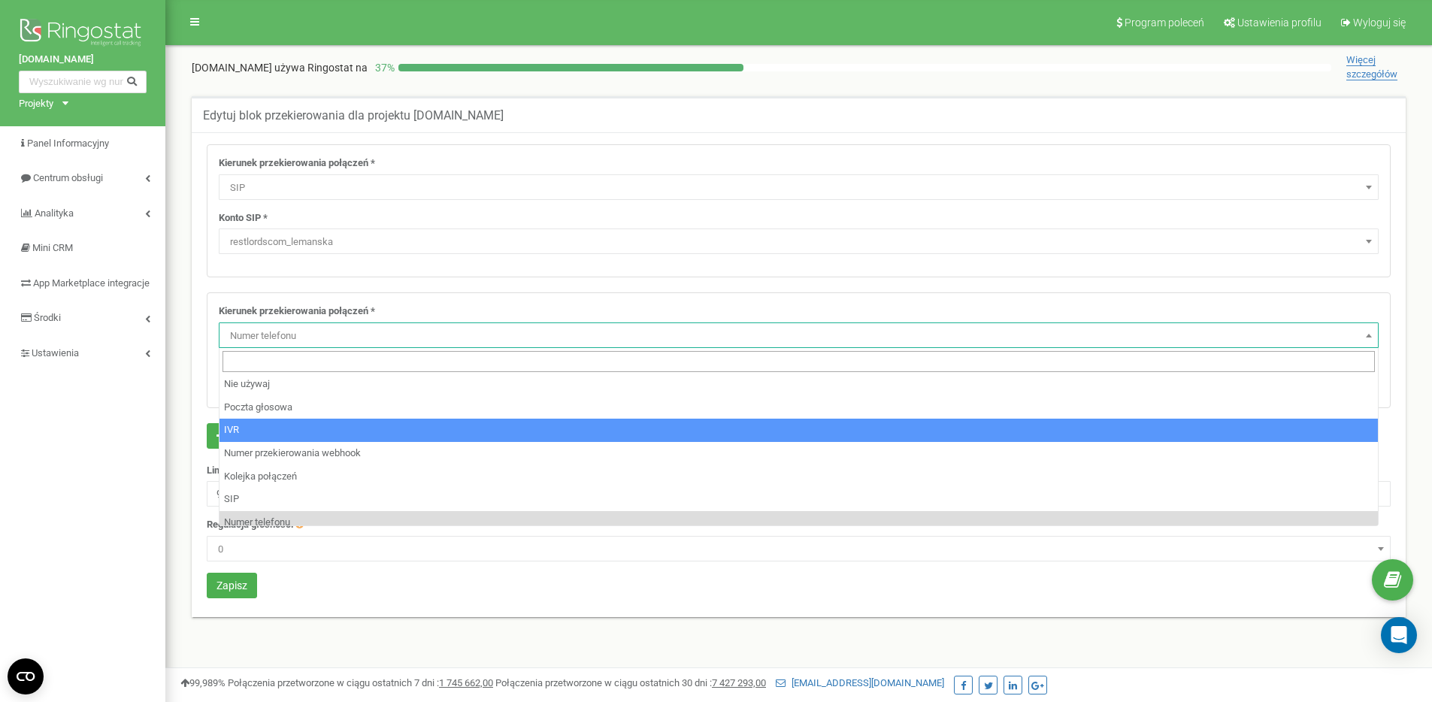
scroll to position [3, 0]
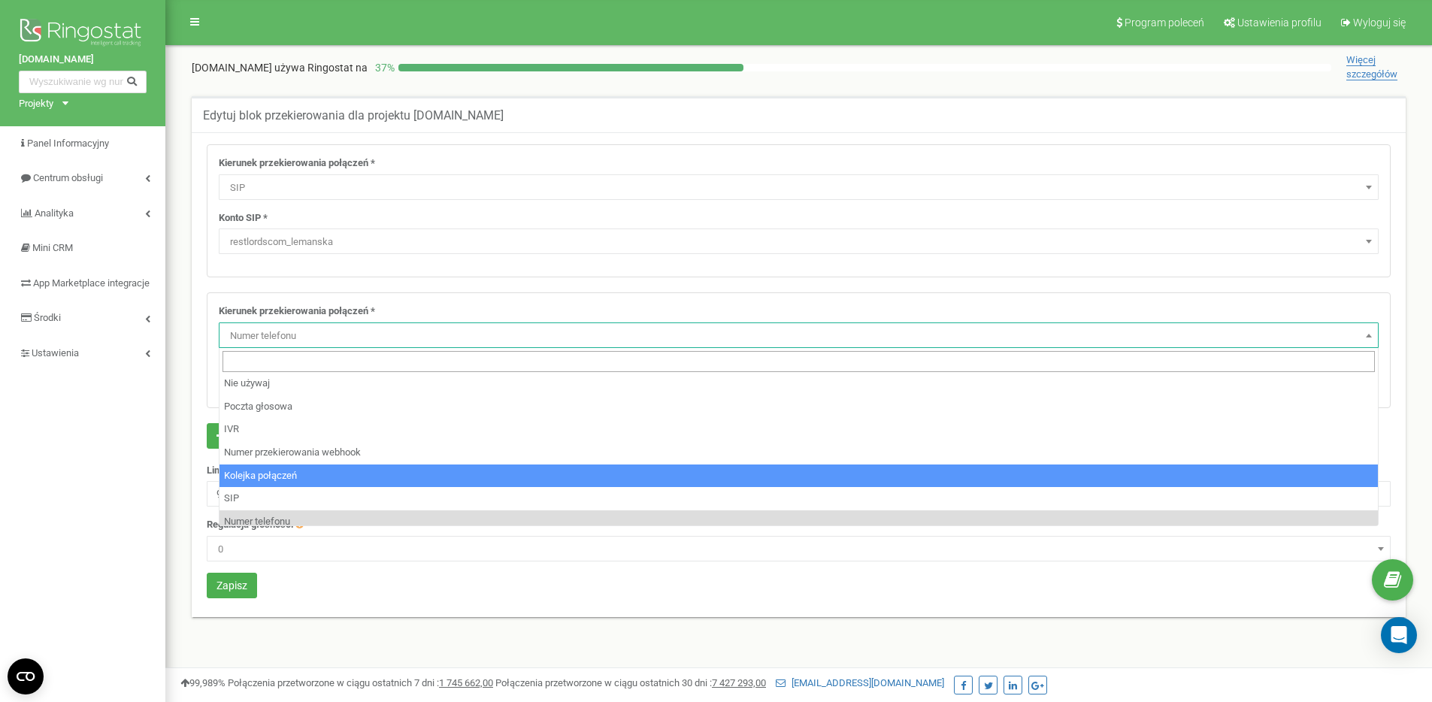
select select "CallCenter"
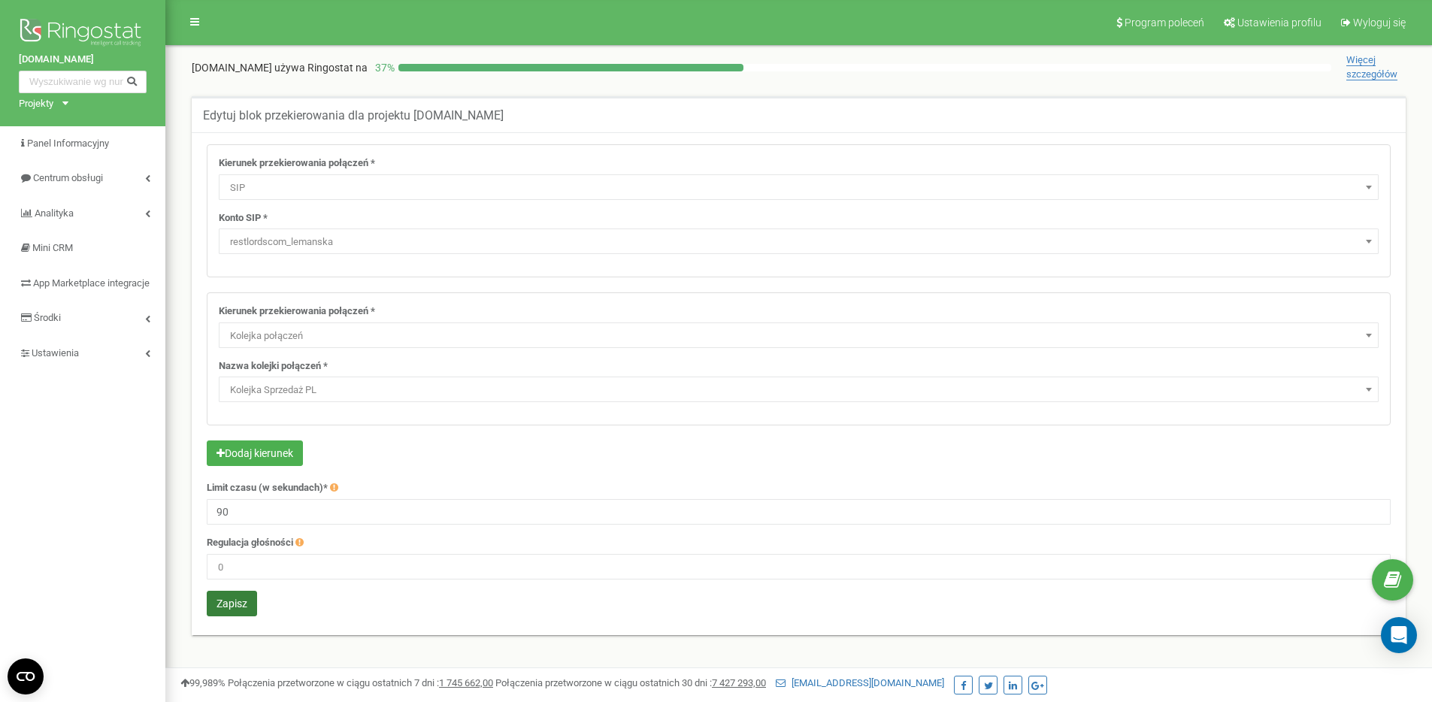
click at [223, 607] on button "Zapisz" at bounding box center [232, 604] width 50 height 26
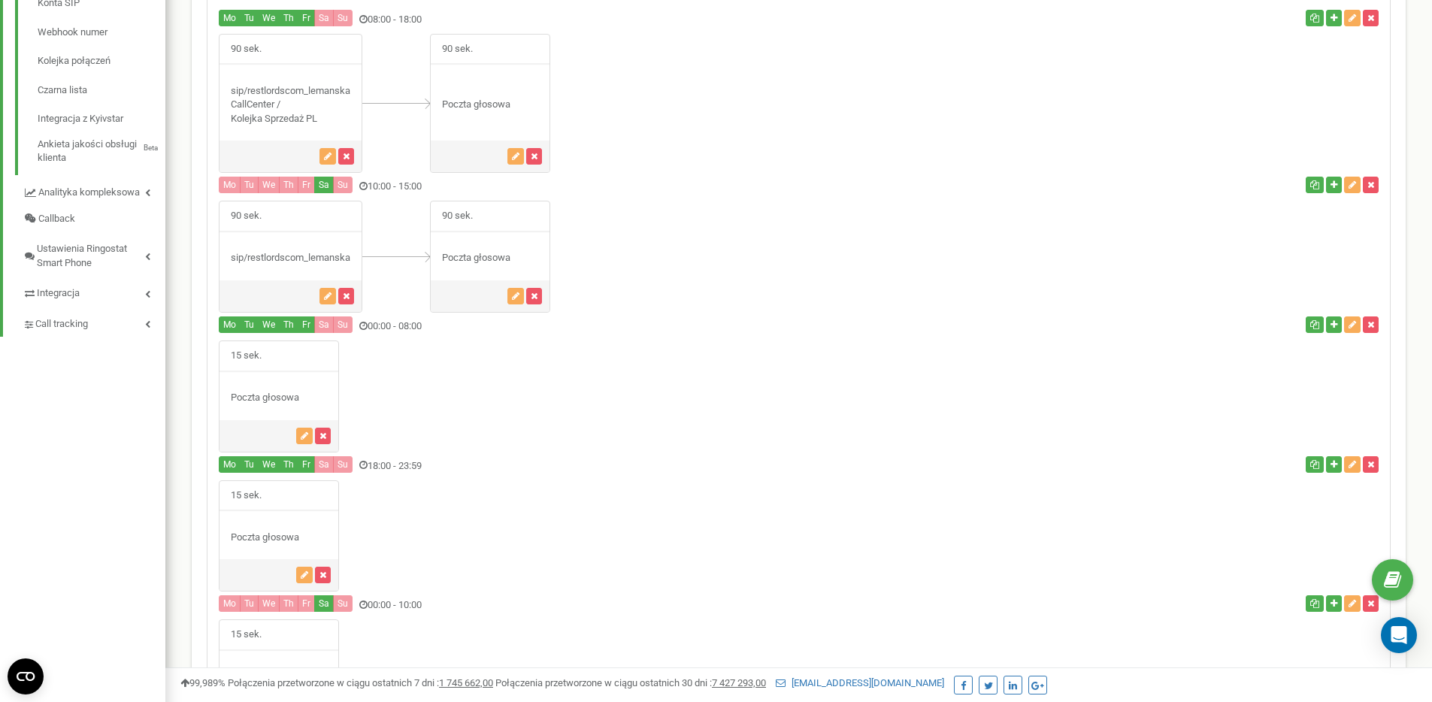
scroll to position [610, 0]
click at [325, 292] on icon "button" at bounding box center [328, 295] width 8 height 9
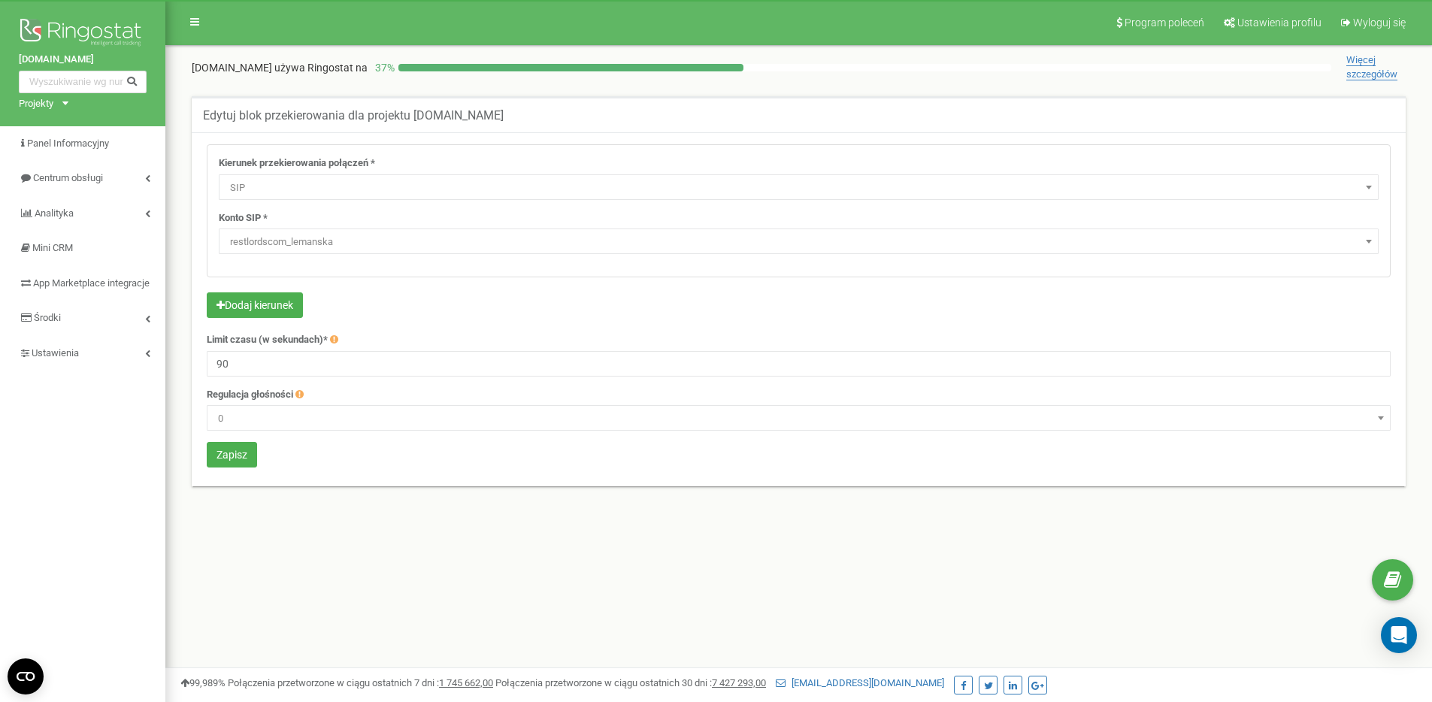
select select "SIP"
select select "restlordscom_lemanska"
click at [316, 194] on span "SIP" at bounding box center [799, 187] width 1150 height 21
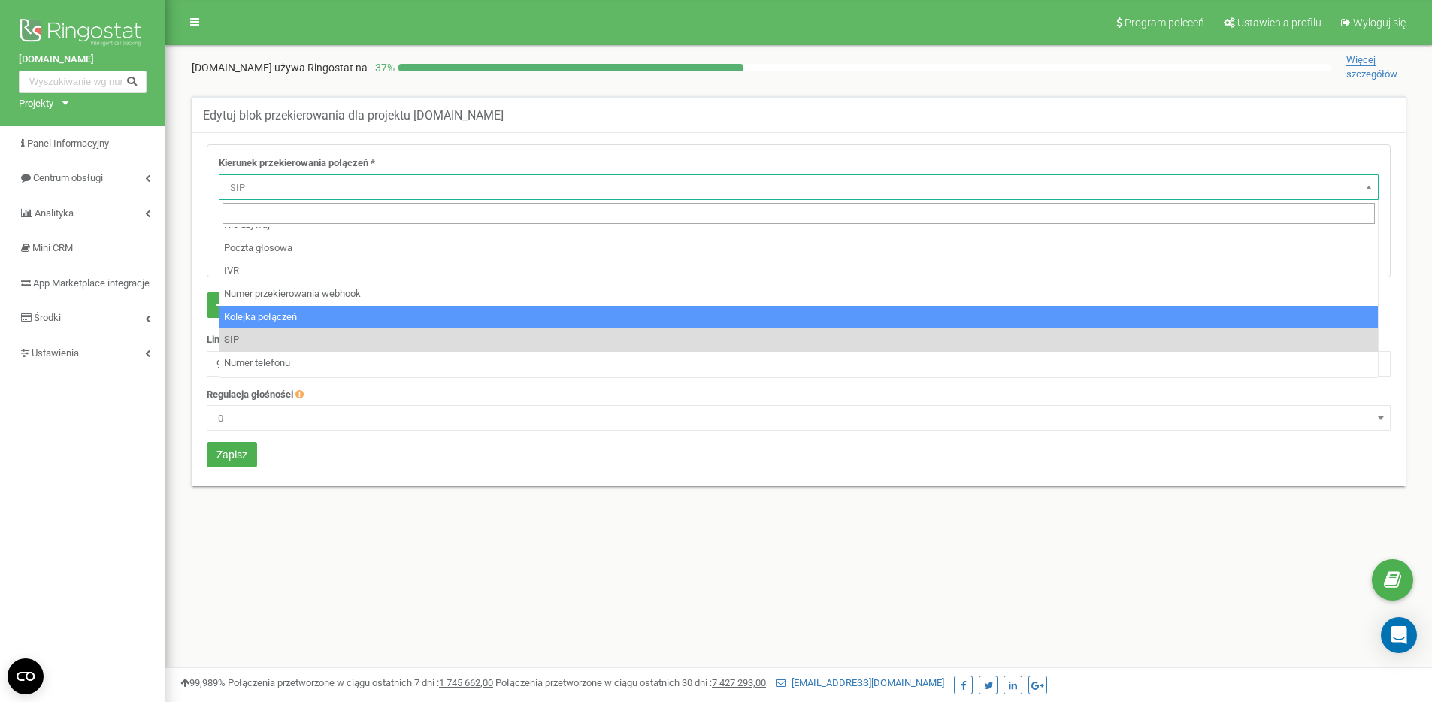
scroll to position [27, 0]
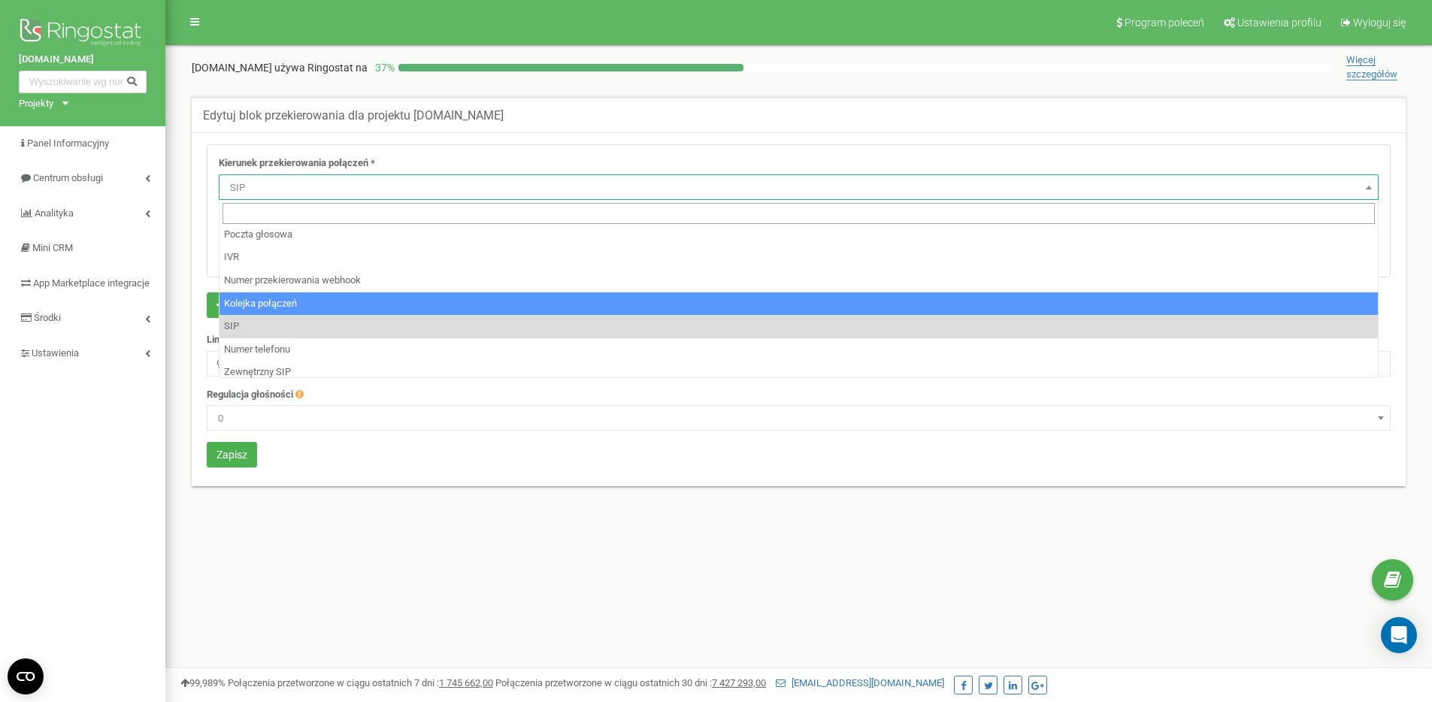
select select "CallCenter"
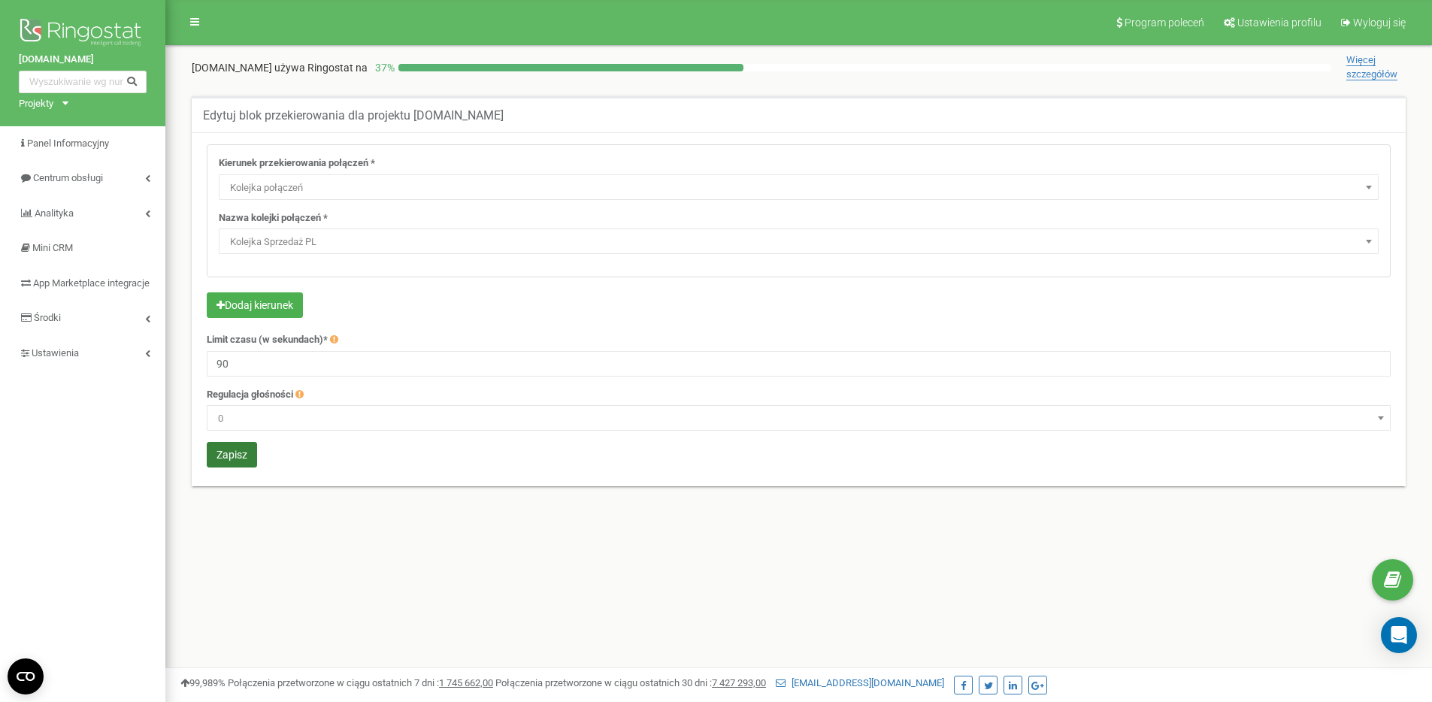
click at [223, 459] on button "Zapisz" at bounding box center [232, 455] width 50 height 26
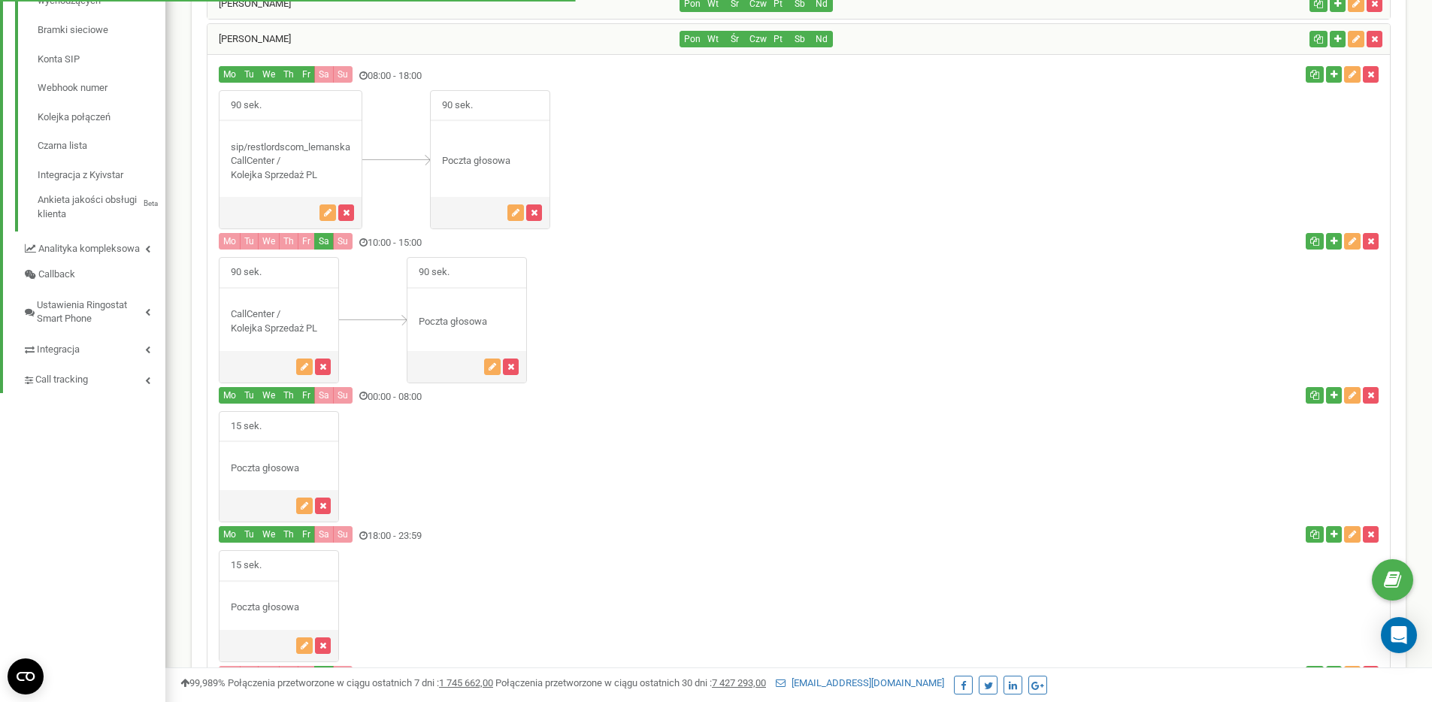
scroll to position [607, 0]
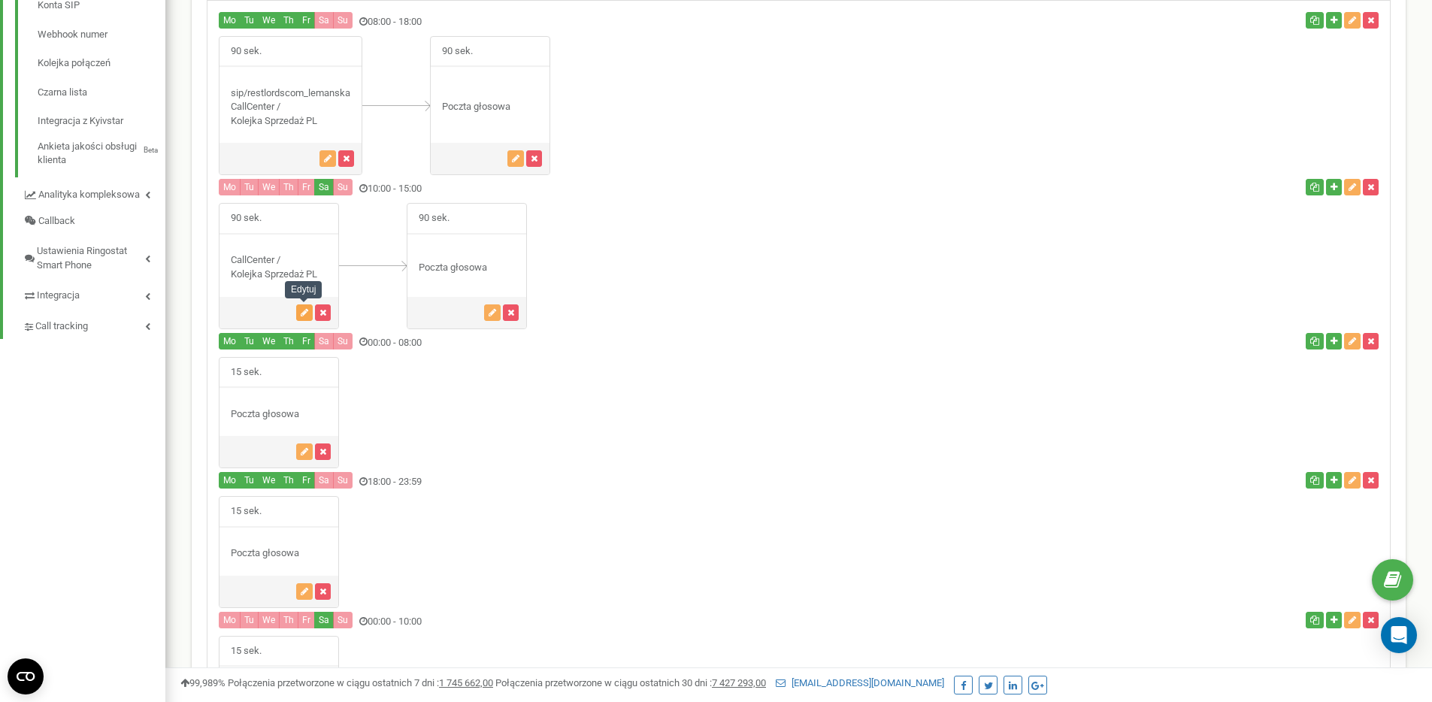
click at [302, 314] on icon "button" at bounding box center [305, 312] width 8 height 9
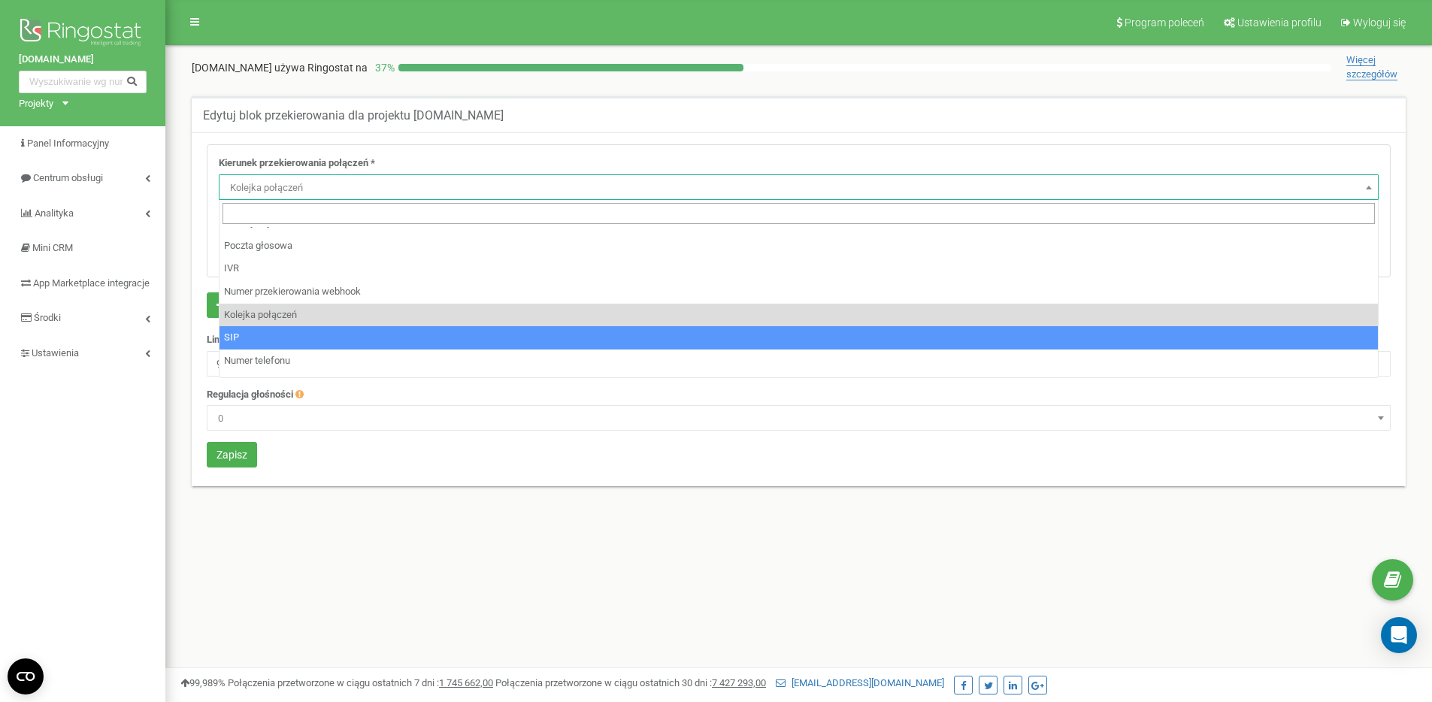
scroll to position [25, 0]
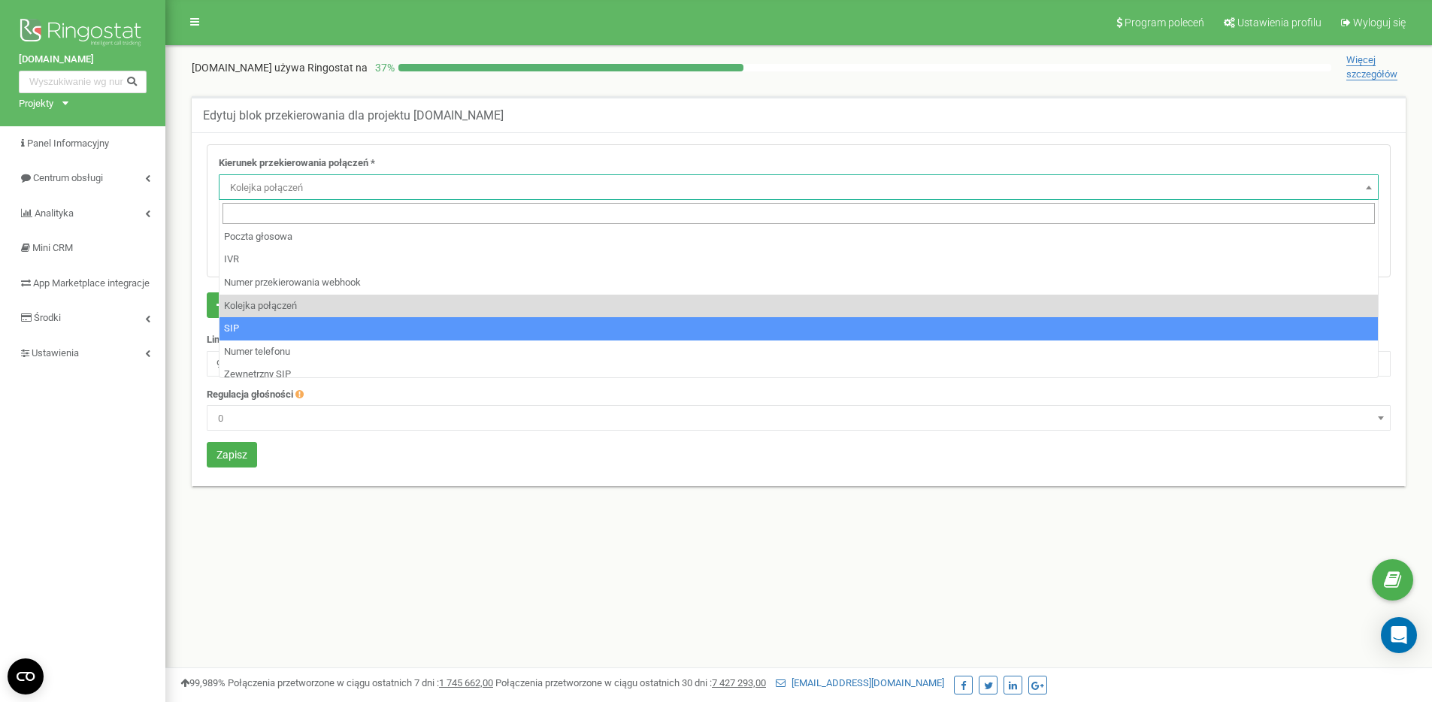
select select "SIP"
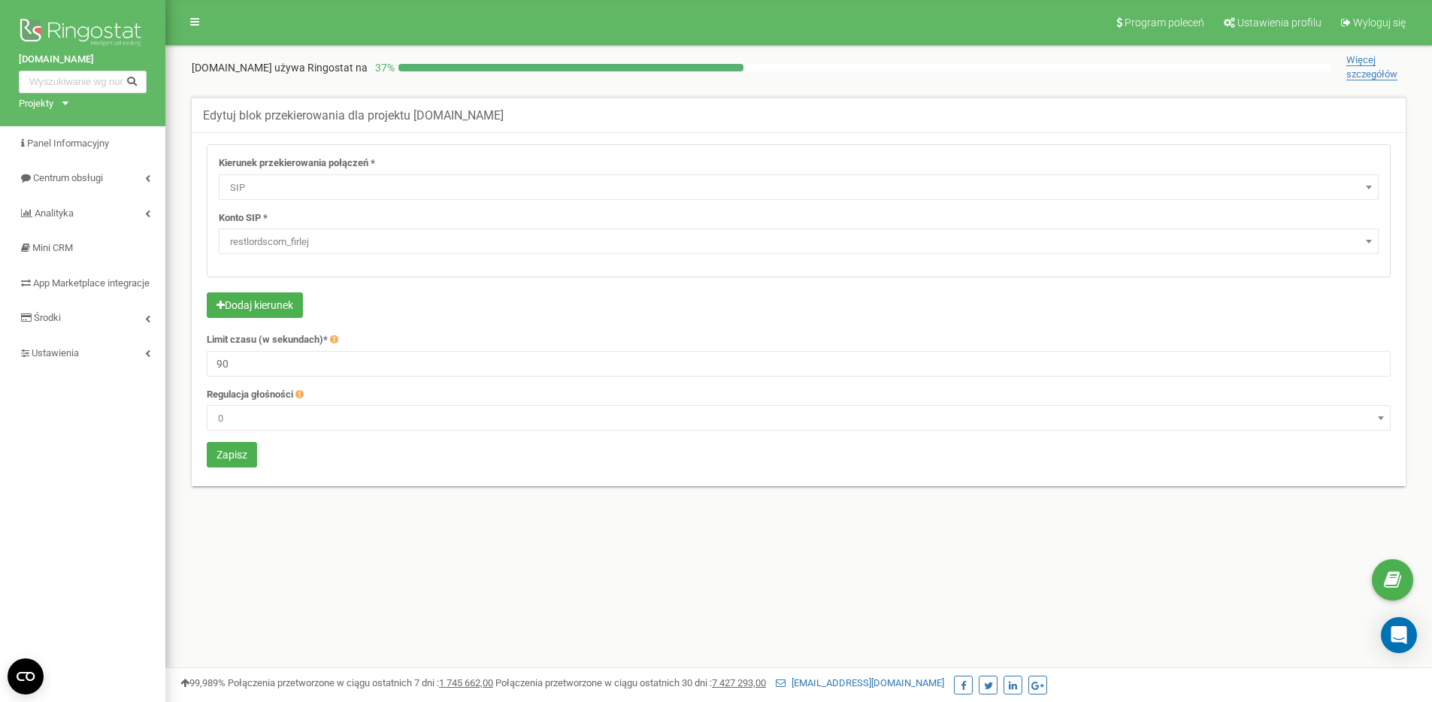
click at [340, 241] on span "restlordscom_firlej" at bounding box center [799, 242] width 1150 height 21
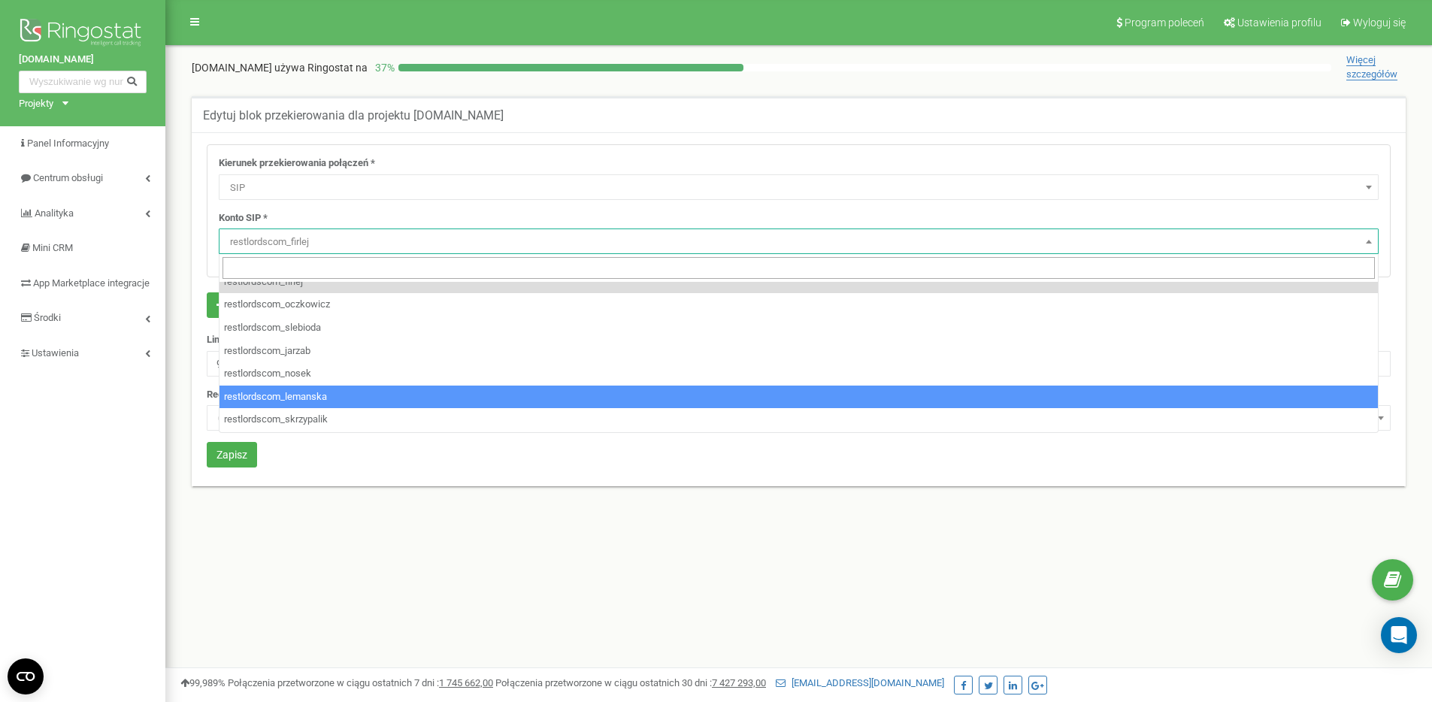
scroll to position [20, 0]
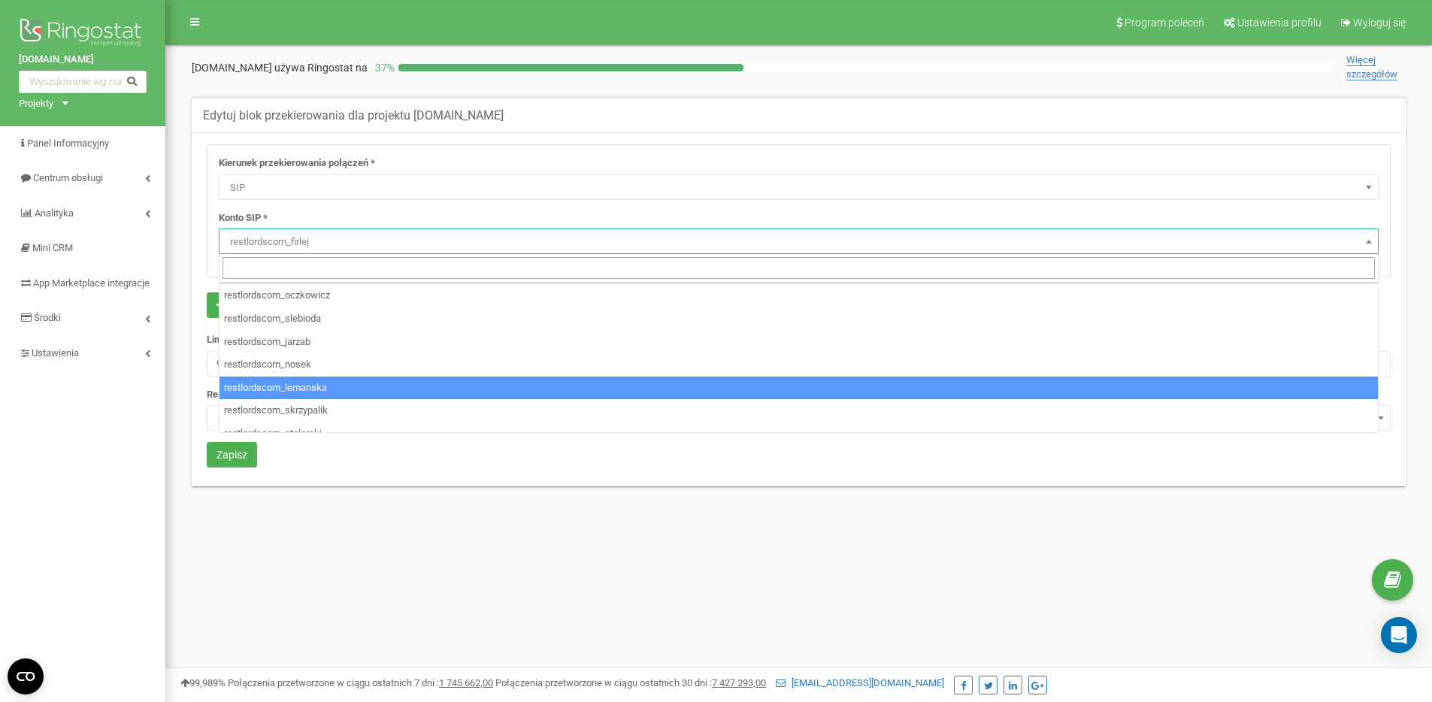
select select "restlordscom_lemanska"
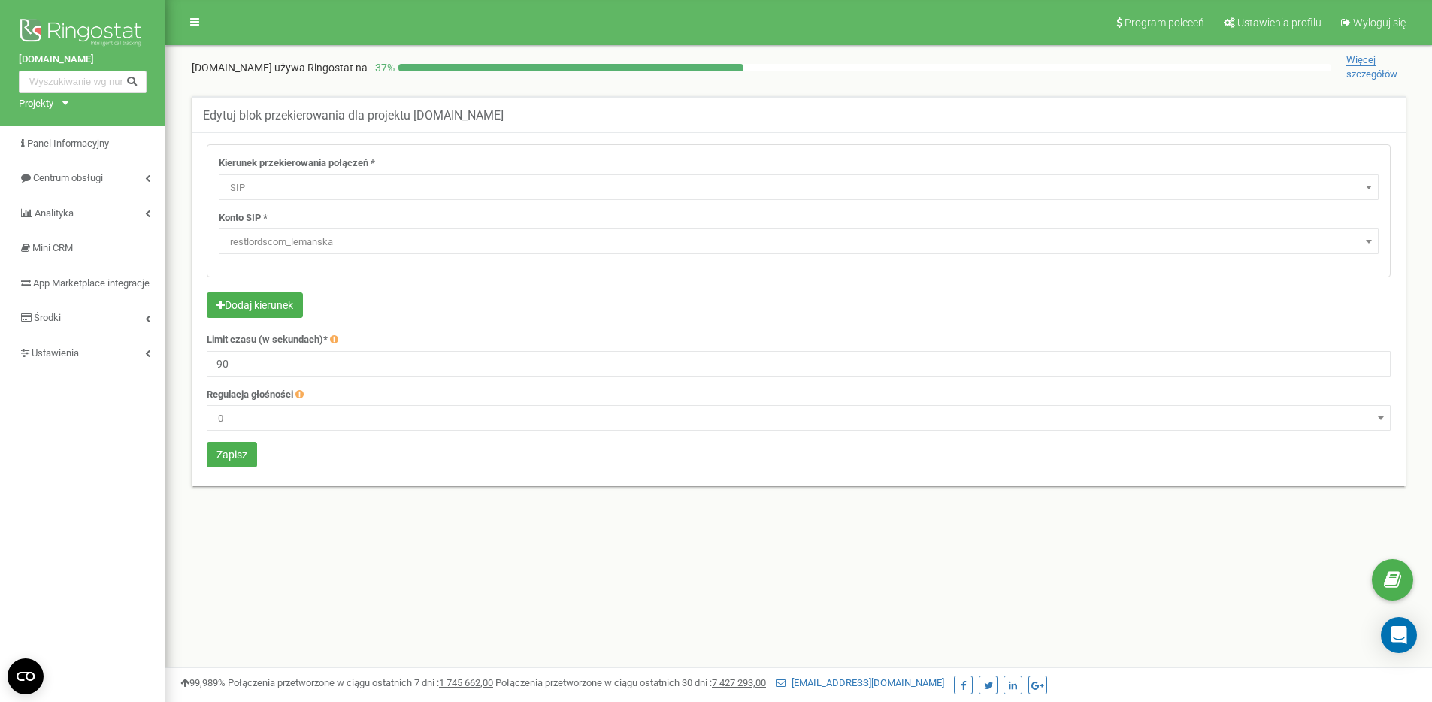
click at [265, 292] on form "Kierunek przekierowania połączeń * Nie używaj Poczta głosowa IVR Numer przekier…" at bounding box center [799, 307] width 1184 height 327
click at [274, 302] on button "Dodaj kierunek" at bounding box center [255, 305] width 96 height 26
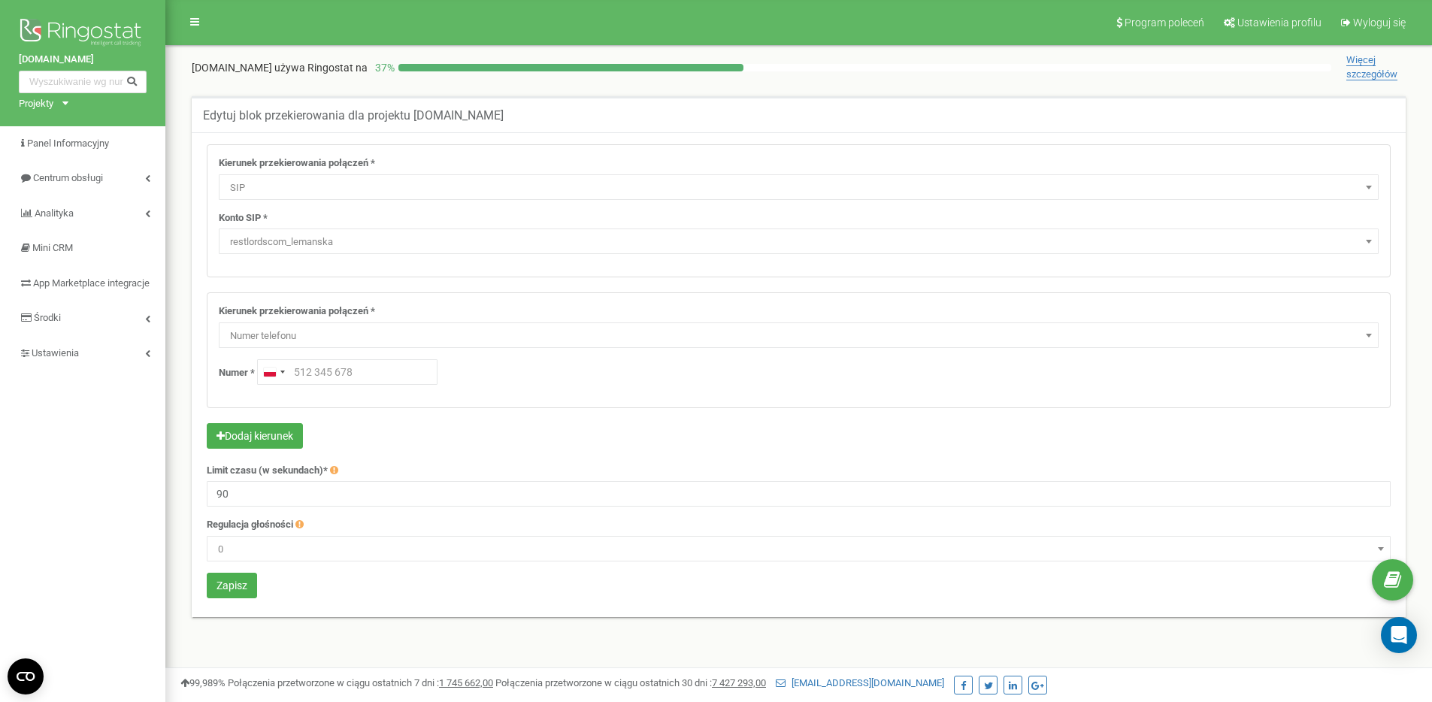
click at [301, 336] on span "Numer telefonu" at bounding box center [799, 336] width 1150 height 21
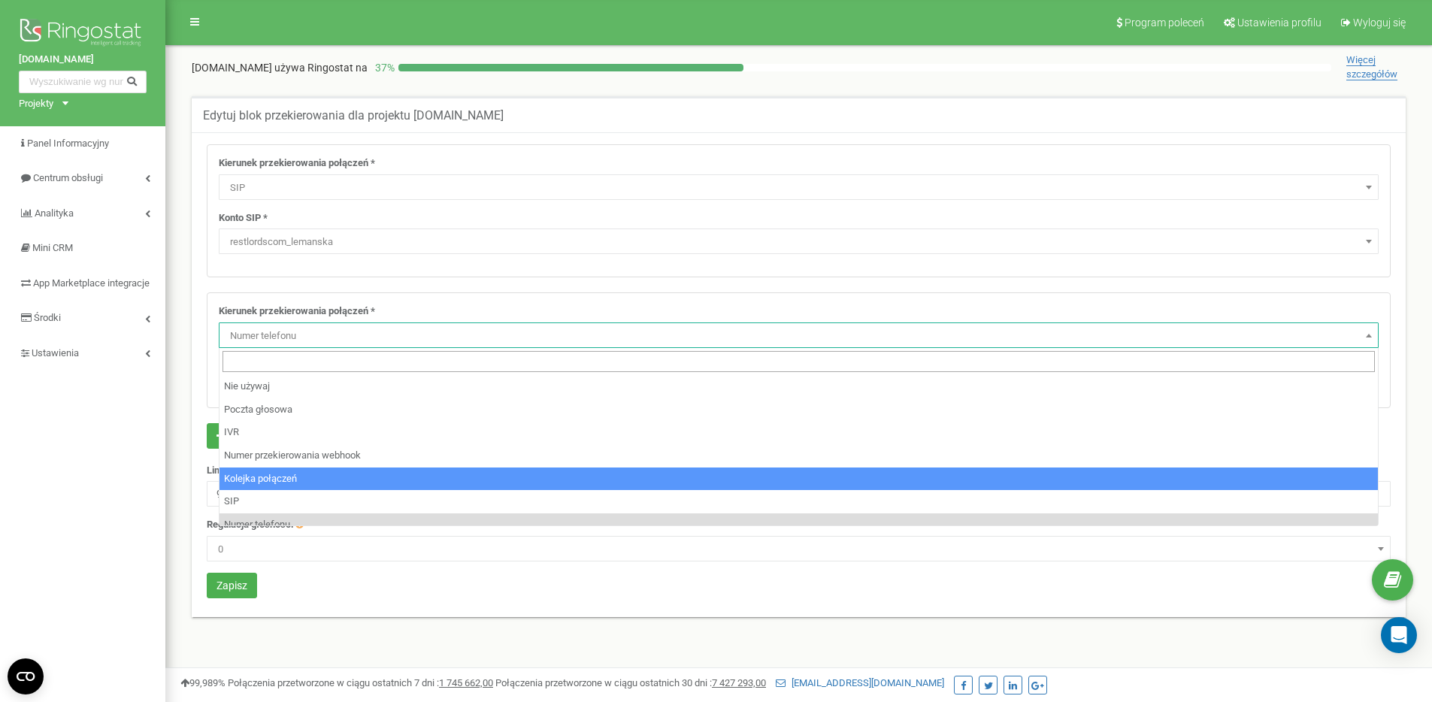
select select "CallCenter"
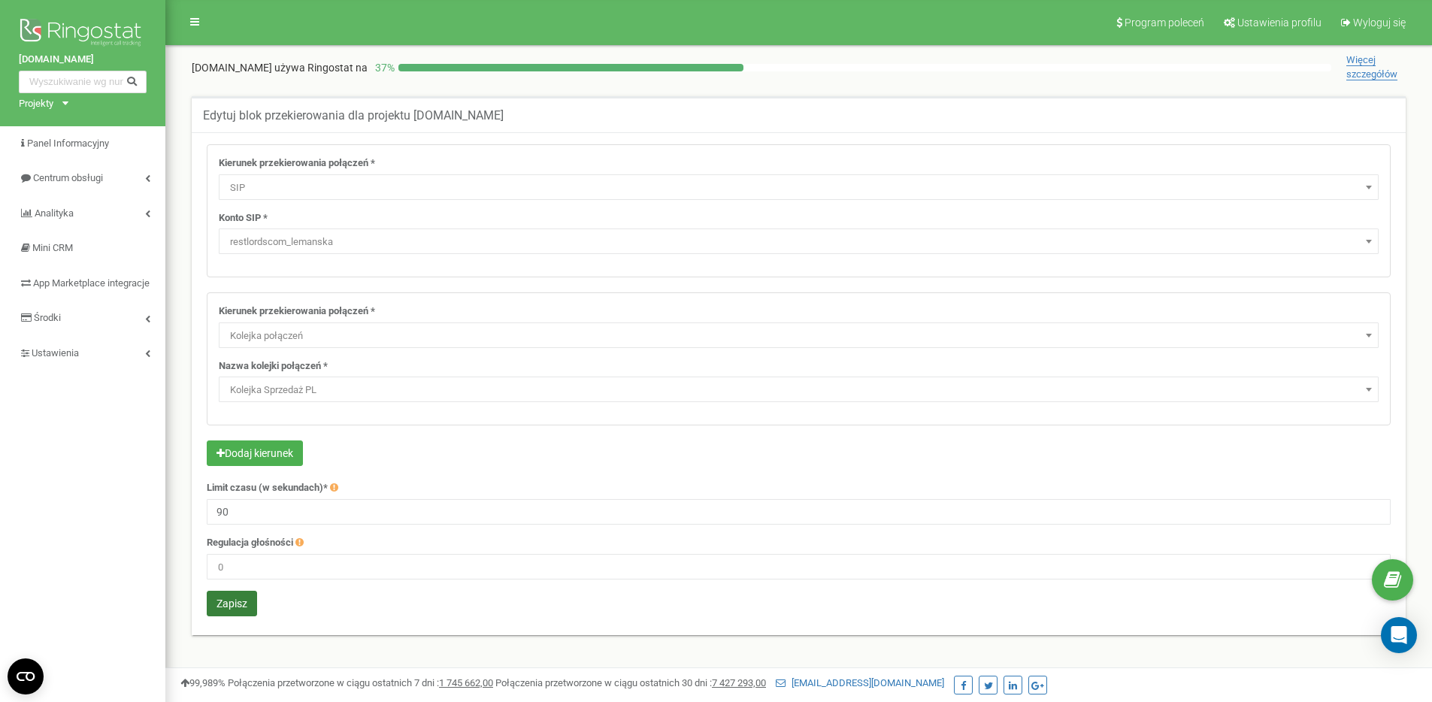
click at [239, 603] on button "Zapisz" at bounding box center [232, 604] width 50 height 26
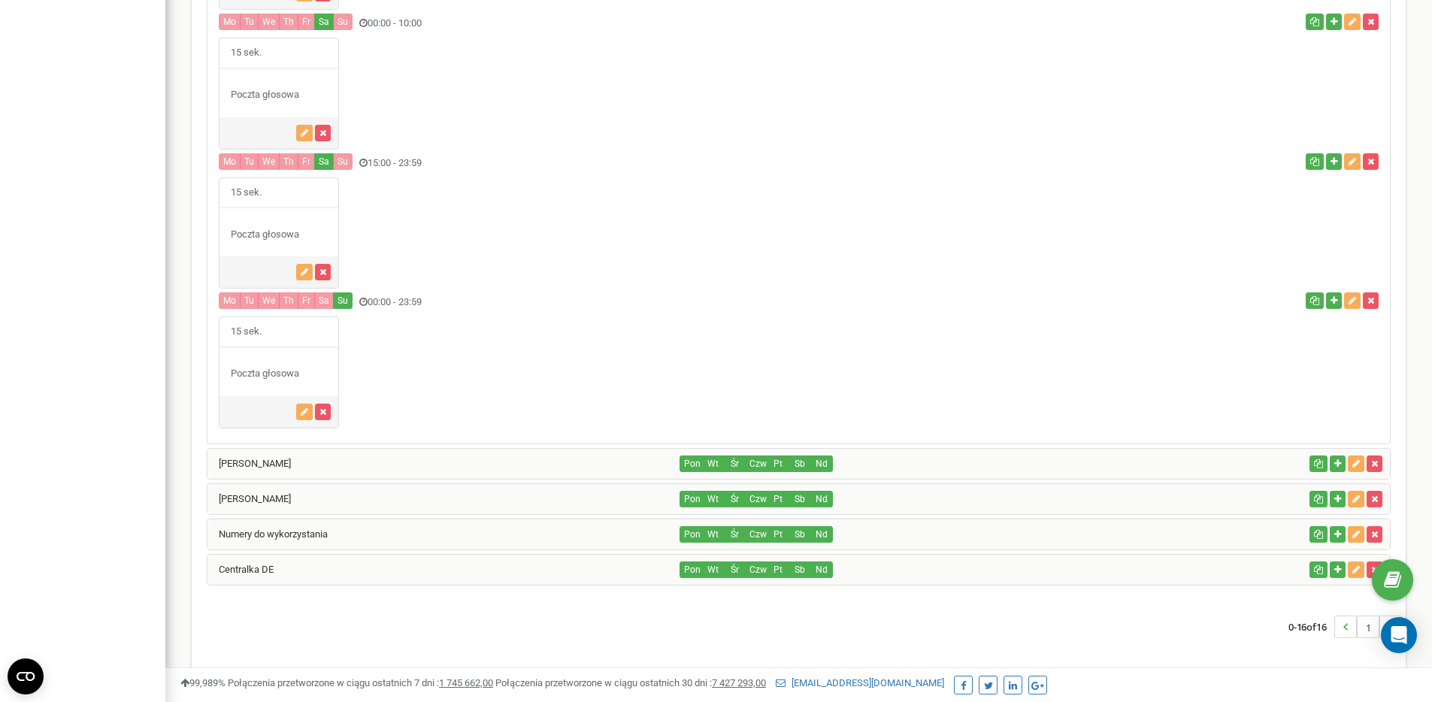
scroll to position [1234, 0]
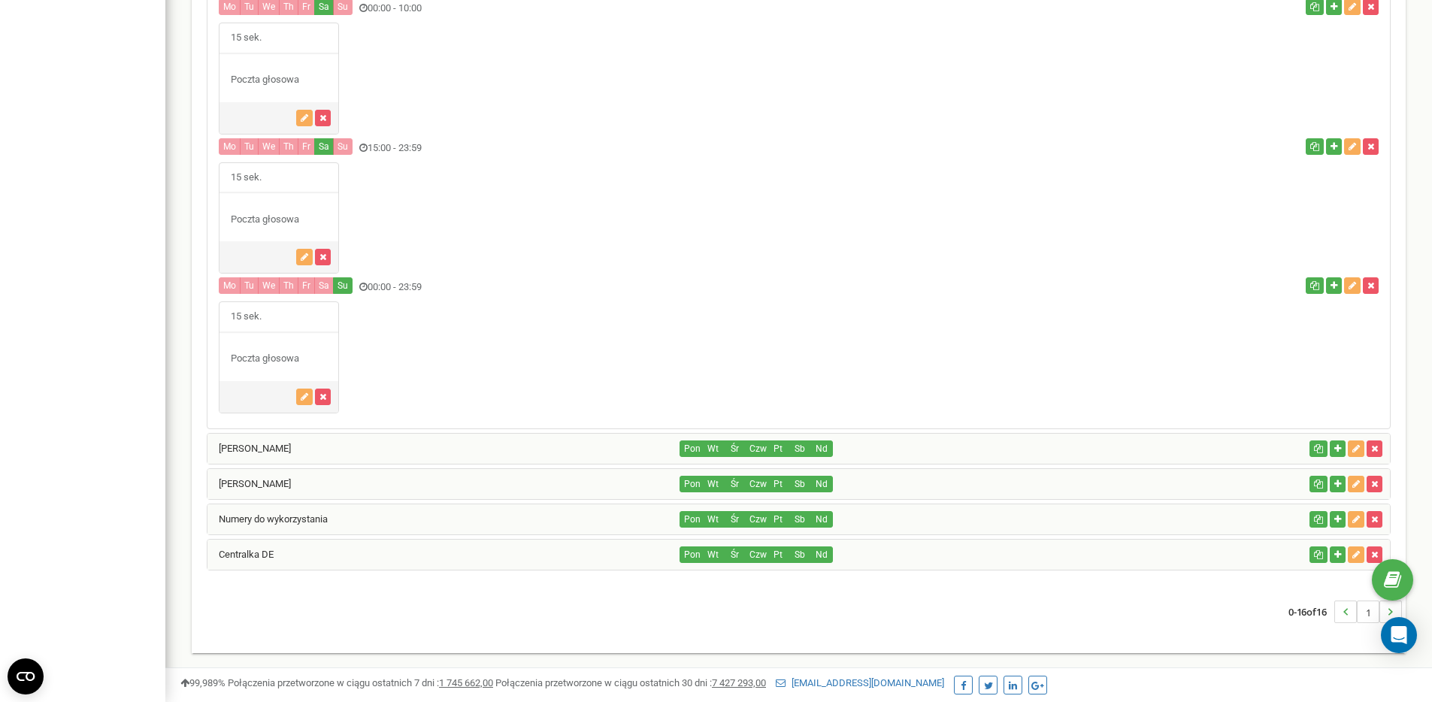
click at [424, 469] on div "Małgorzata Skrzypalik" at bounding box center [444, 484] width 473 height 30
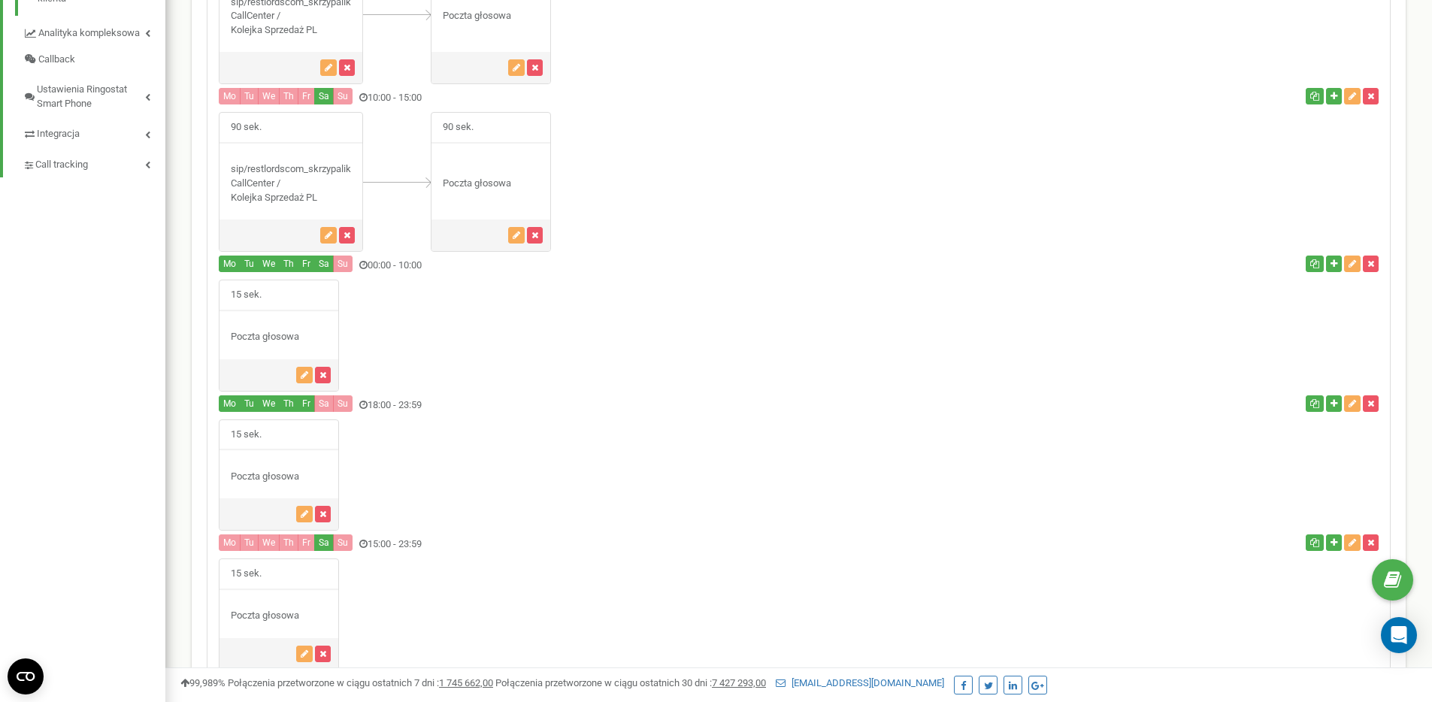
scroll to position [379, 0]
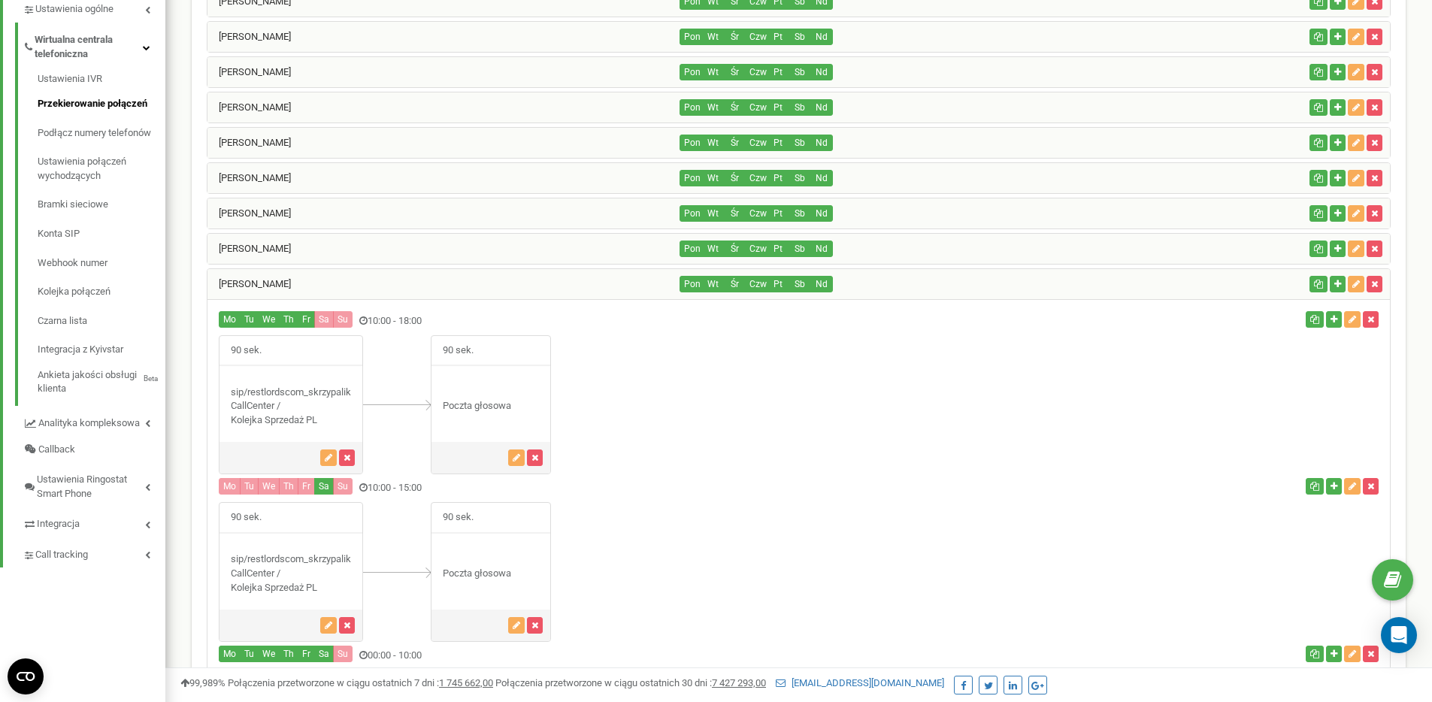
click at [326, 249] on div "[PERSON_NAME]" at bounding box center [444, 249] width 473 height 30
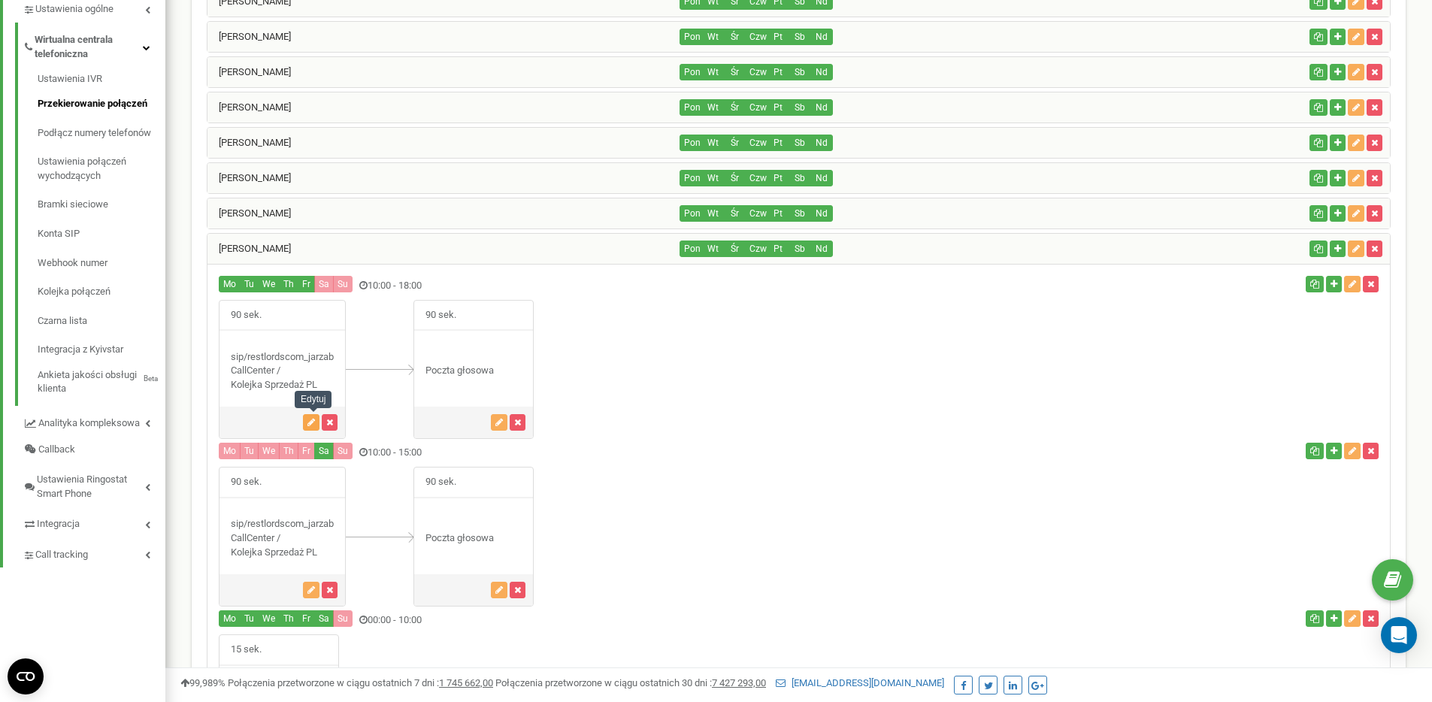
click at [307, 423] on button "button" at bounding box center [311, 422] width 17 height 17
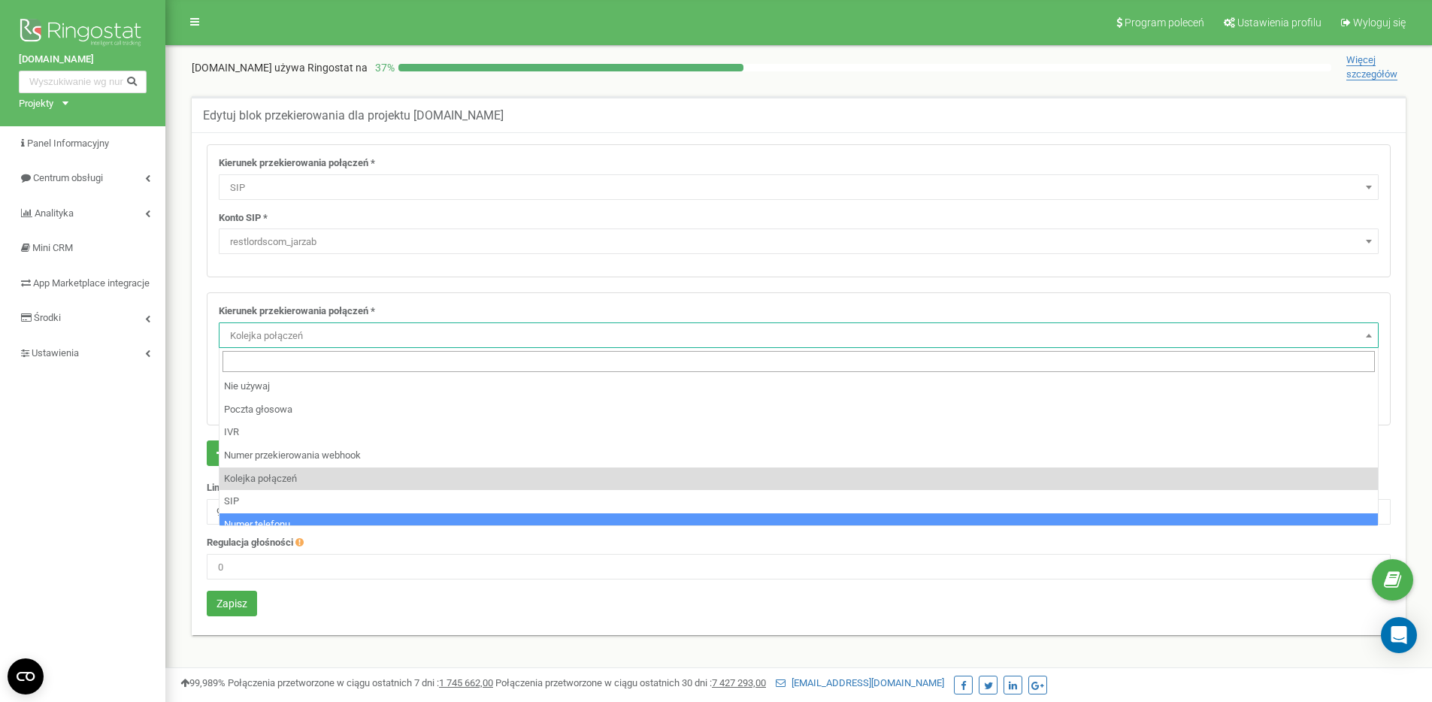
select select "SIP"
select select "restlordscom_jarzab"
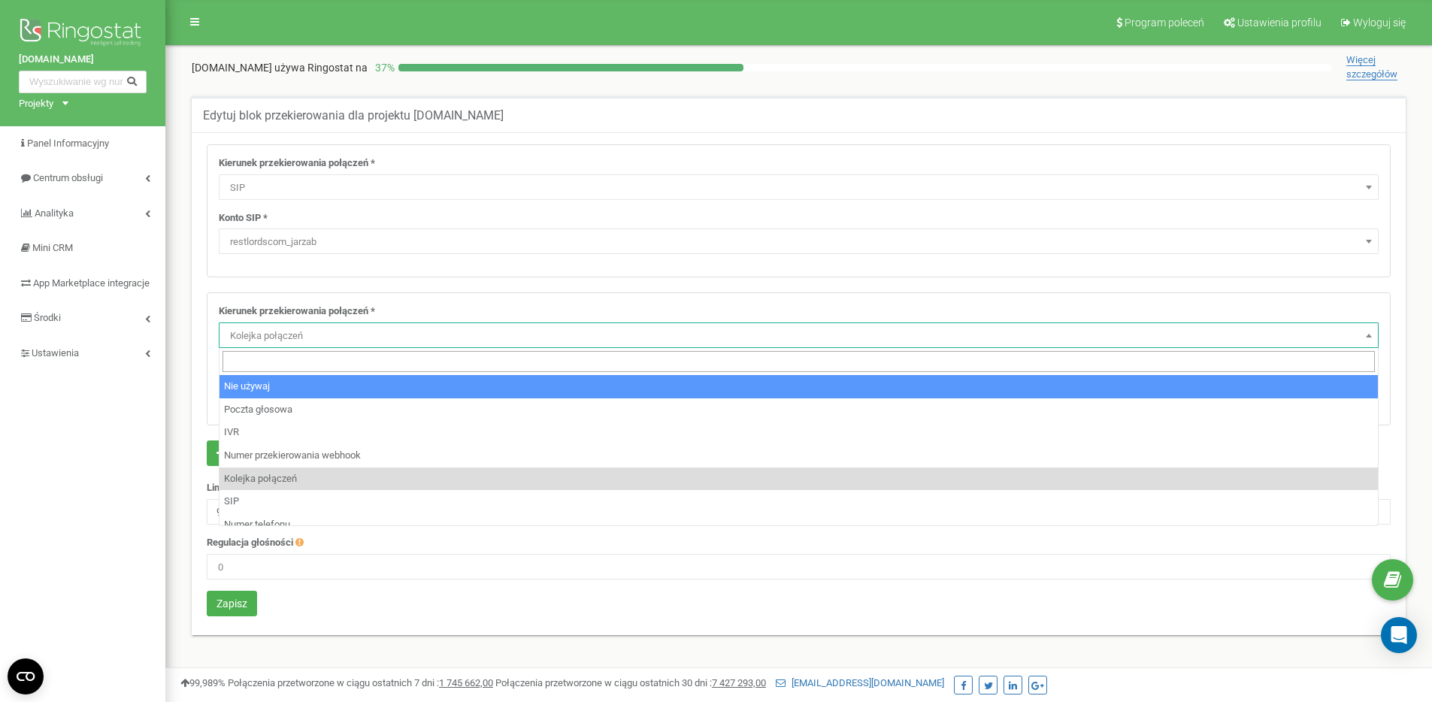
select select "pro"
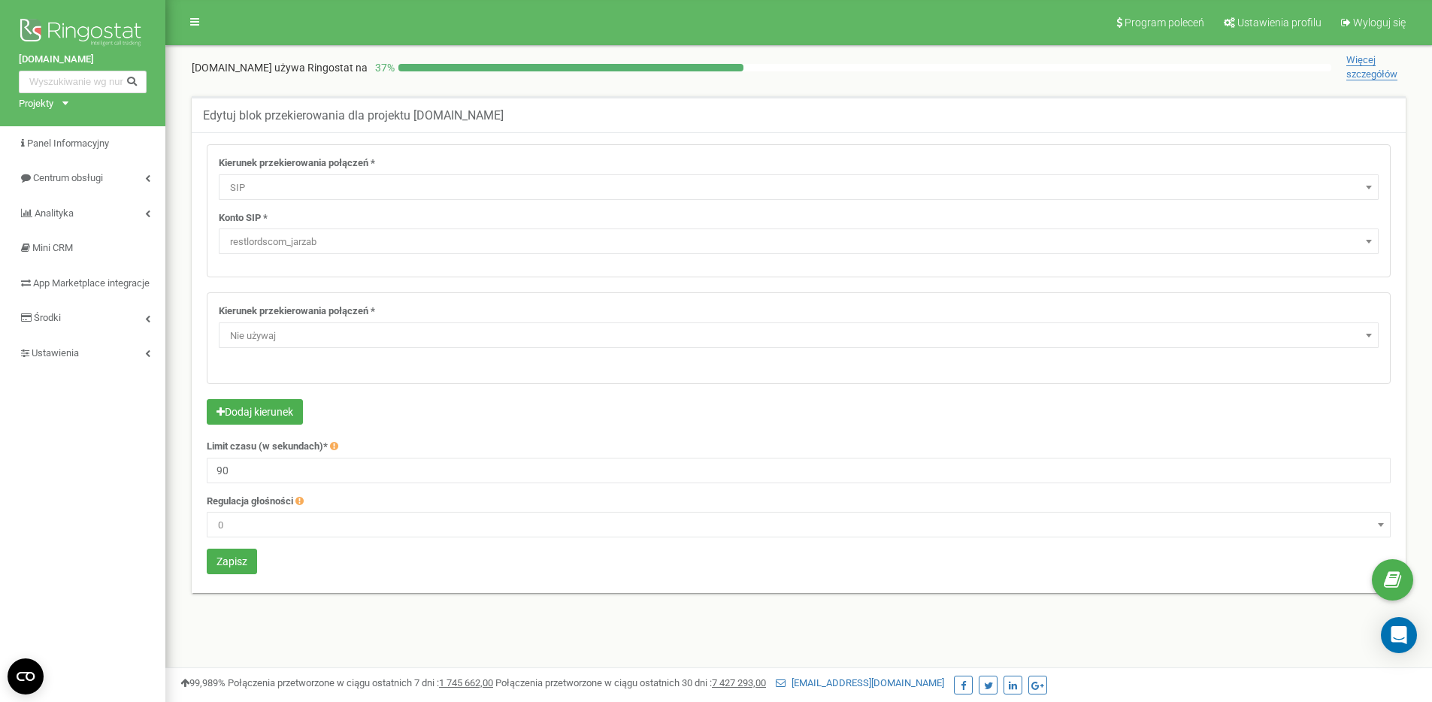
click at [282, 342] on span "Nie używaj" at bounding box center [799, 336] width 1150 height 21
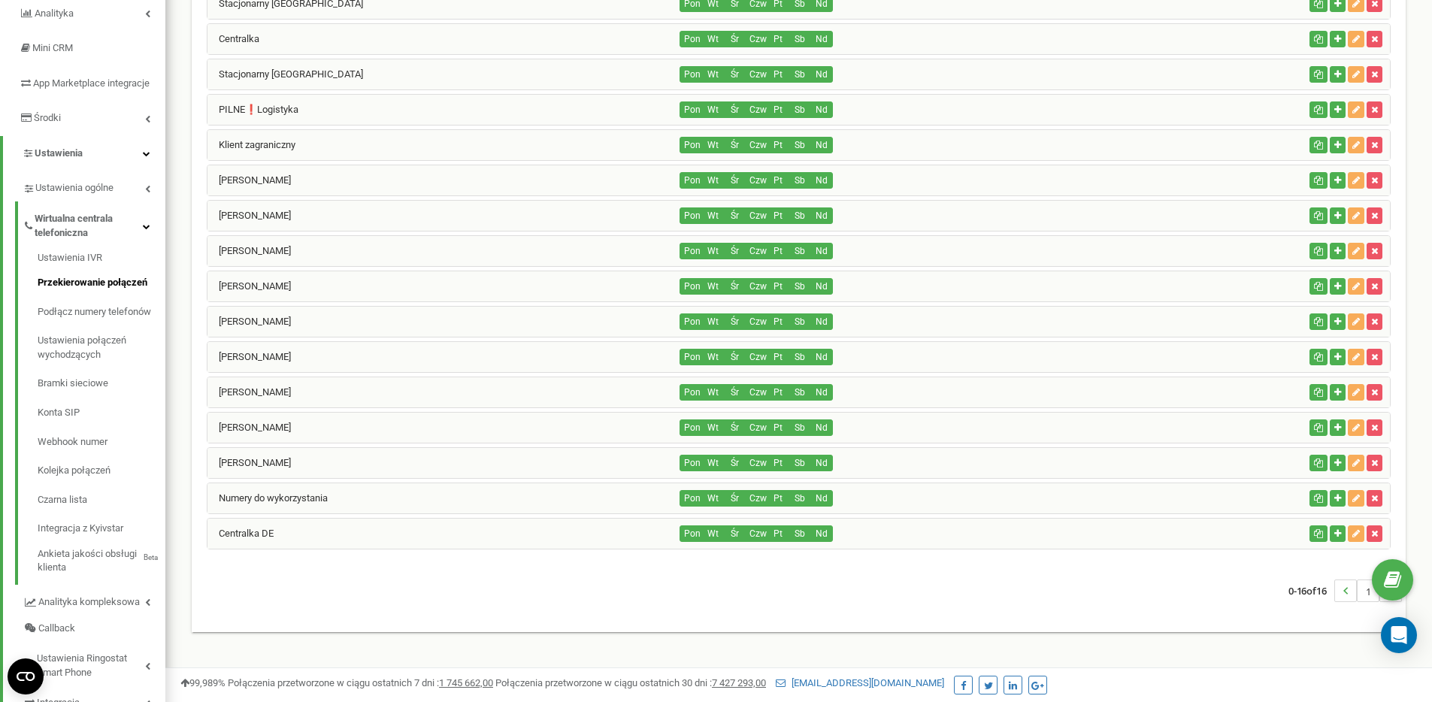
click at [291, 424] on div "[PERSON_NAME]" at bounding box center [444, 428] width 473 height 30
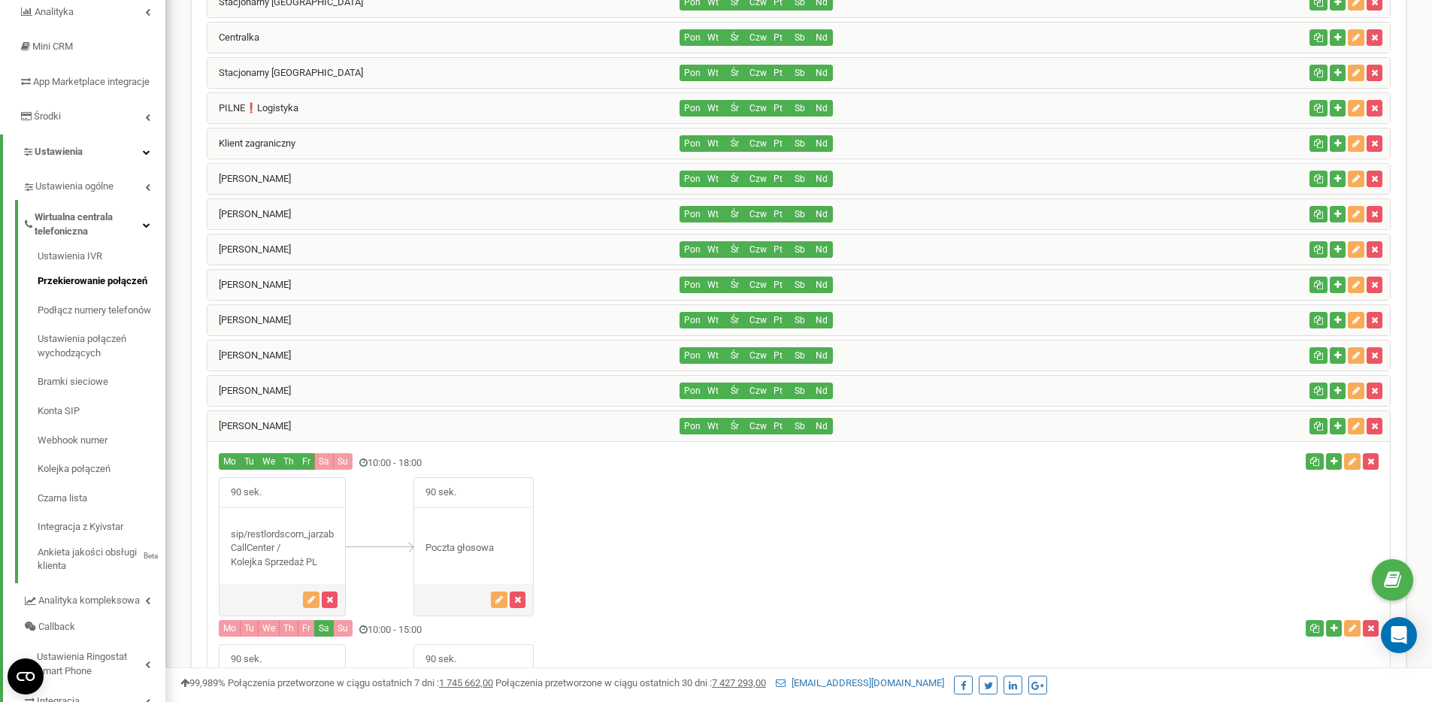
scroll to position [239, 0]
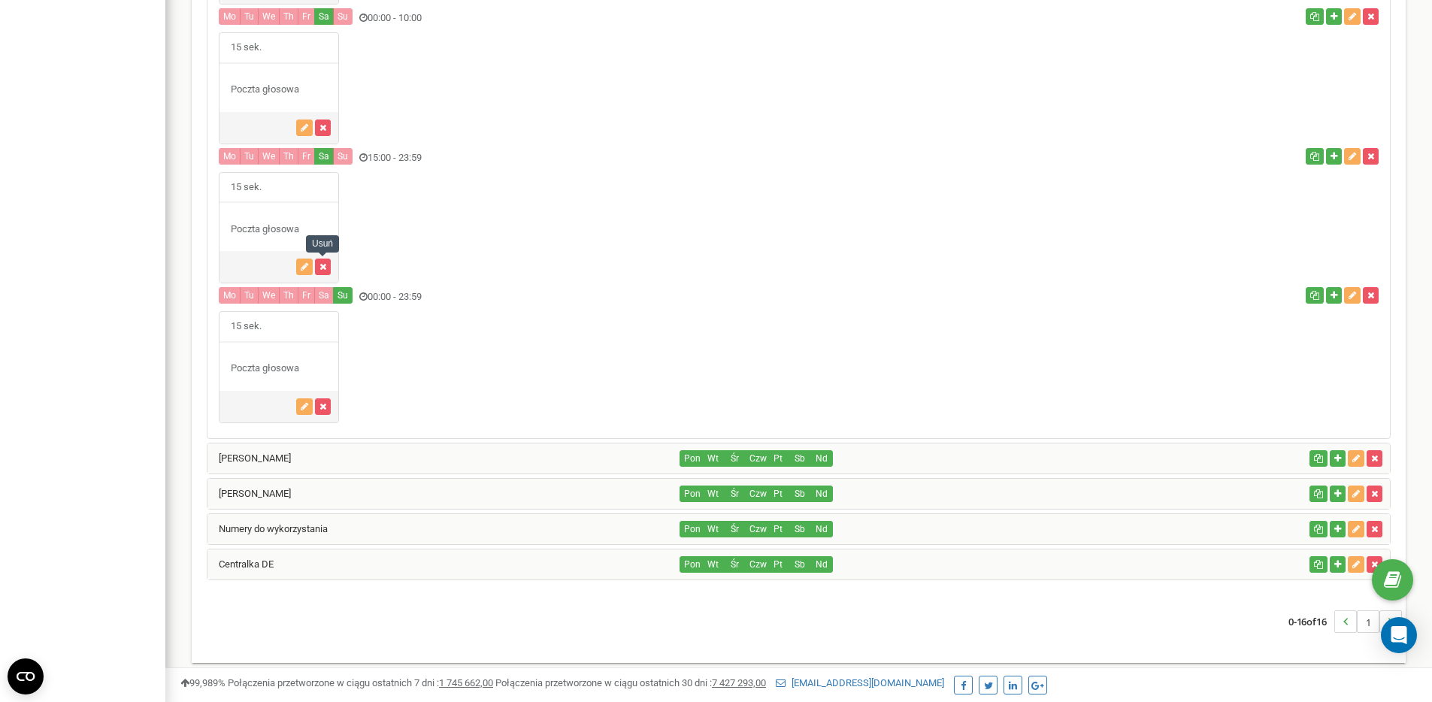
scroll to position [1234, 0]
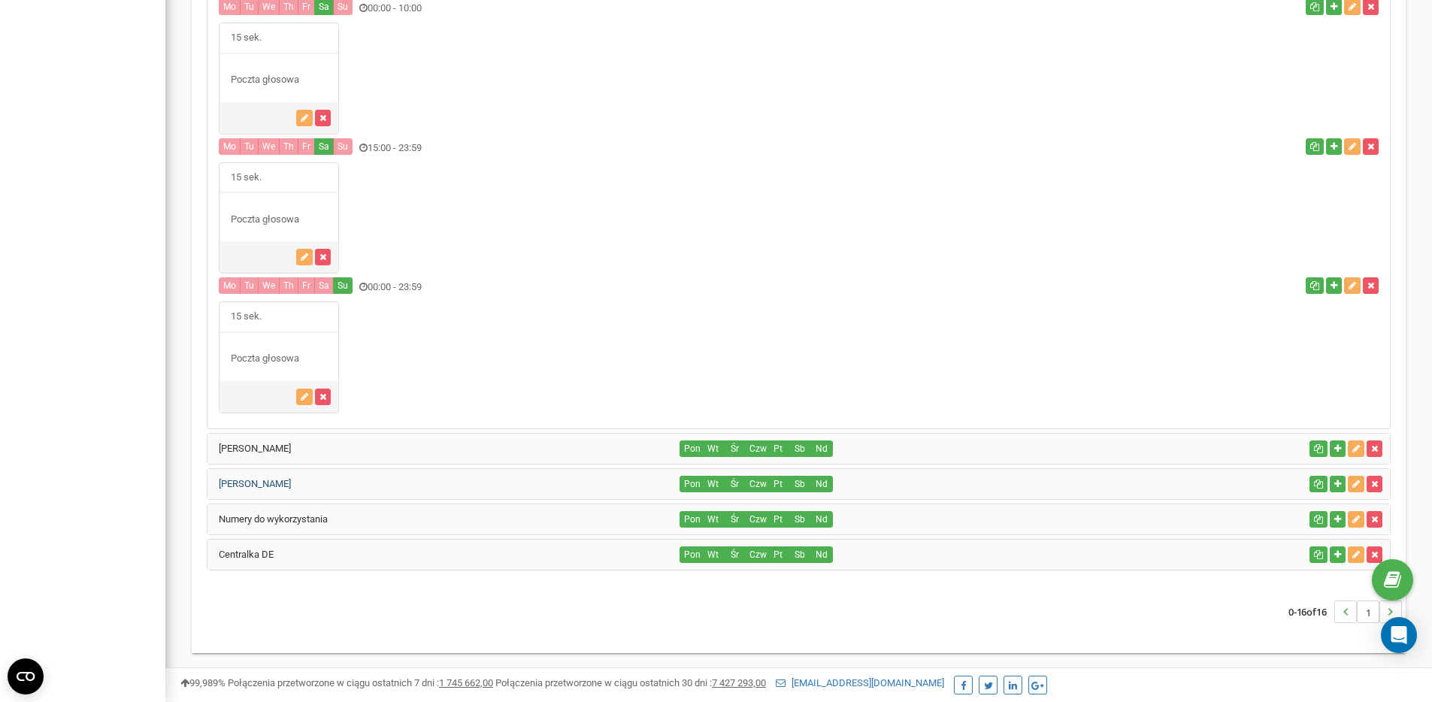
click at [291, 483] on link "[PERSON_NAME]" at bounding box center [249, 483] width 83 height 11
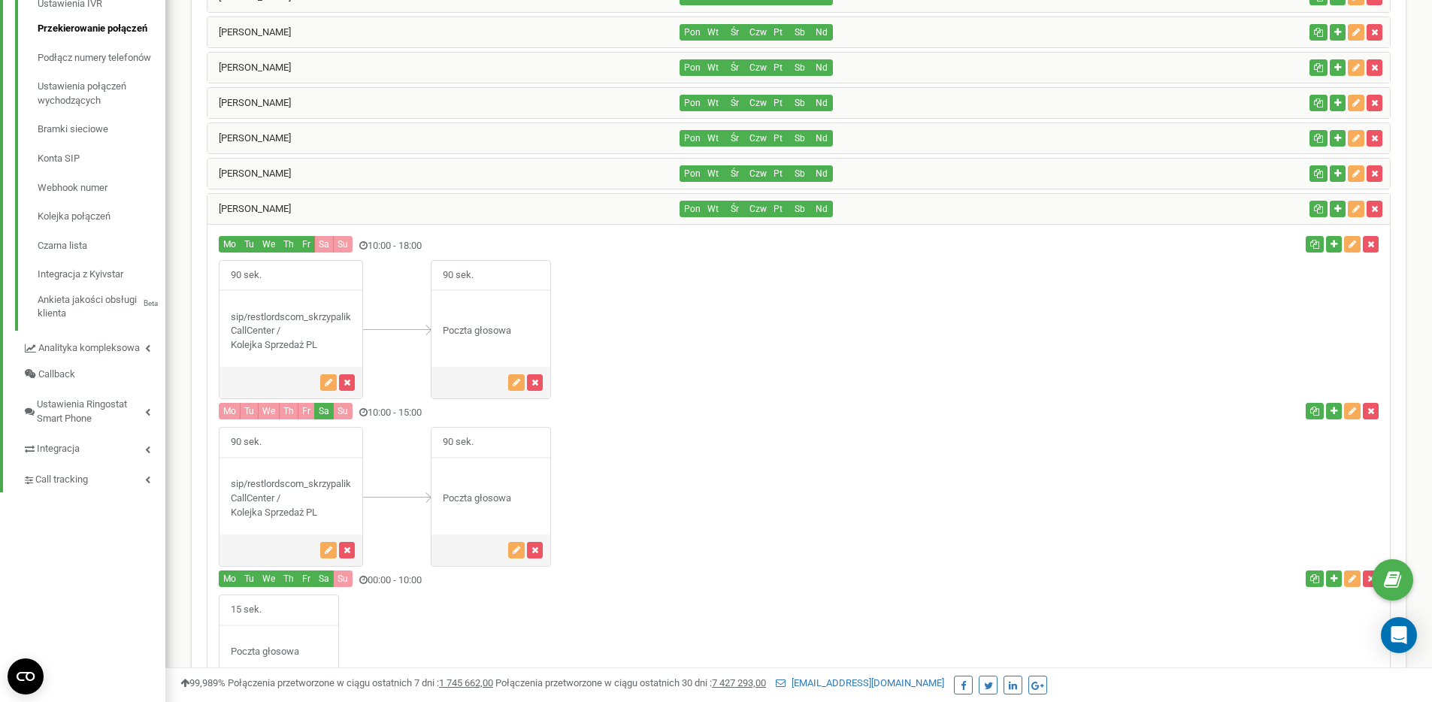
scroll to position [452, 0]
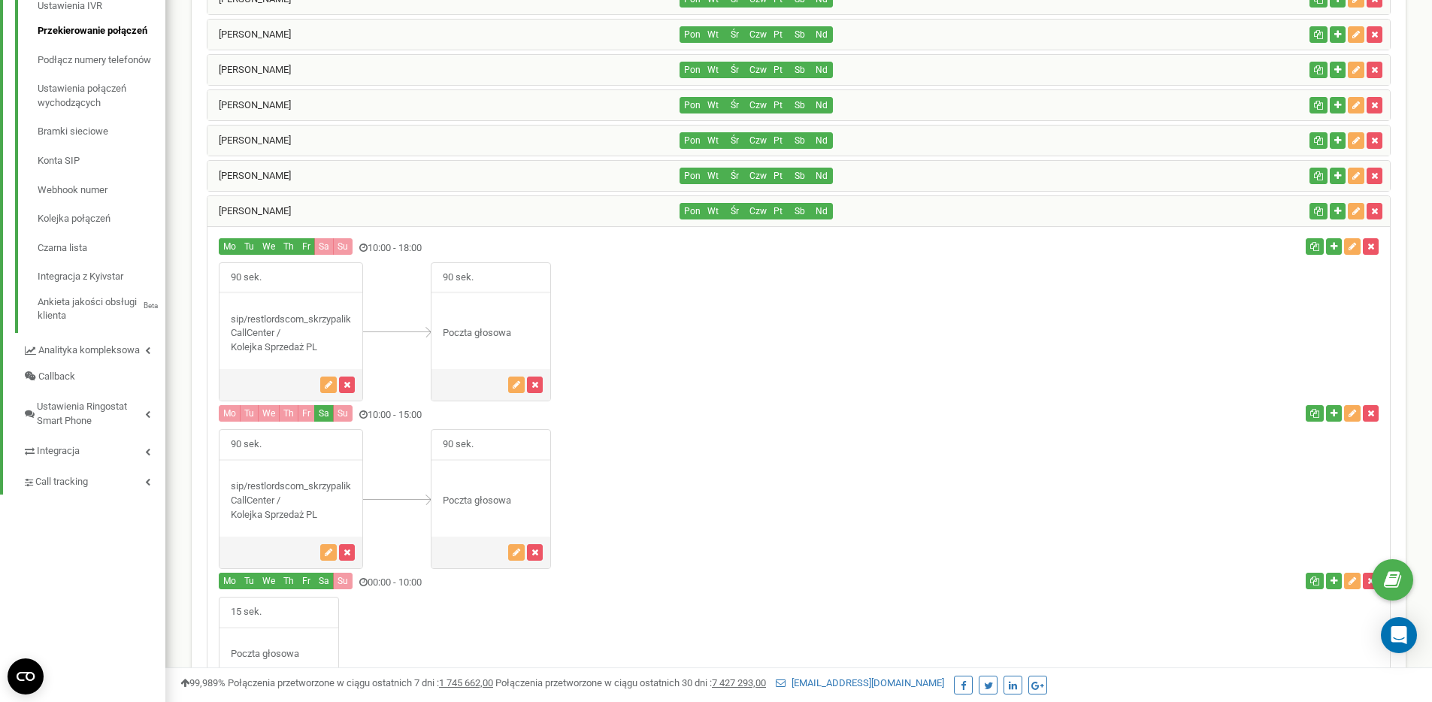
click at [331, 187] on div "Natalia Jarząb" at bounding box center [444, 176] width 473 height 30
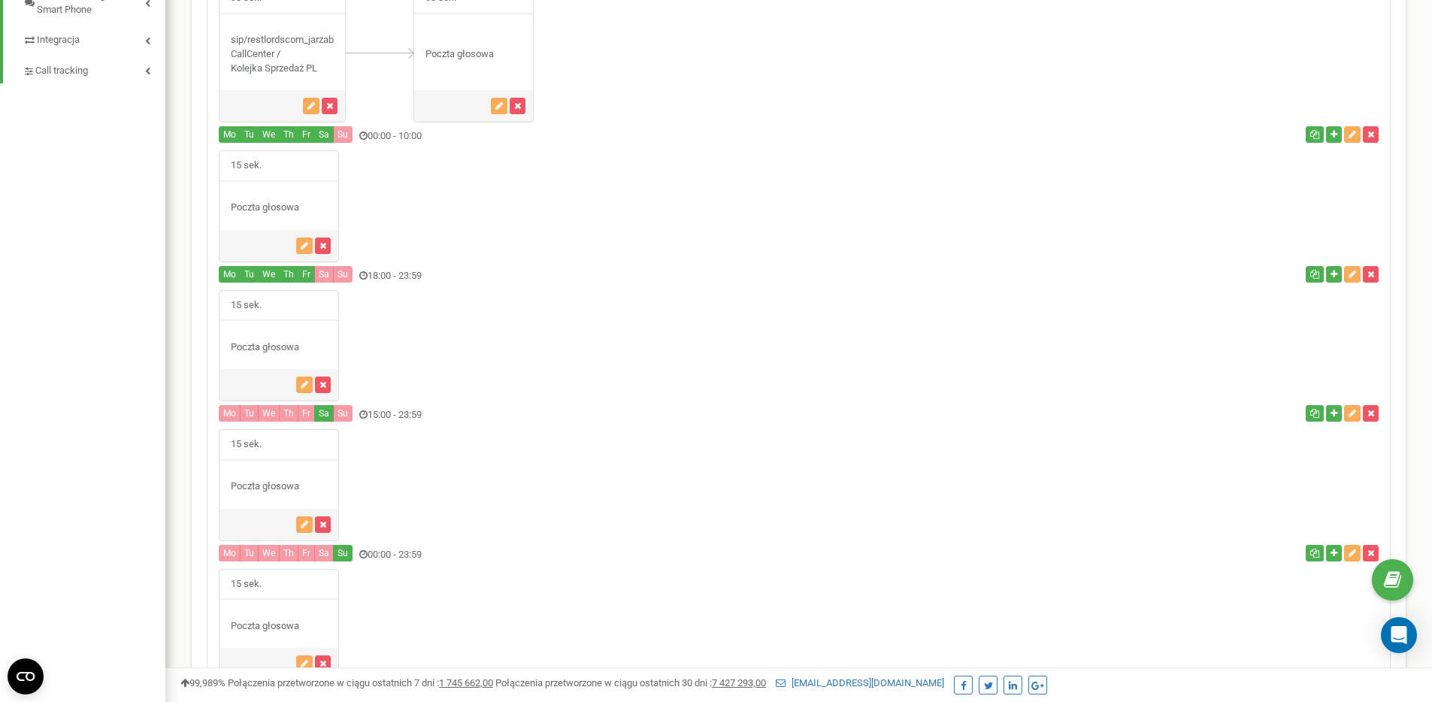
scroll to position [1095, 0]
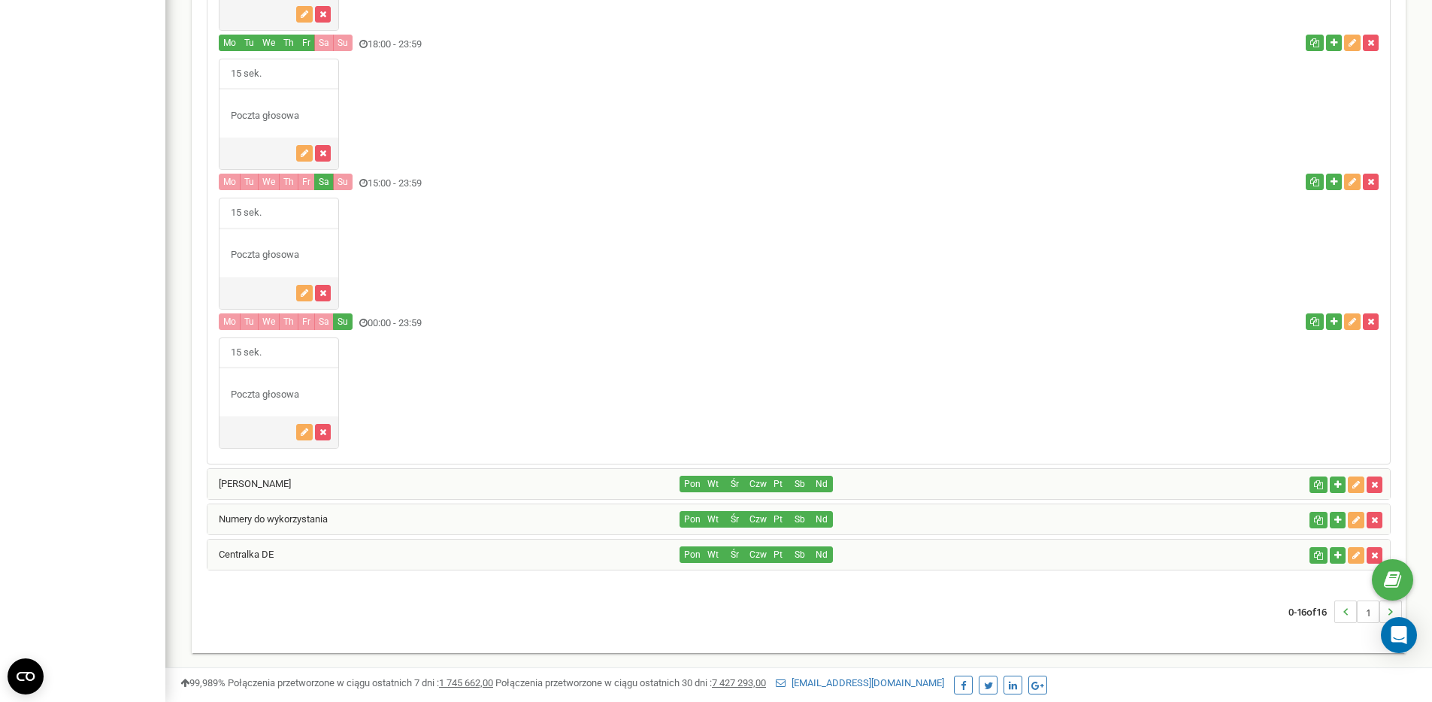
click at [347, 483] on div "[PERSON_NAME]" at bounding box center [444, 484] width 473 height 30
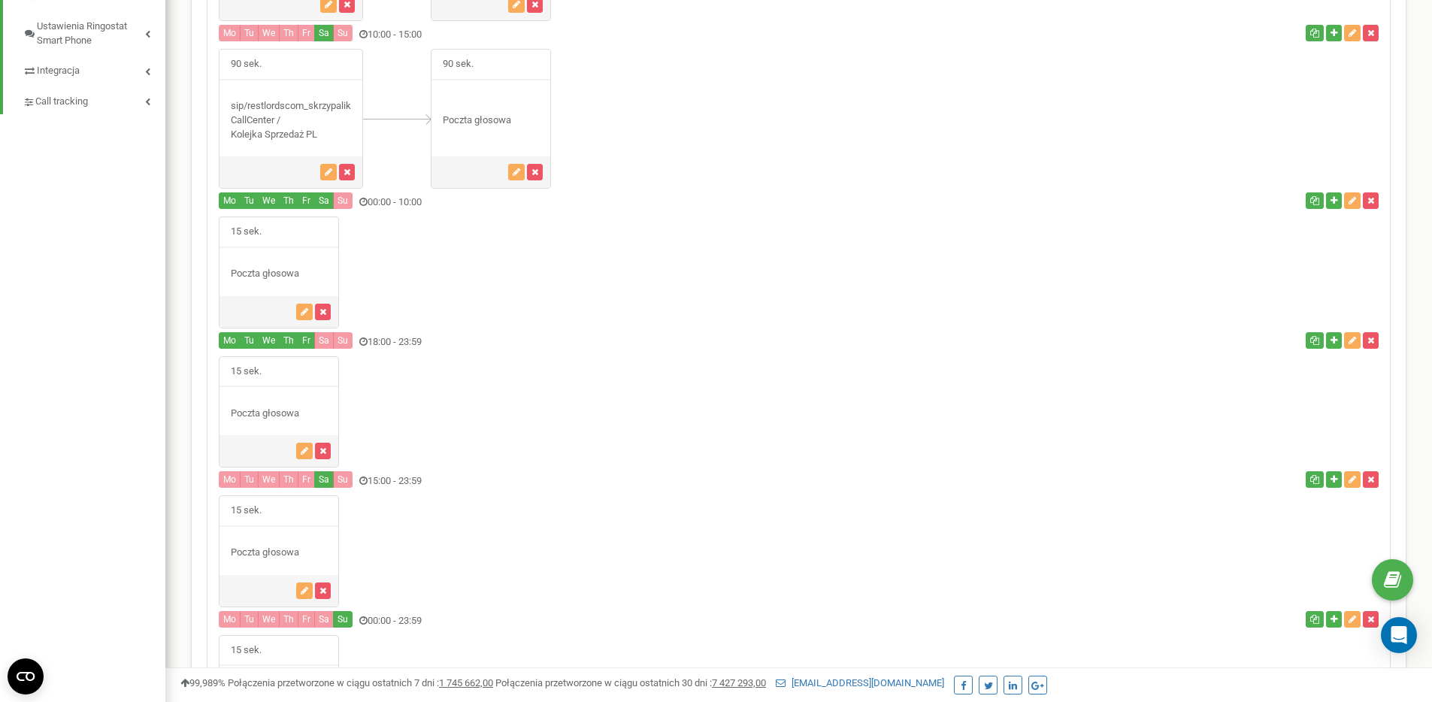
scroll to position [403, 0]
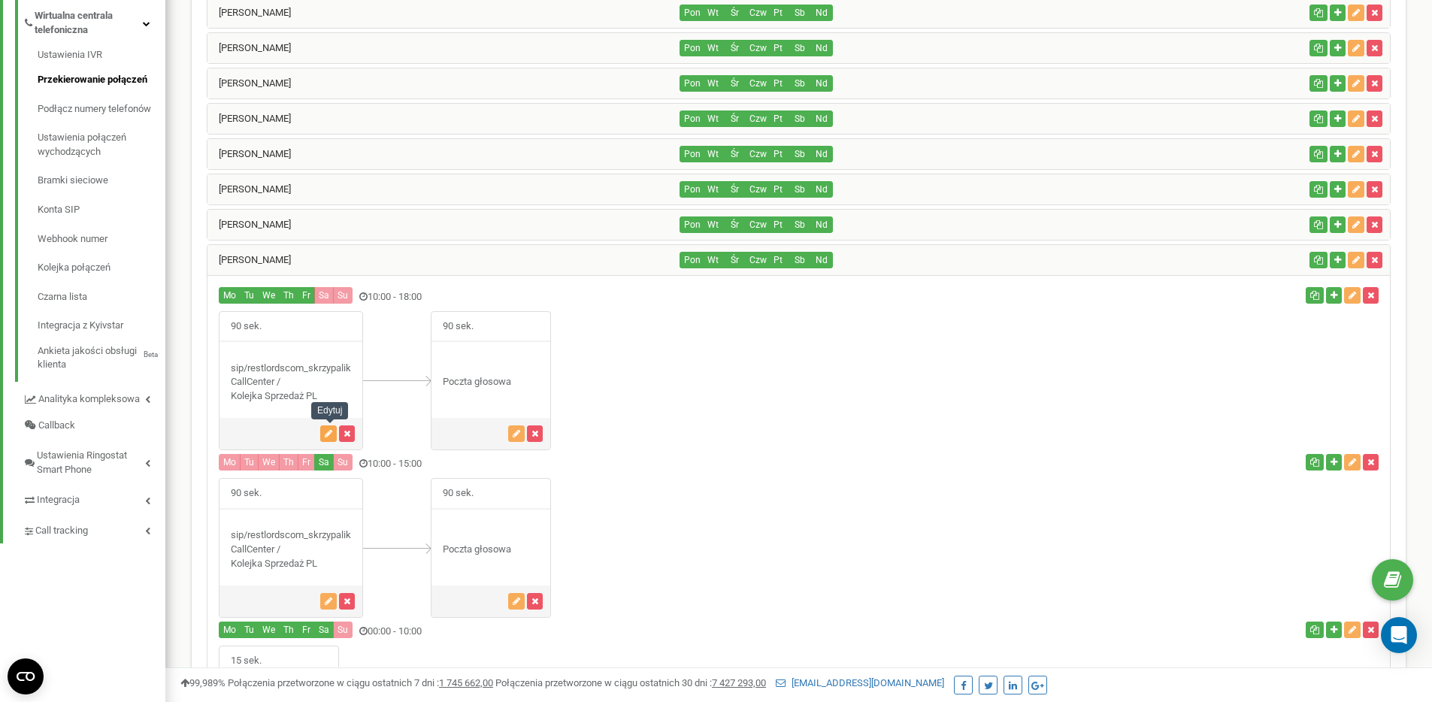
click at [326, 432] on icon "button" at bounding box center [329, 433] width 8 height 9
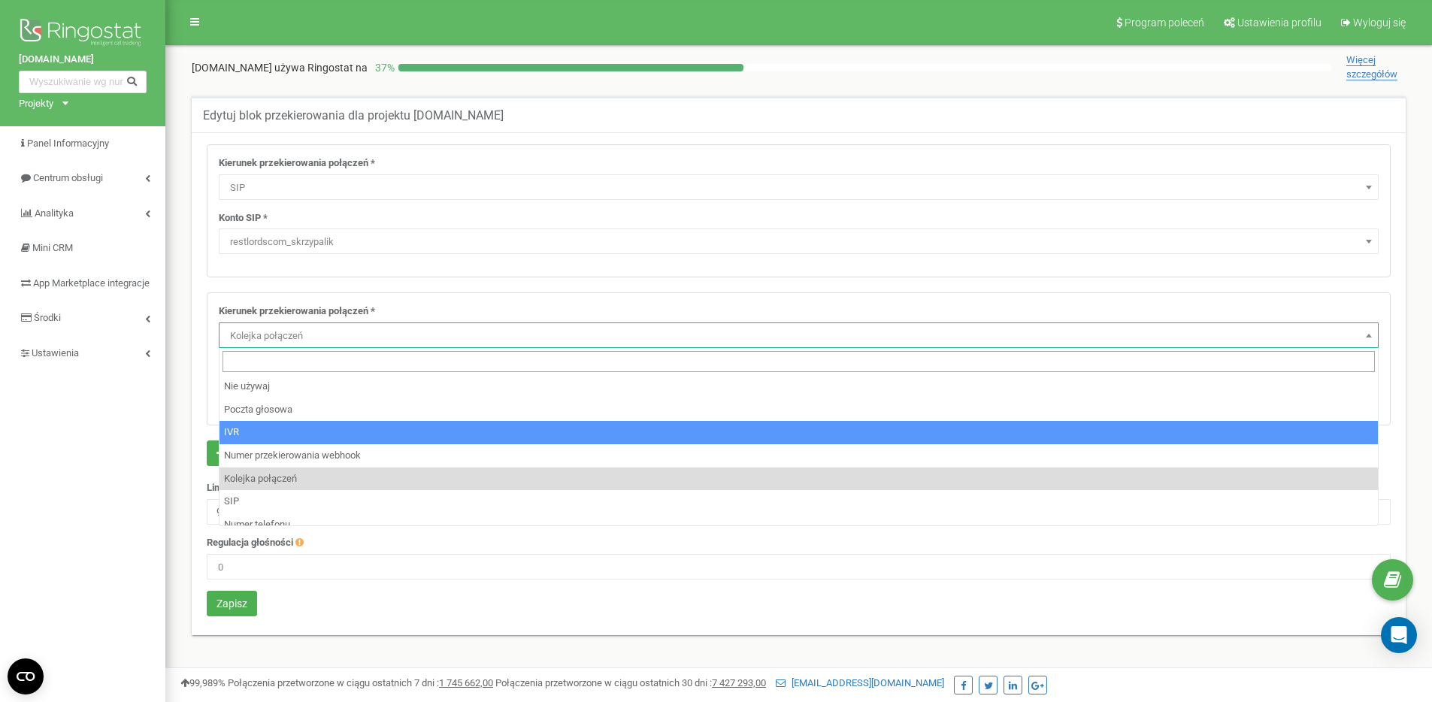
select select "SIP"
select select "restlordscom_skrzypalik"
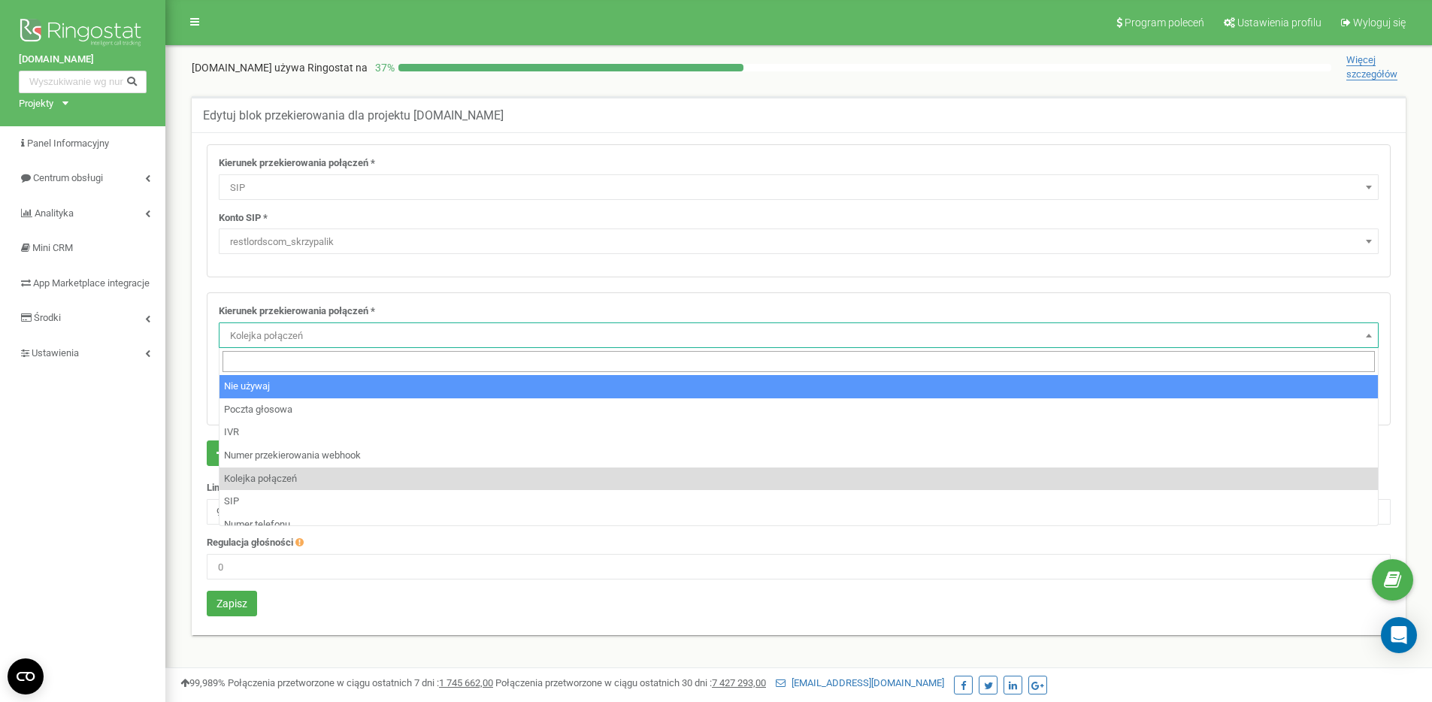
select select "pro"
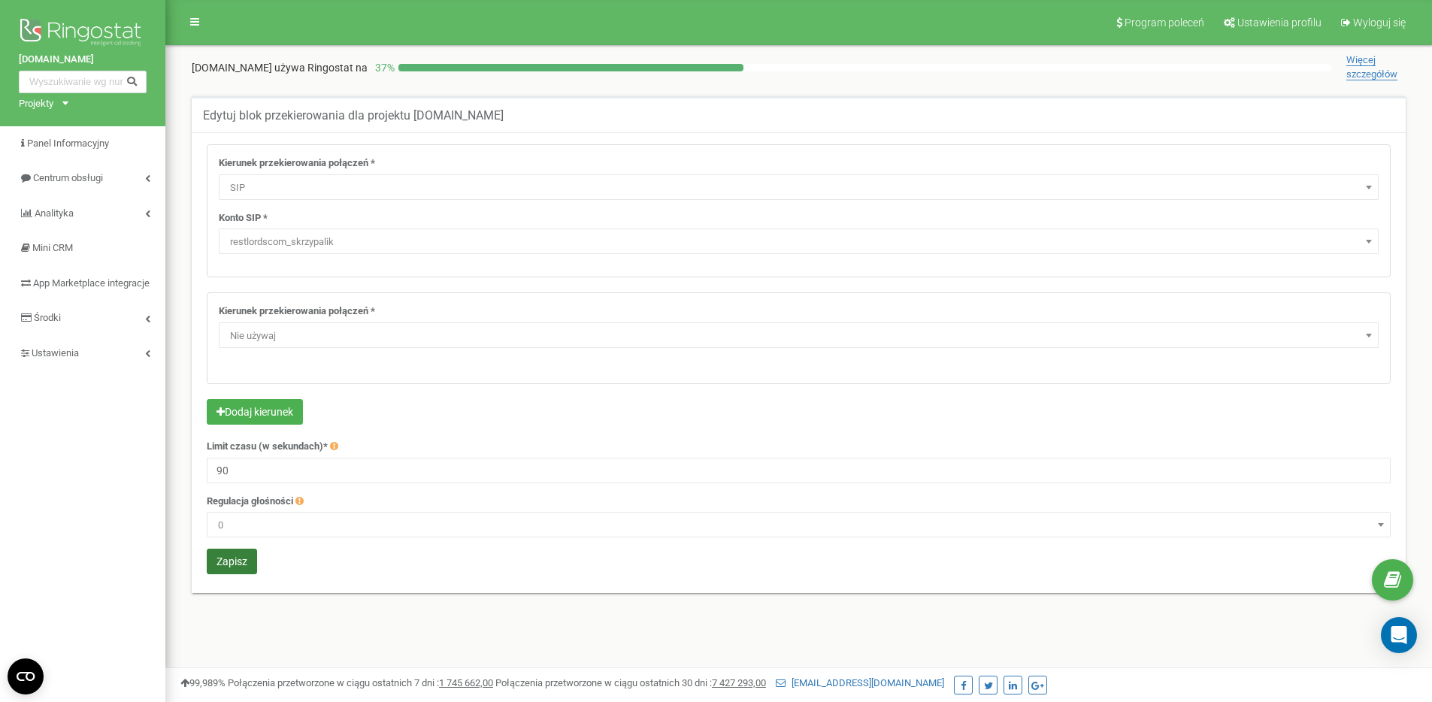
click at [222, 566] on button "Zapisz" at bounding box center [232, 562] width 50 height 26
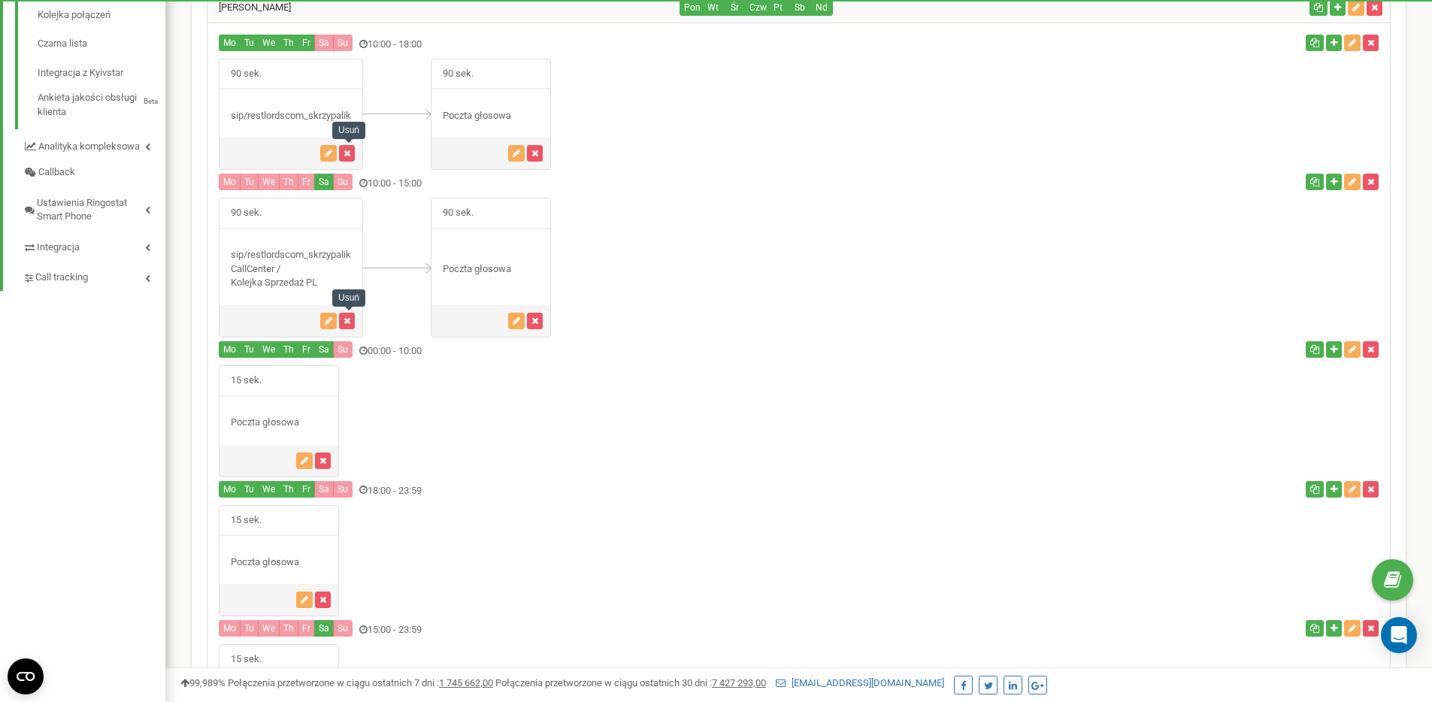
scroll to position [678, 0]
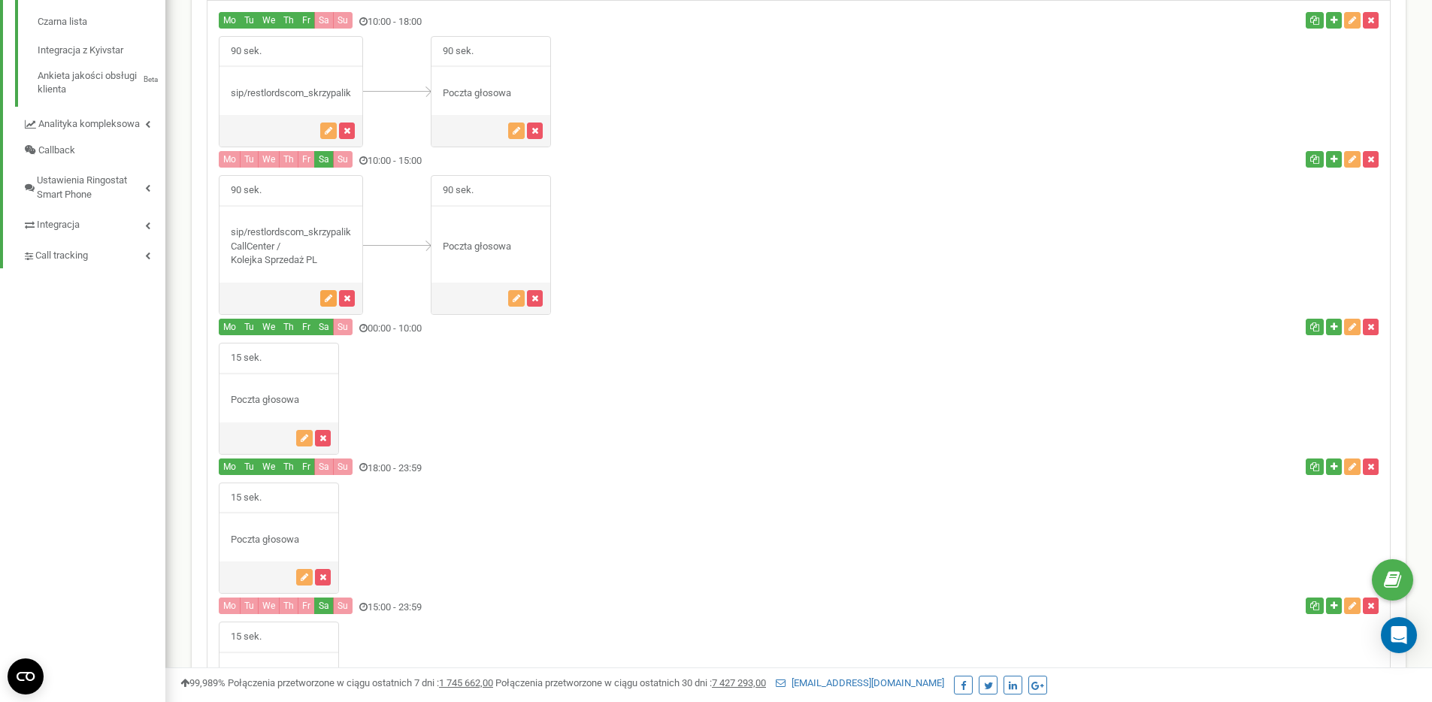
click at [323, 298] on button "button" at bounding box center [328, 298] width 17 height 17
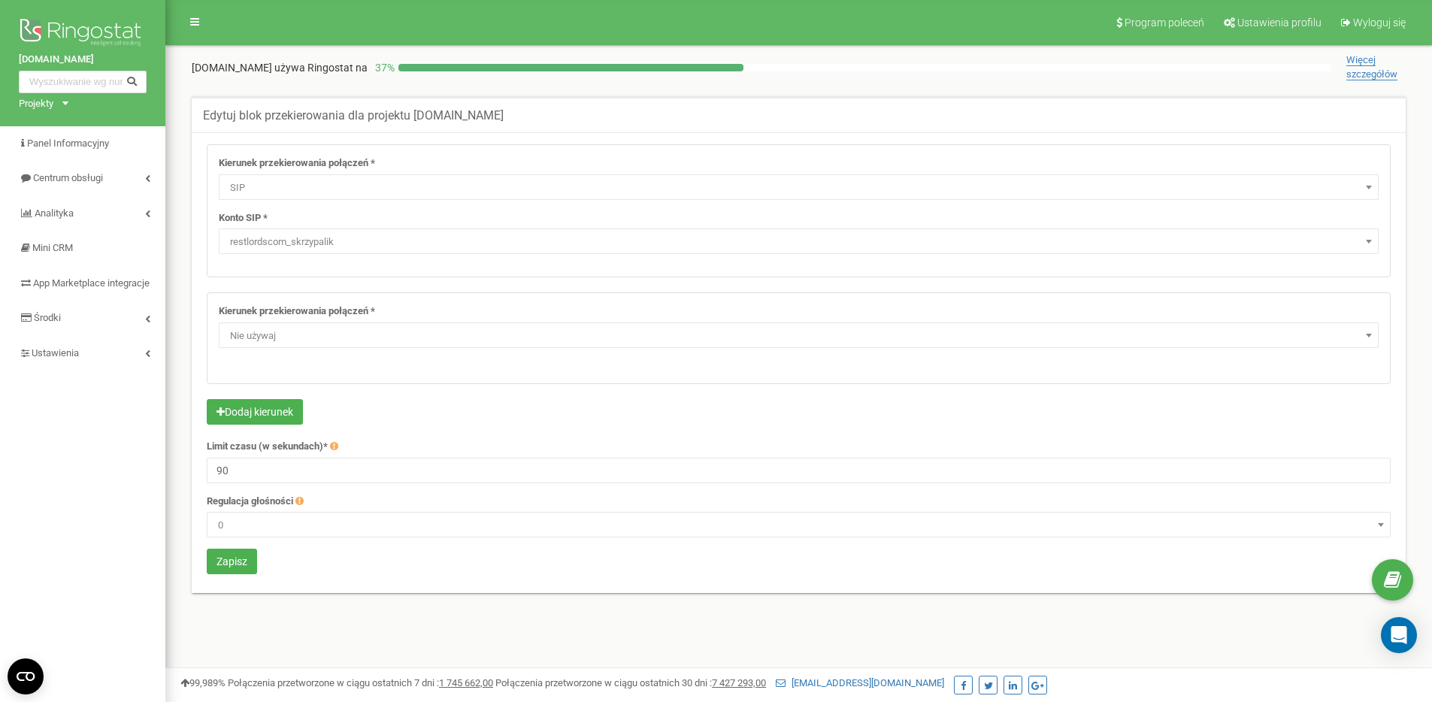
select select "SIP"
select select "restlordscom_skrzypalik"
select select "pro"
click at [239, 550] on button "Zapisz" at bounding box center [232, 562] width 50 height 26
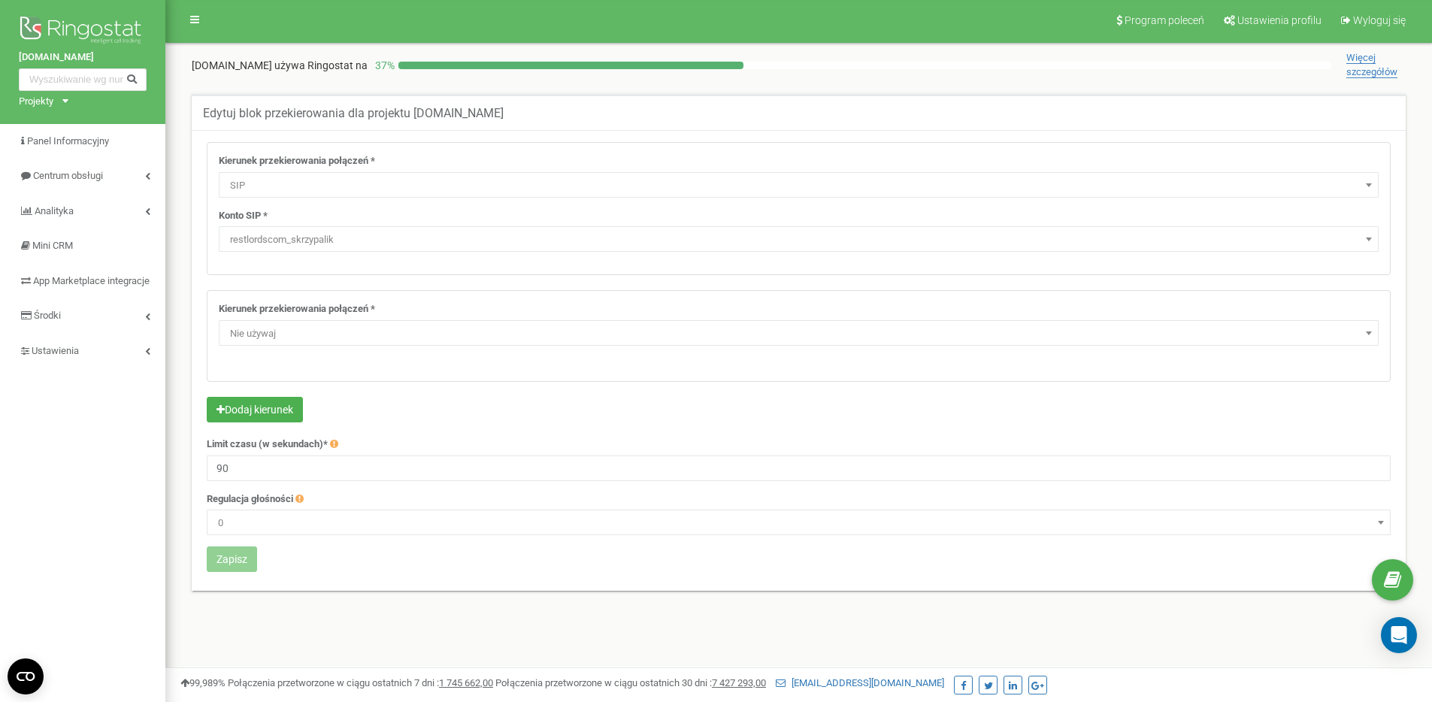
scroll to position [3, 0]
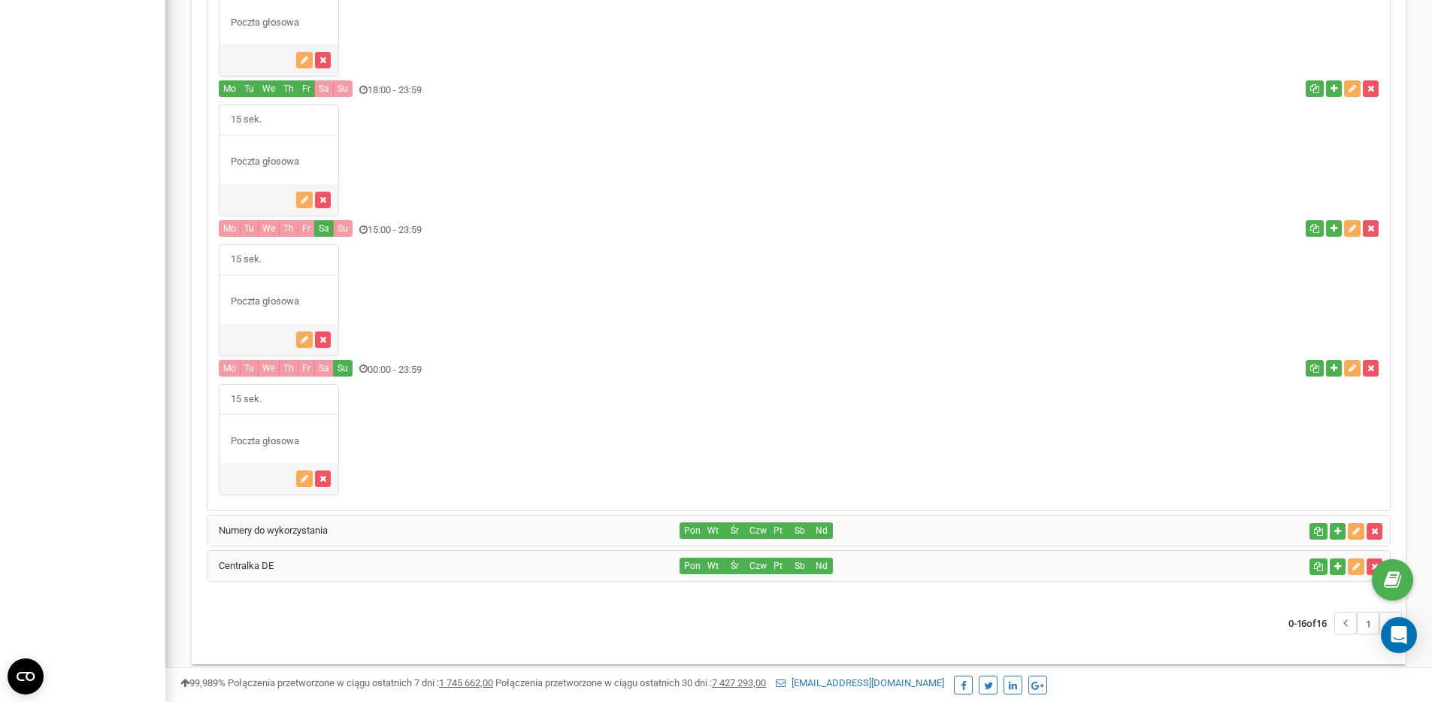
scroll to position [1039, 0]
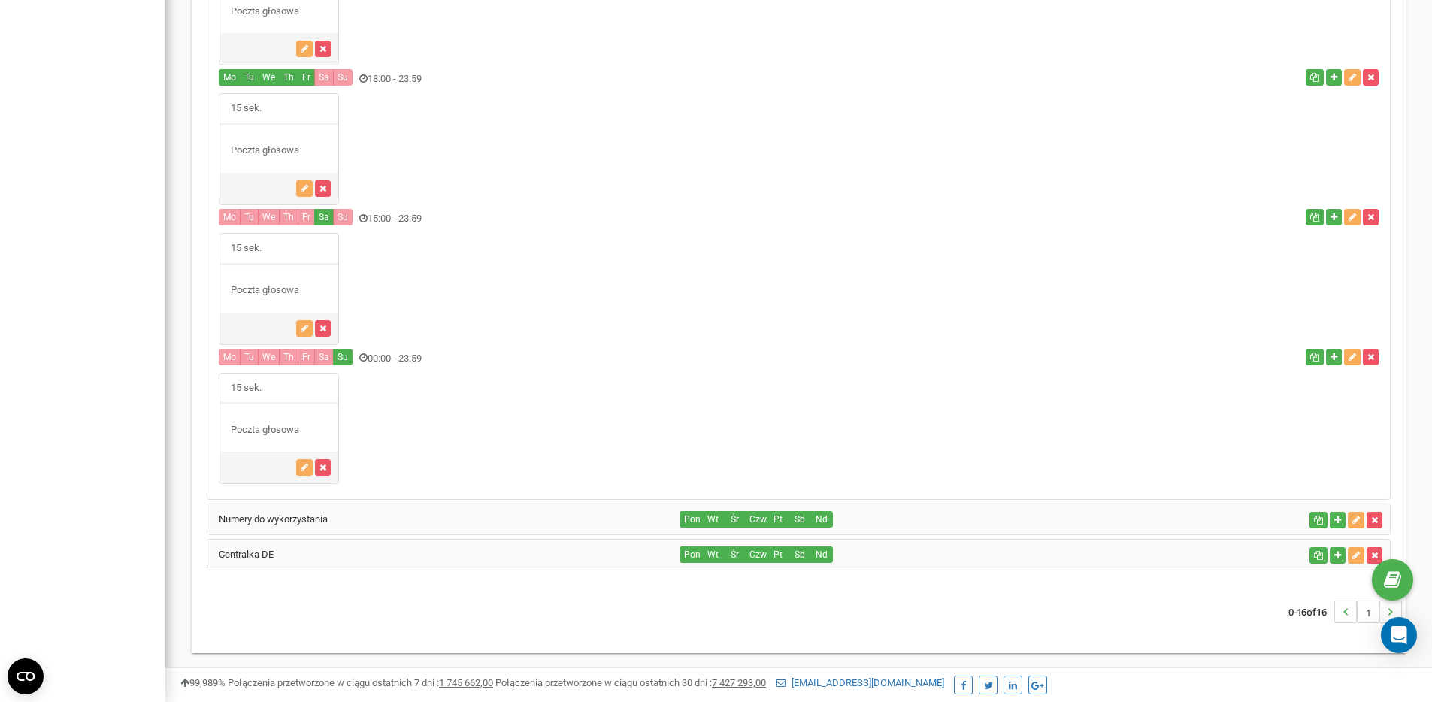
click at [353, 570] on div "Centralka DE Pon Wt Śr Czw Pt Sb Nd" at bounding box center [799, 555] width 1184 height 32
click at [356, 560] on div "Centralka DE" at bounding box center [444, 555] width 473 height 30
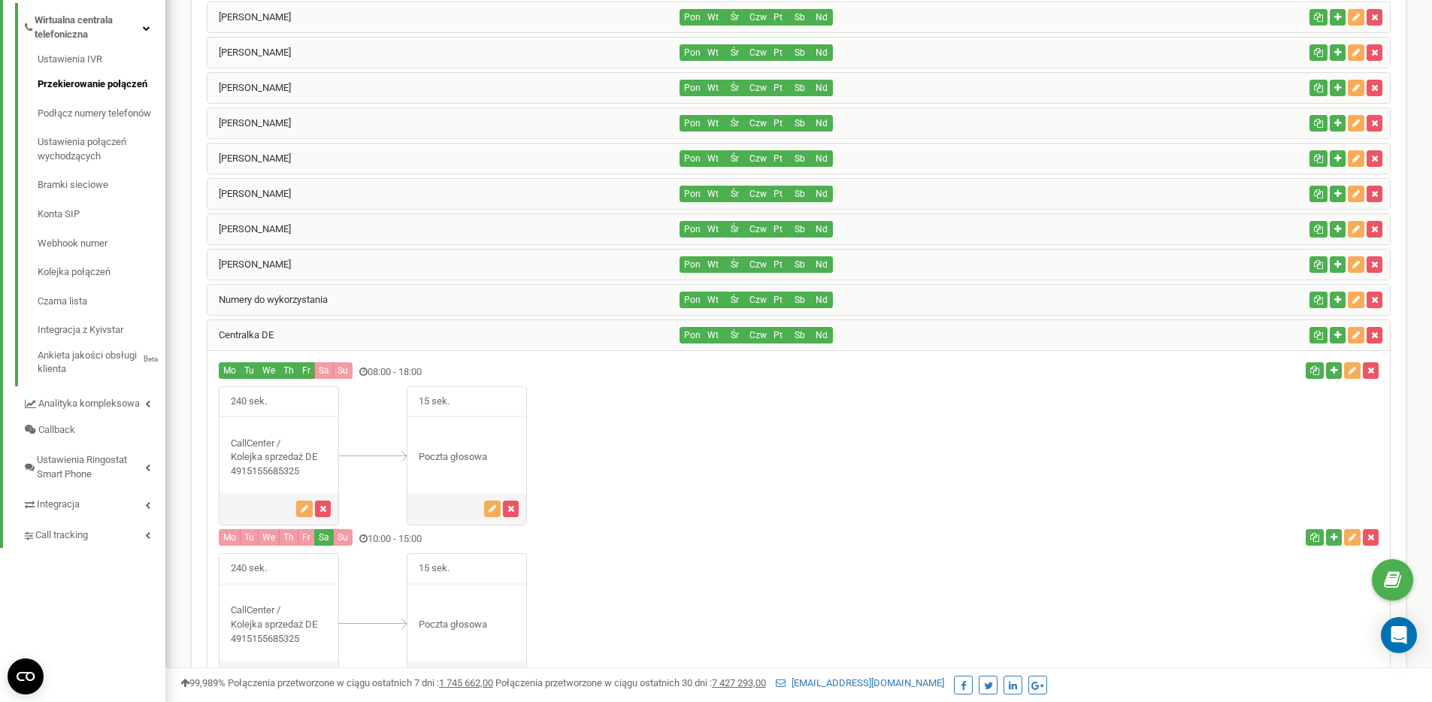
scroll to position [308, 0]
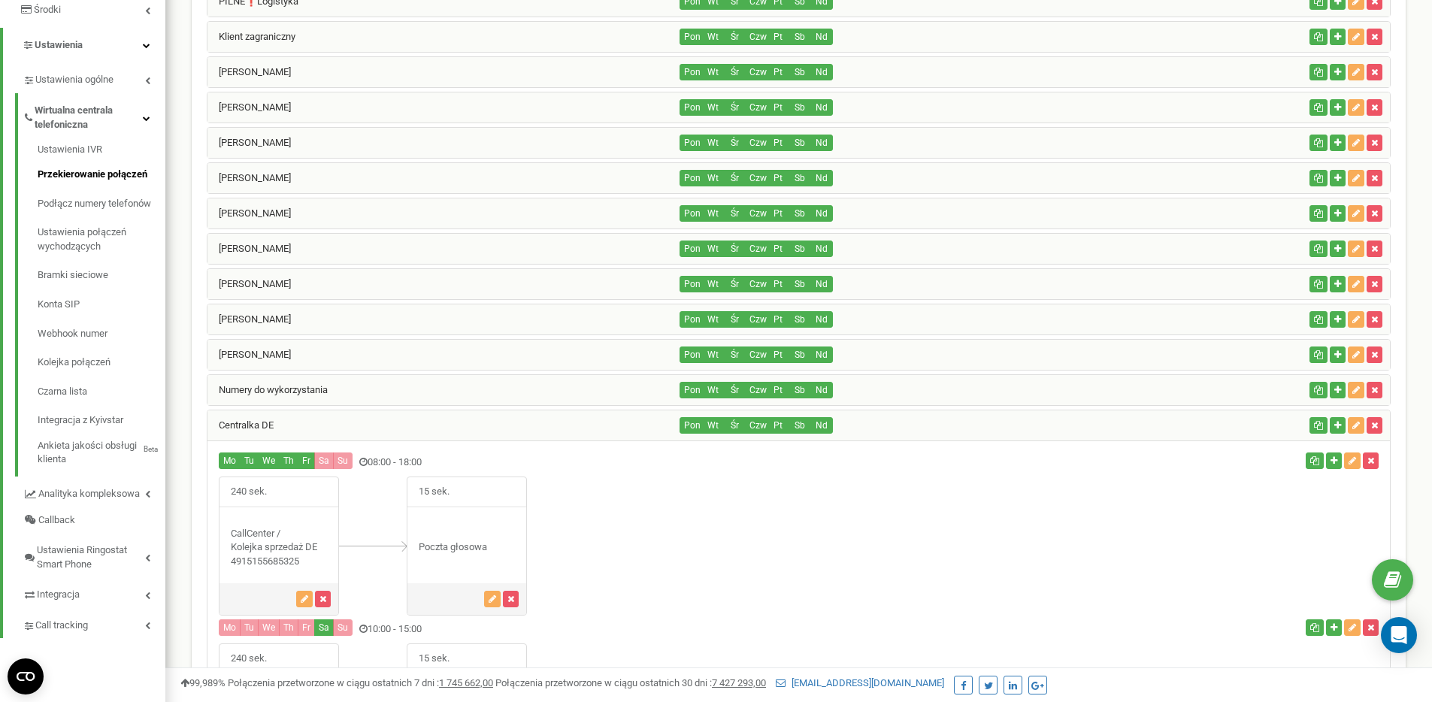
click at [371, 397] on div "Numery do wykorzystania" at bounding box center [444, 390] width 473 height 30
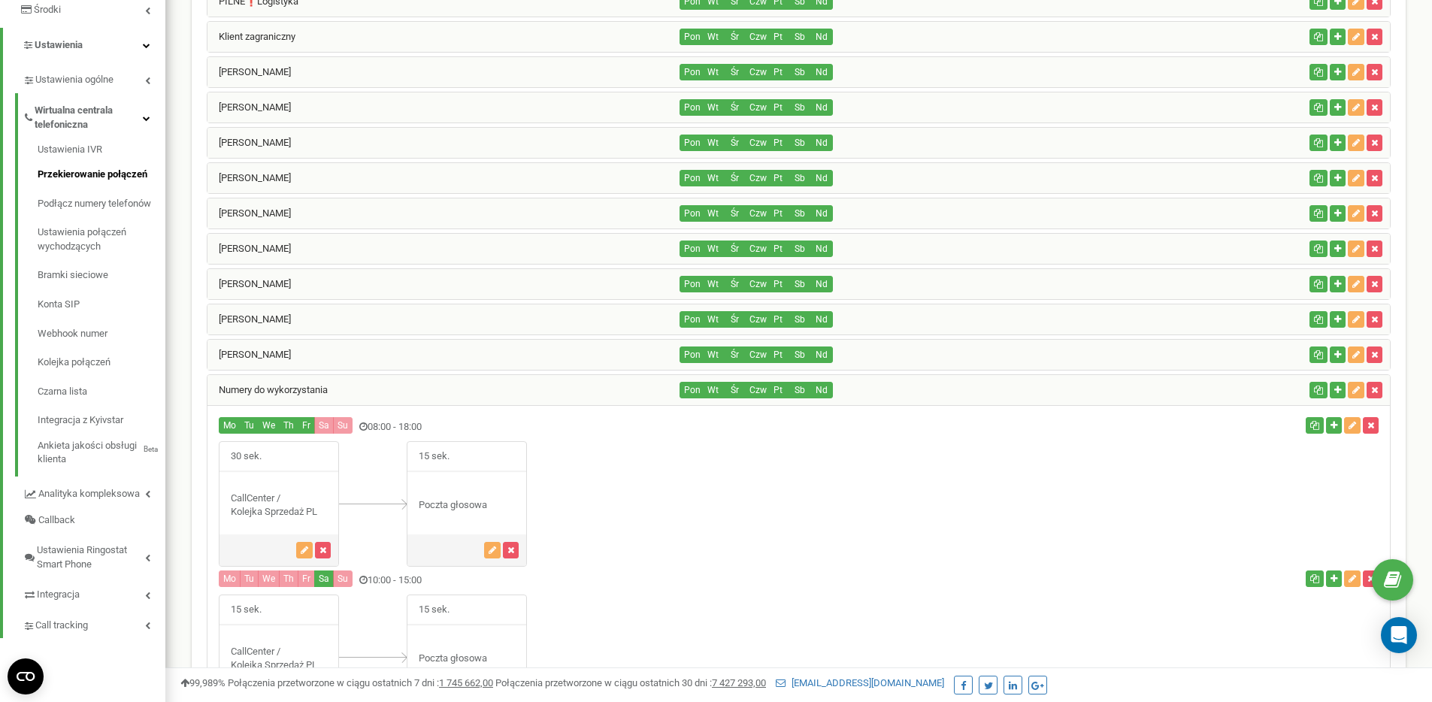
click at [372, 395] on div "Numery do wykorzystania" at bounding box center [444, 390] width 473 height 30
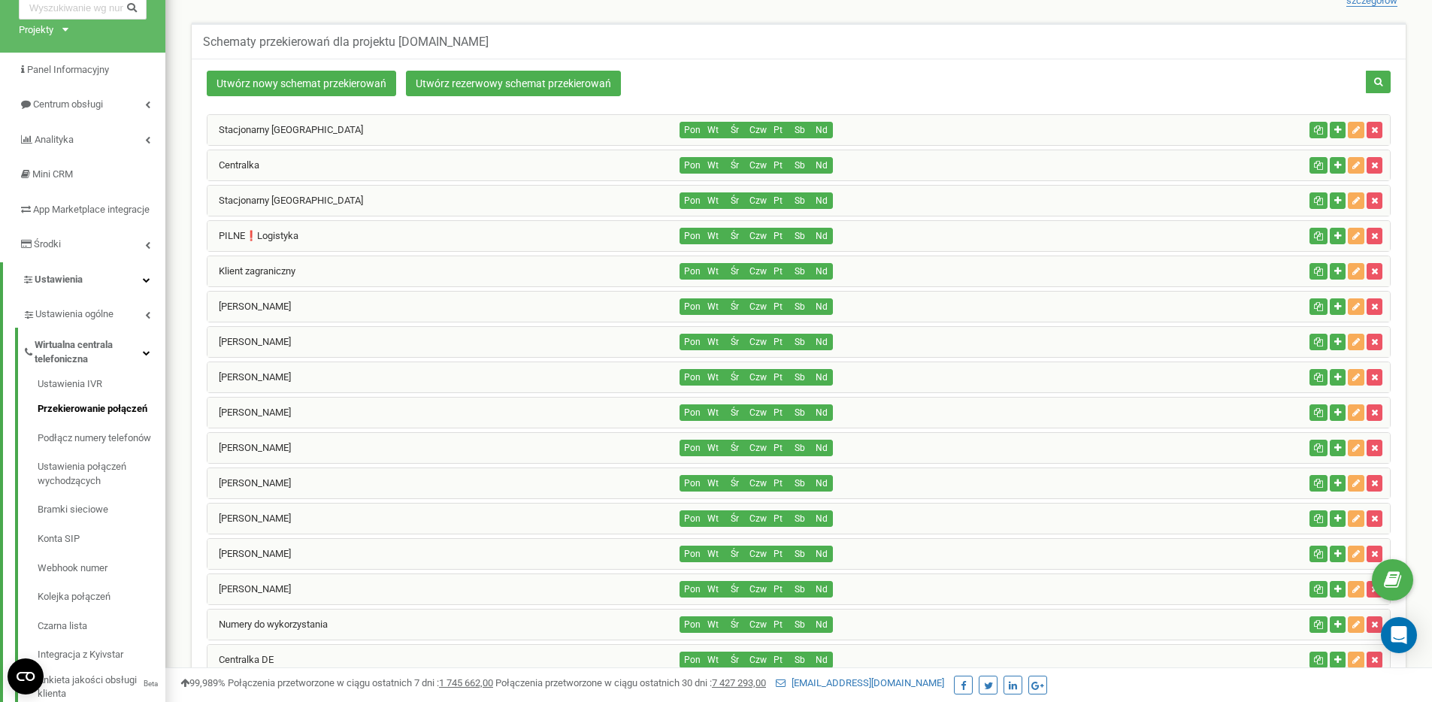
scroll to position [0, 0]
